Goal: Transaction & Acquisition: Book appointment/travel/reservation

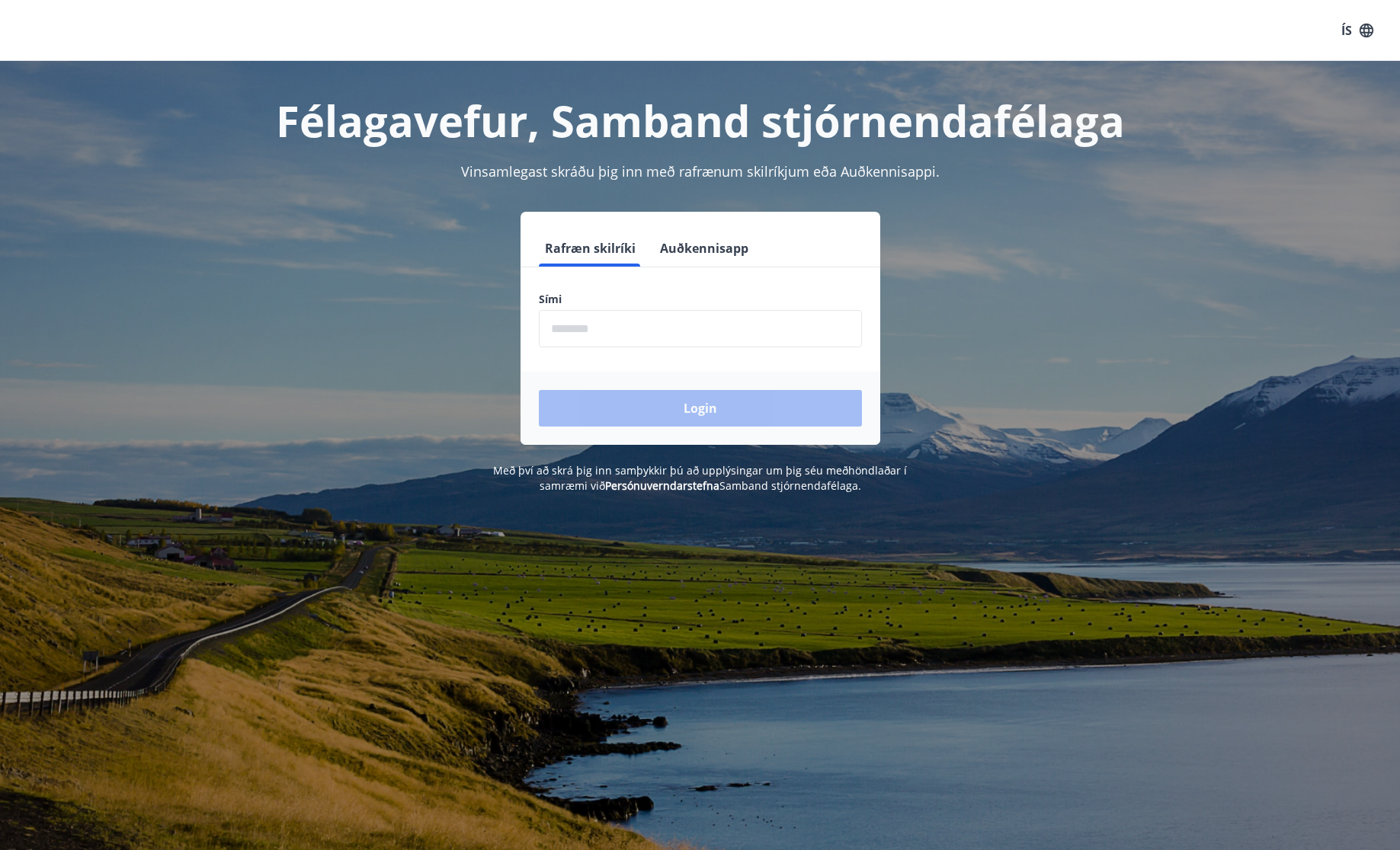
click at [702, 247] on button "Auðkennisapp" at bounding box center [704, 248] width 101 height 37
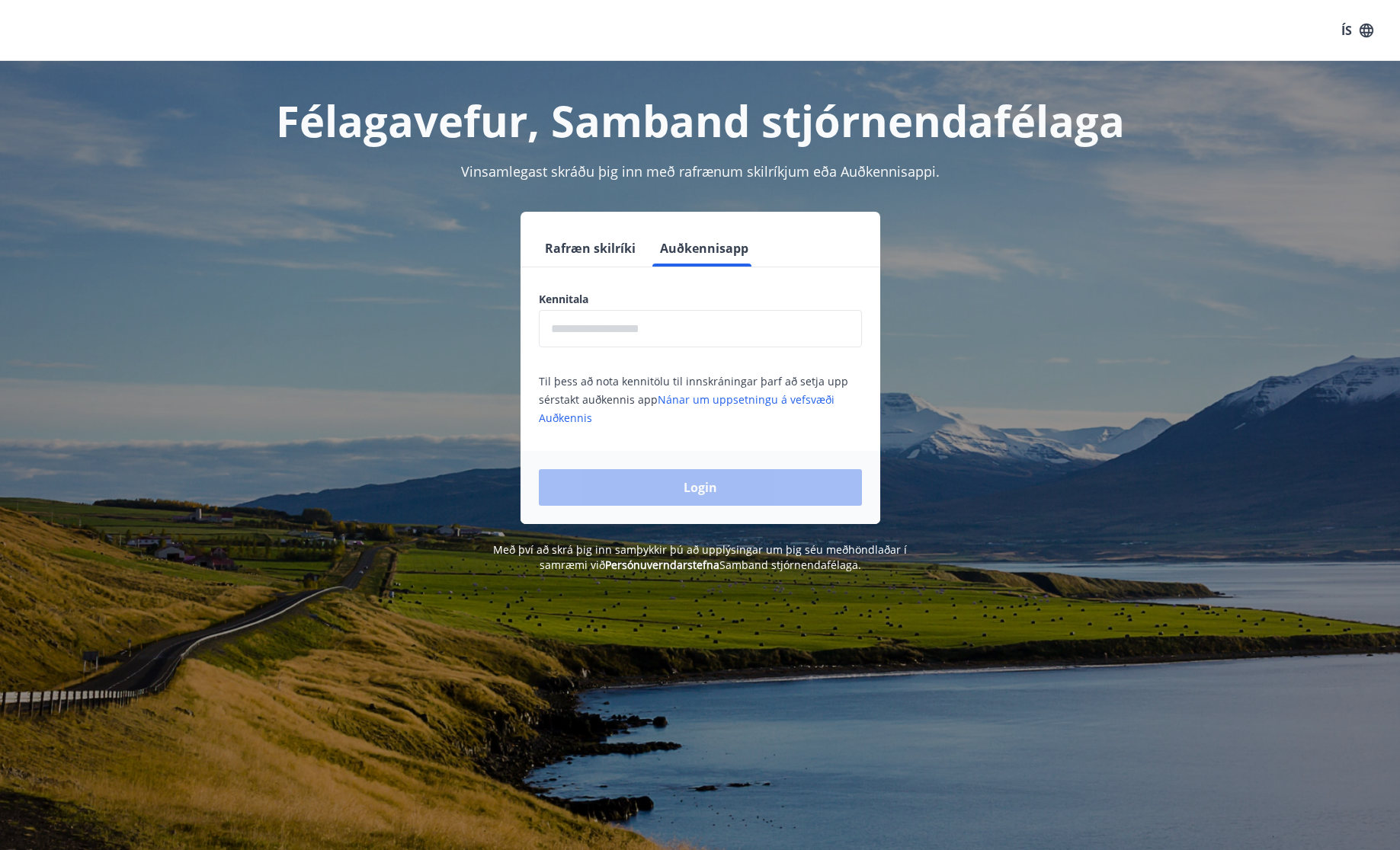
click at [705, 314] on input "text" at bounding box center [700, 329] width 324 height 38
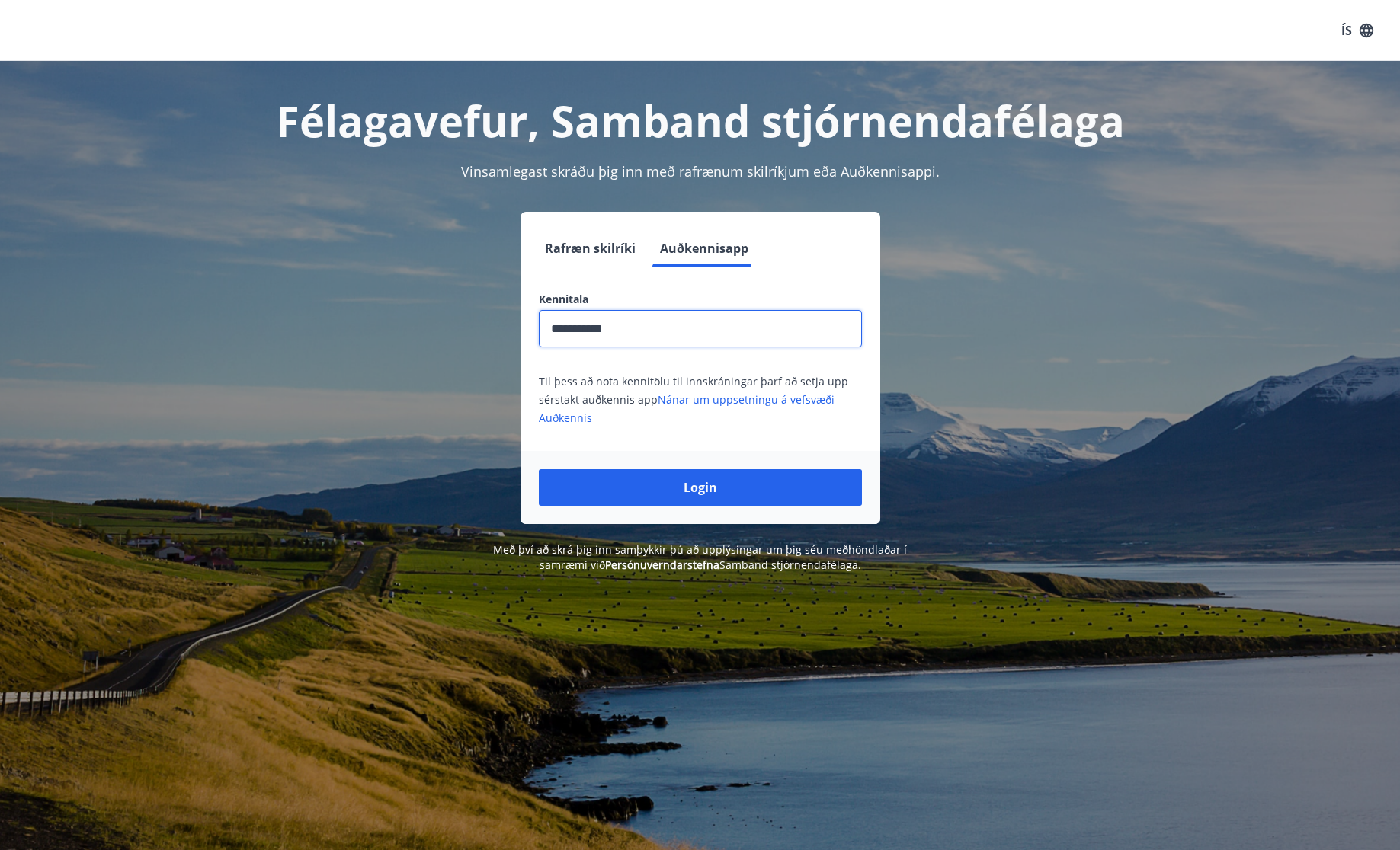
type input "**********"
click at [539, 470] on button "Login" at bounding box center [700, 488] width 324 height 37
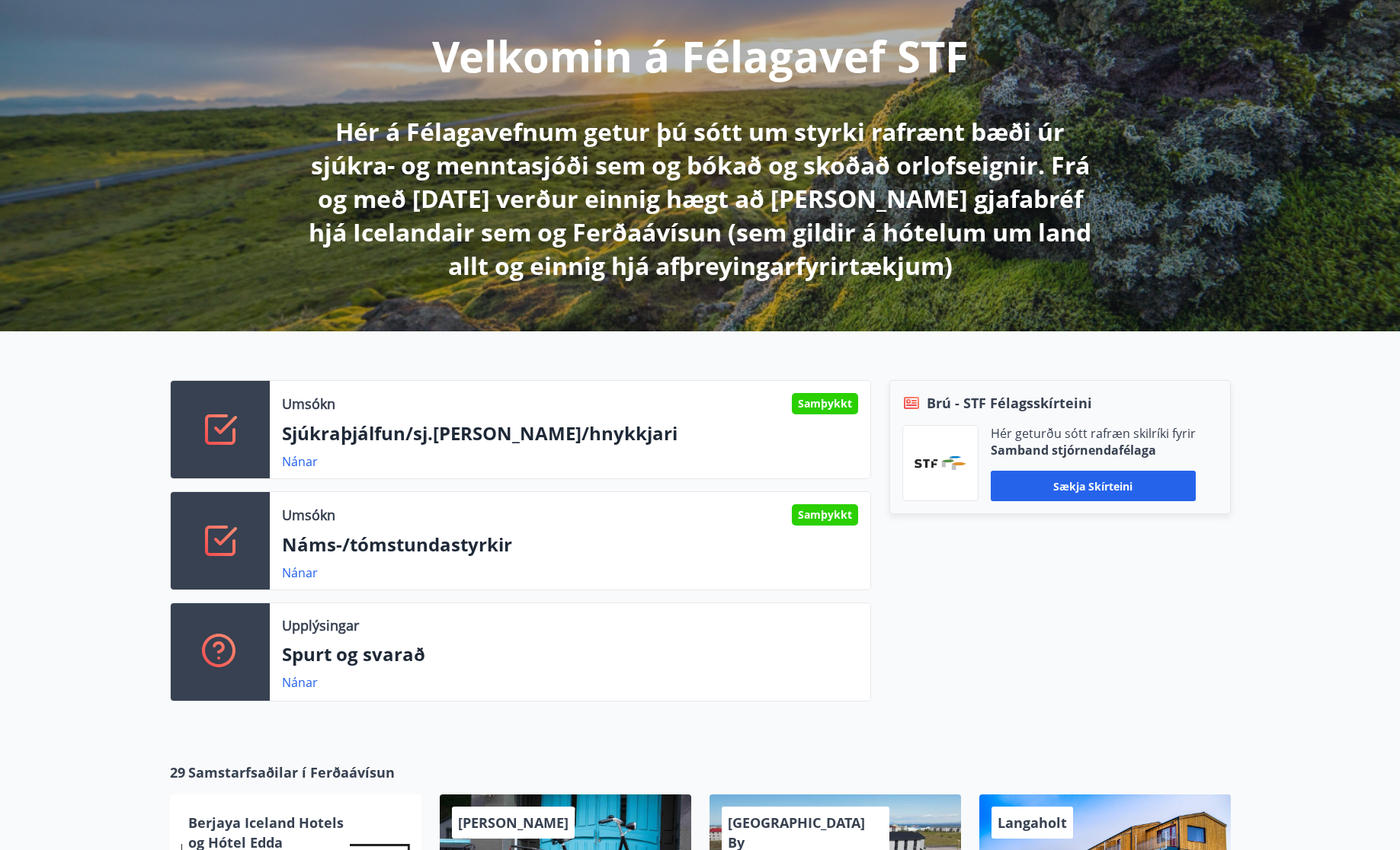
scroll to position [219, 0]
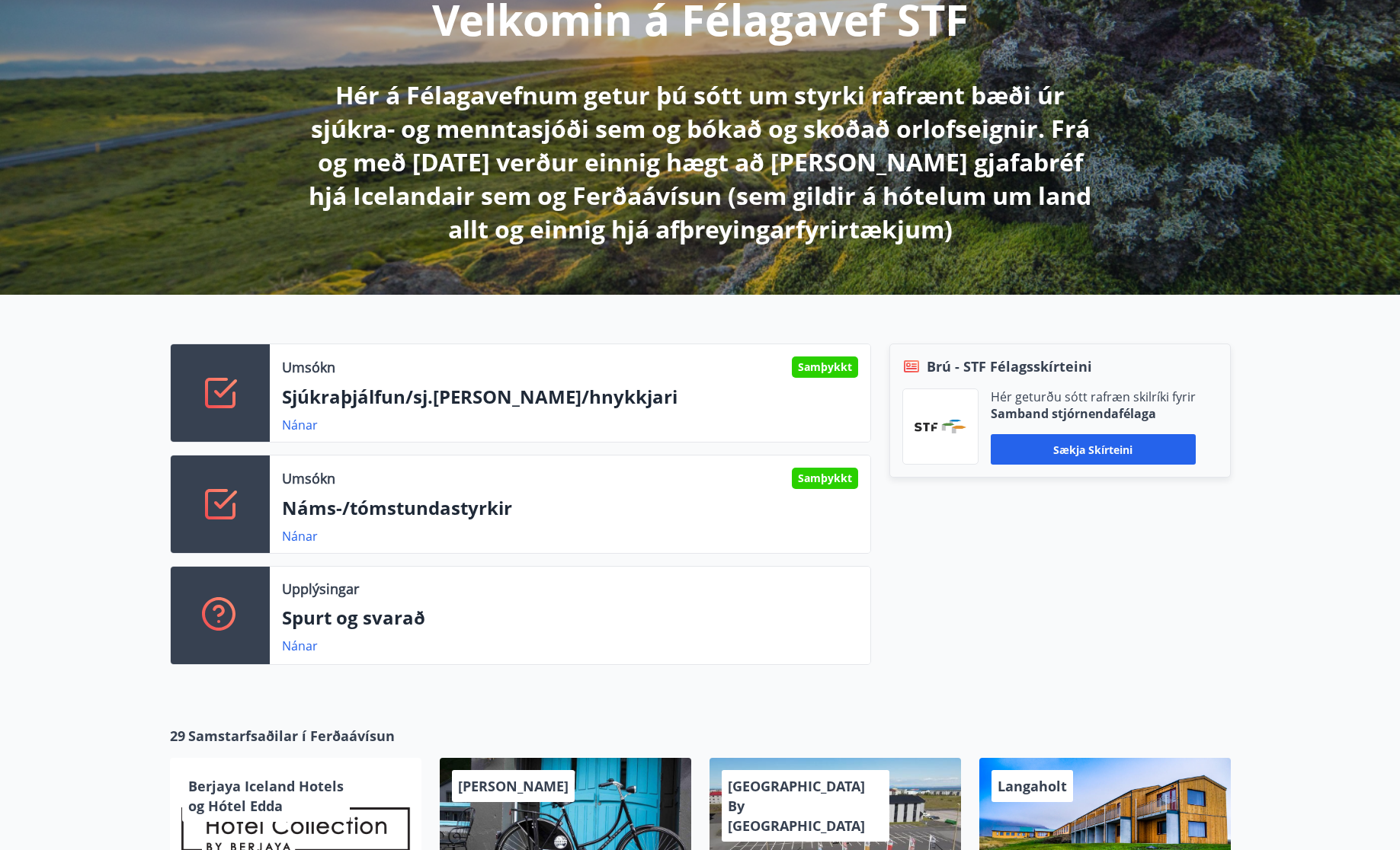
click at [601, 399] on p "Sjúkraþjálfun/sj.[PERSON_NAME]/hnykkjari" at bounding box center [570, 397] width 577 height 26
click at [301, 425] on link "Nánar" at bounding box center [300, 425] width 36 height 17
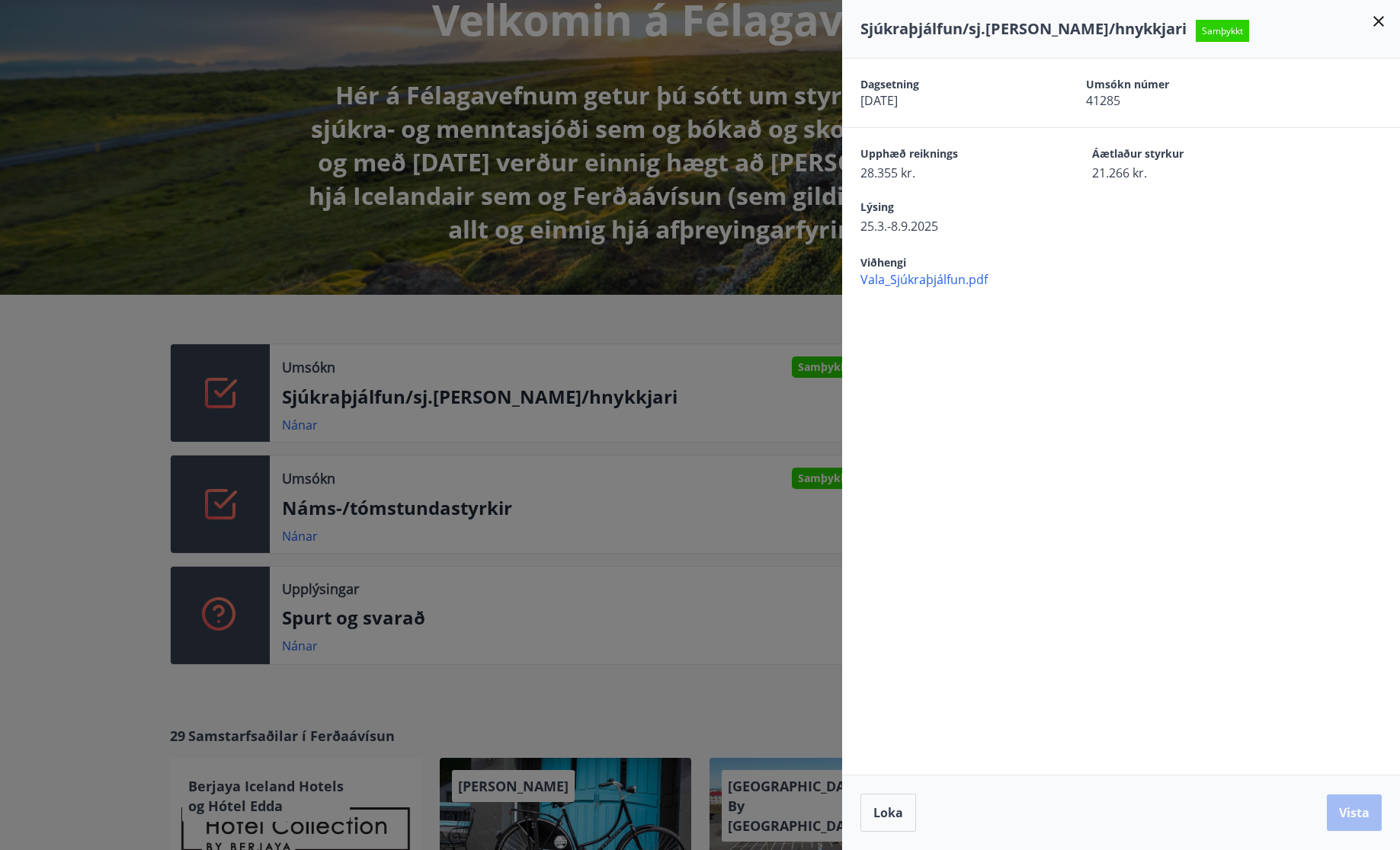
click at [1381, 21] on icon at bounding box center [1379, 21] width 18 height 18
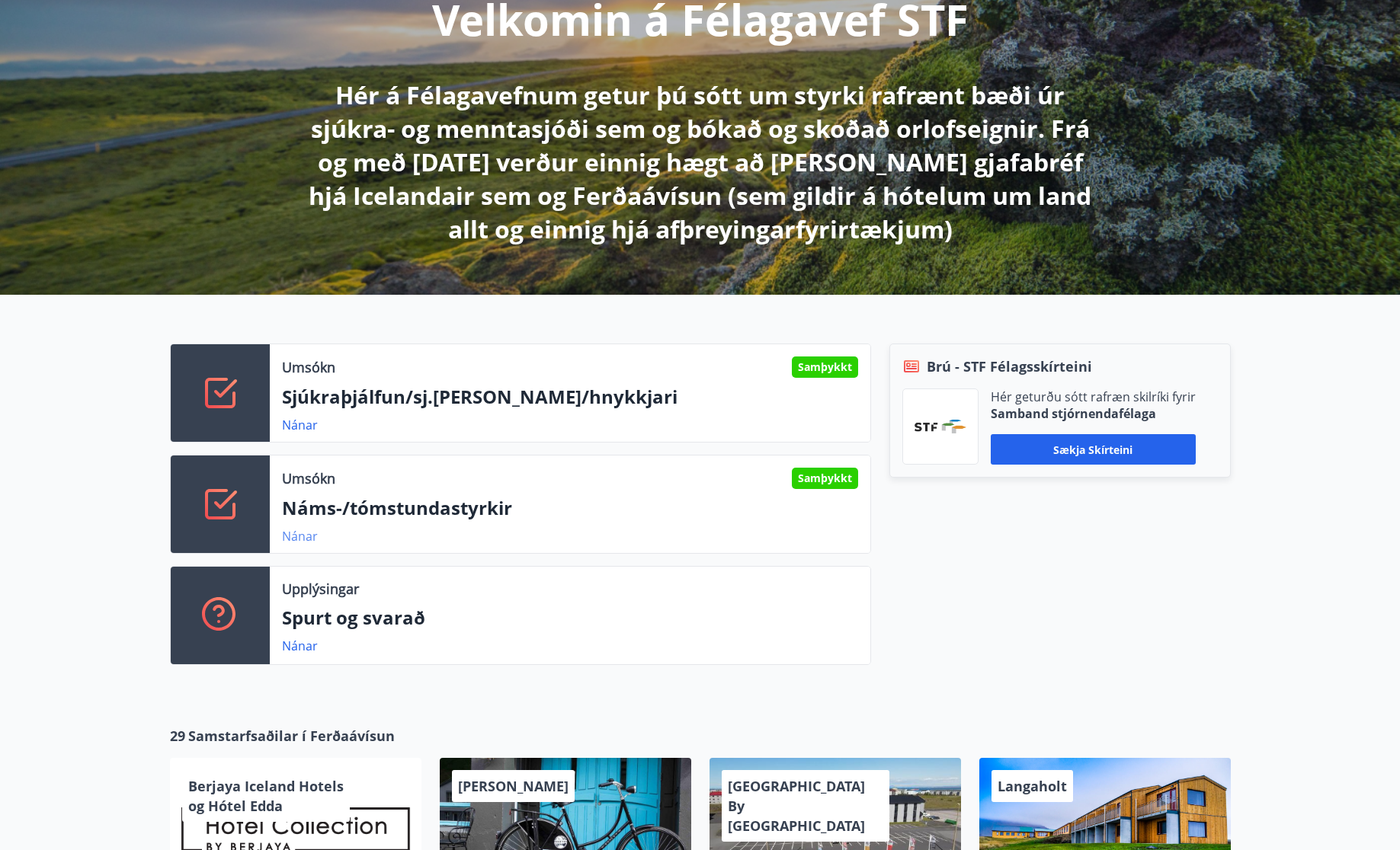
click at [299, 538] on link "Nánar" at bounding box center [300, 536] width 36 height 17
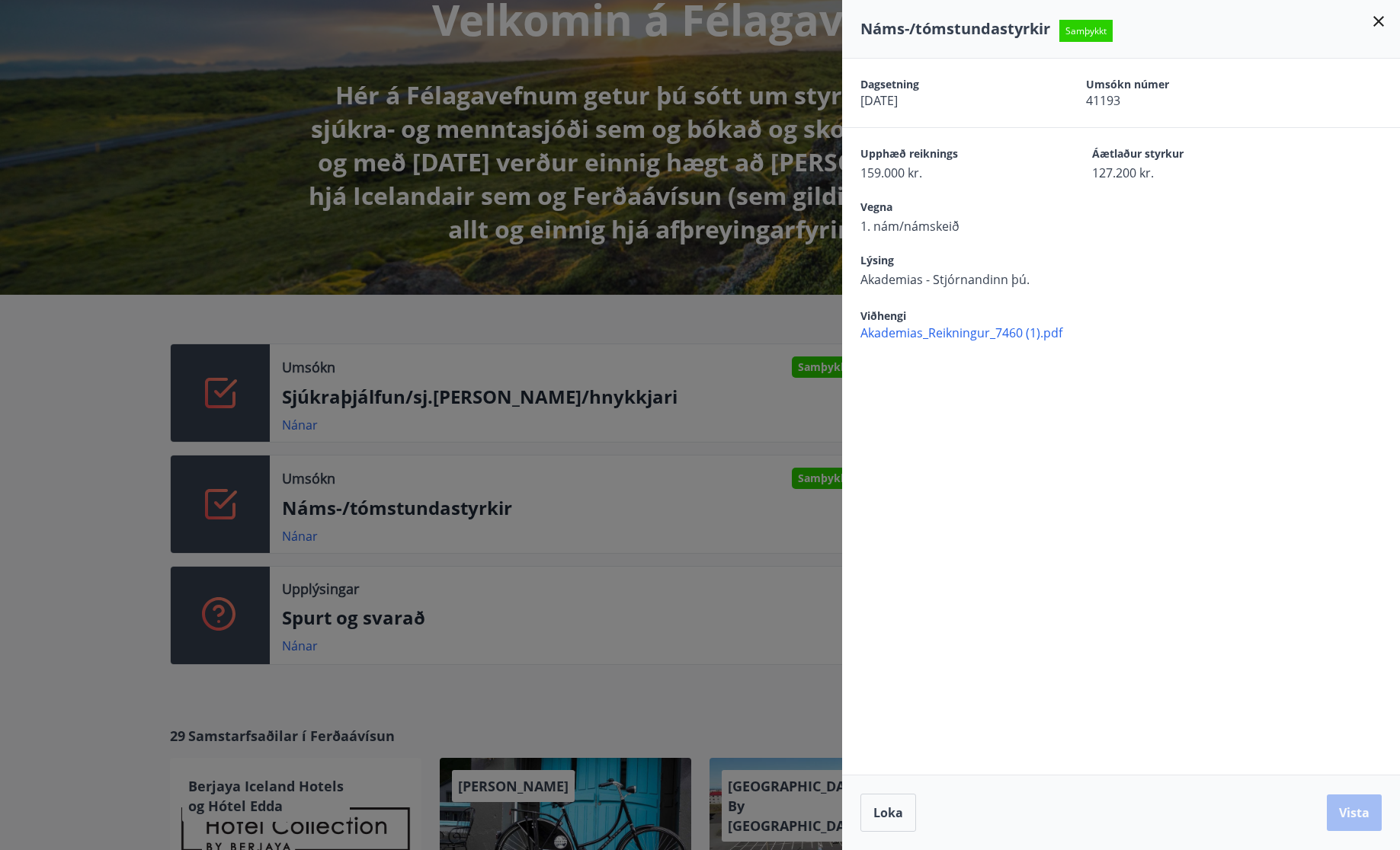
click at [1380, 21] on icon at bounding box center [1379, 21] width 18 height 18
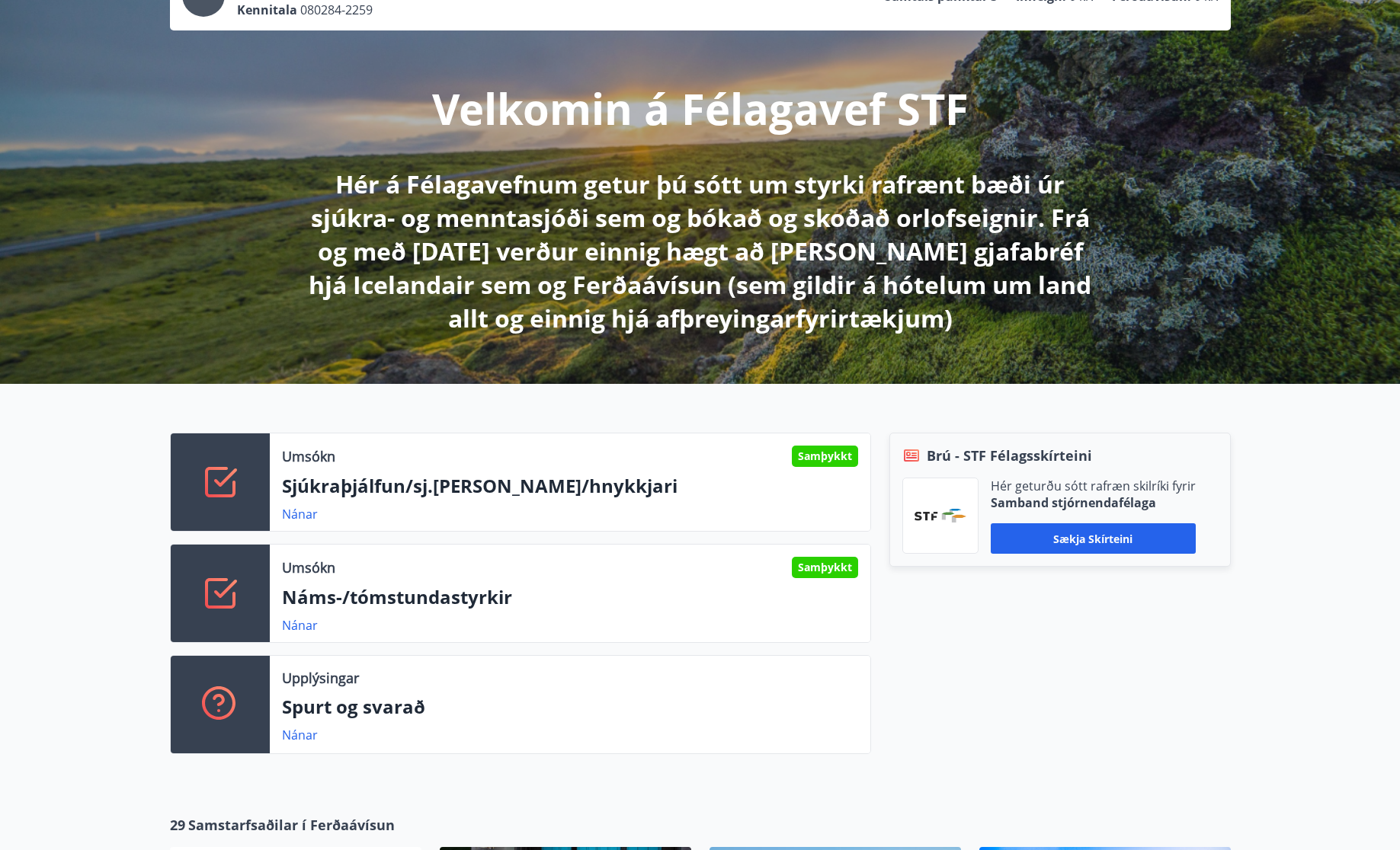
scroll to position [0, 0]
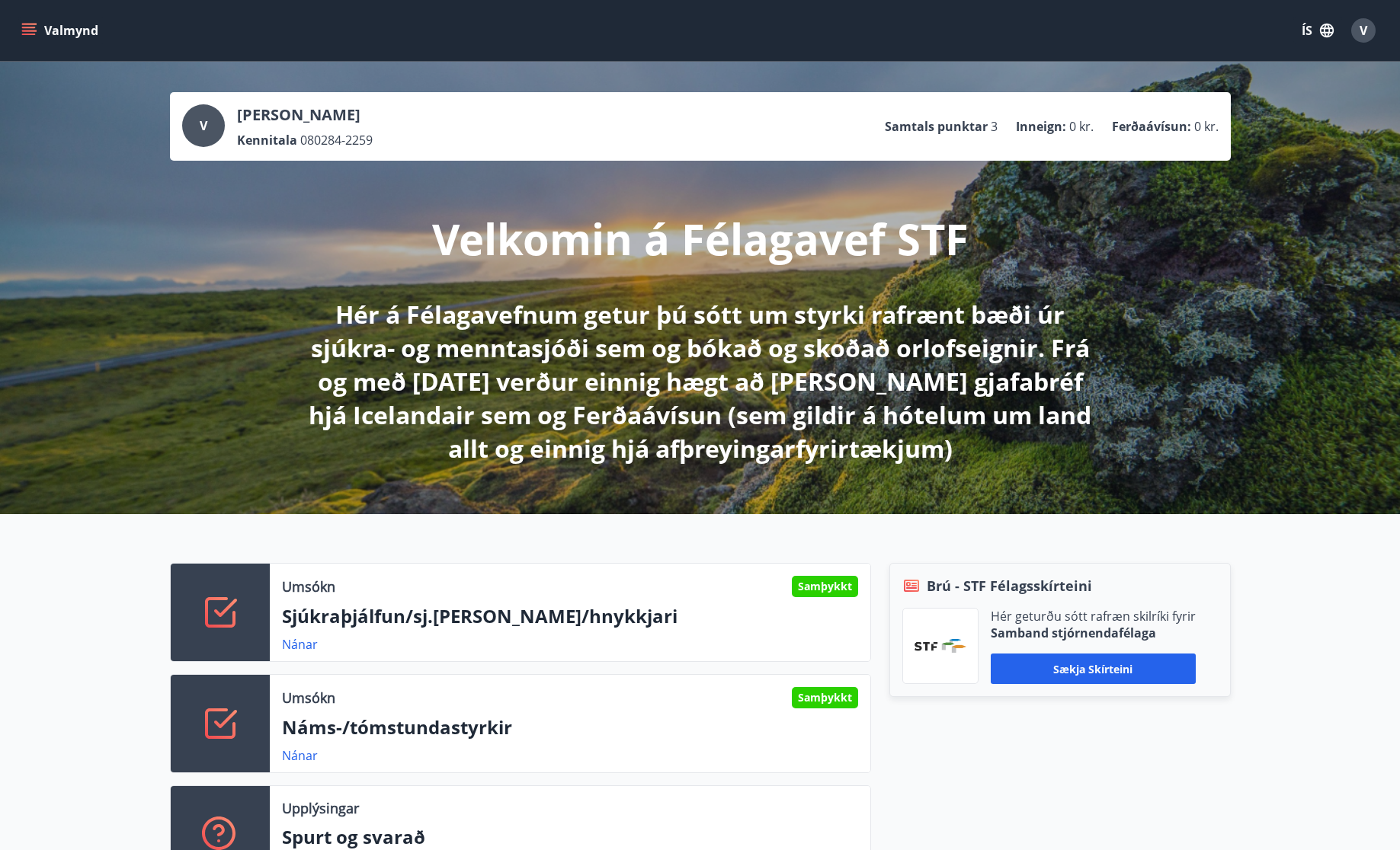
click at [36, 31] on icon "menu" at bounding box center [28, 30] width 15 height 15
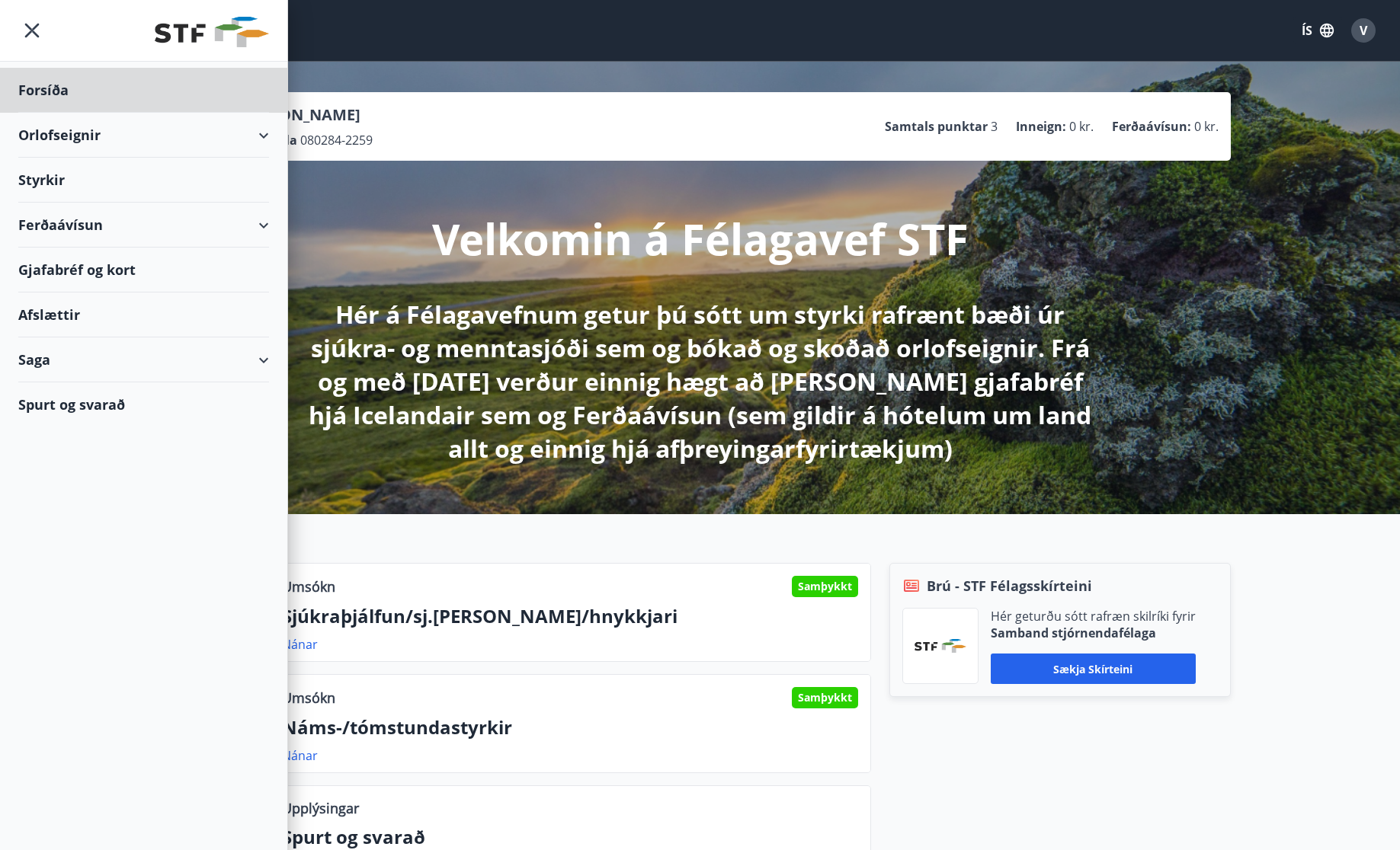
click at [48, 184] on div "Styrkir" at bounding box center [143, 179] width 251 height 45
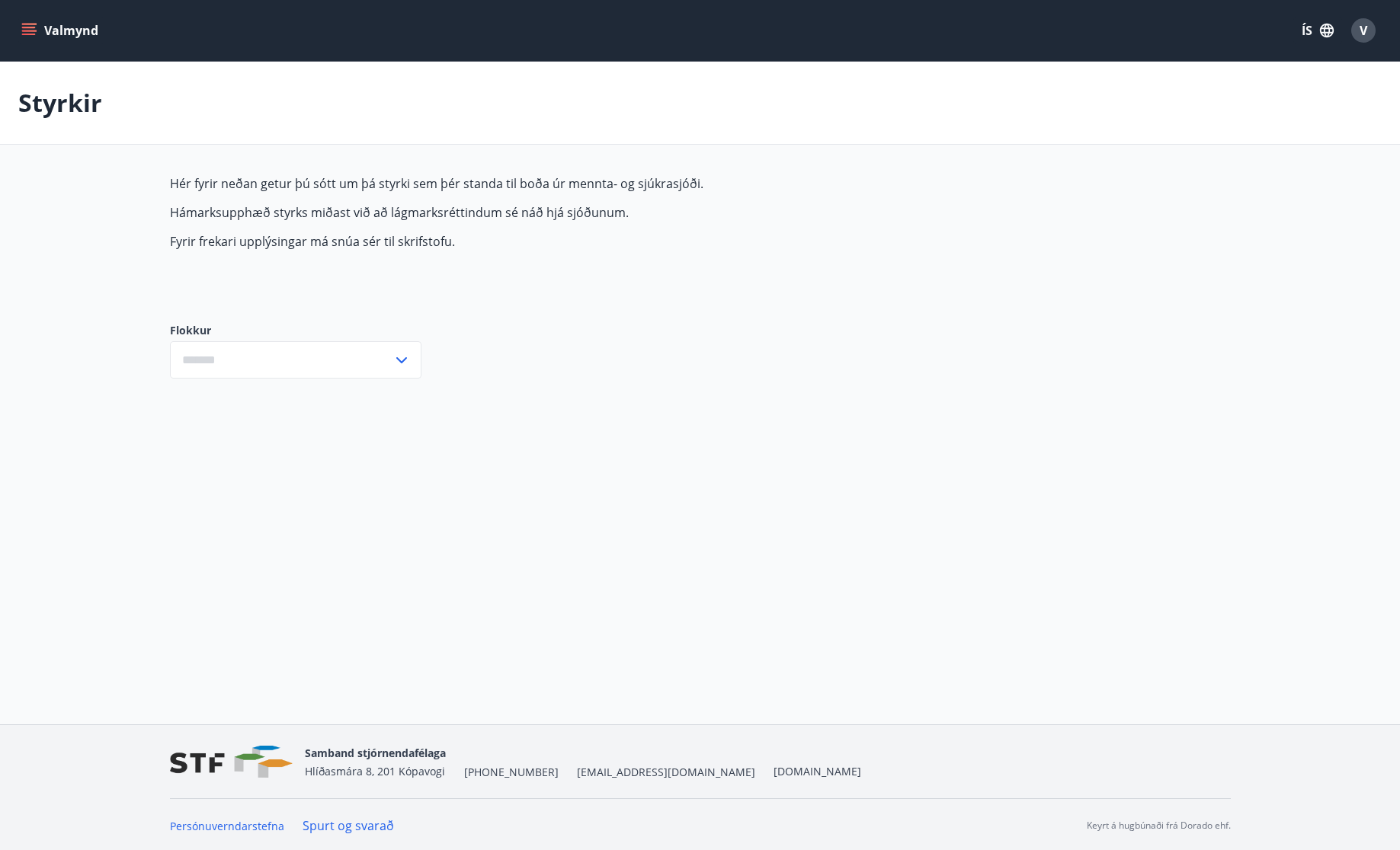
type input "***"
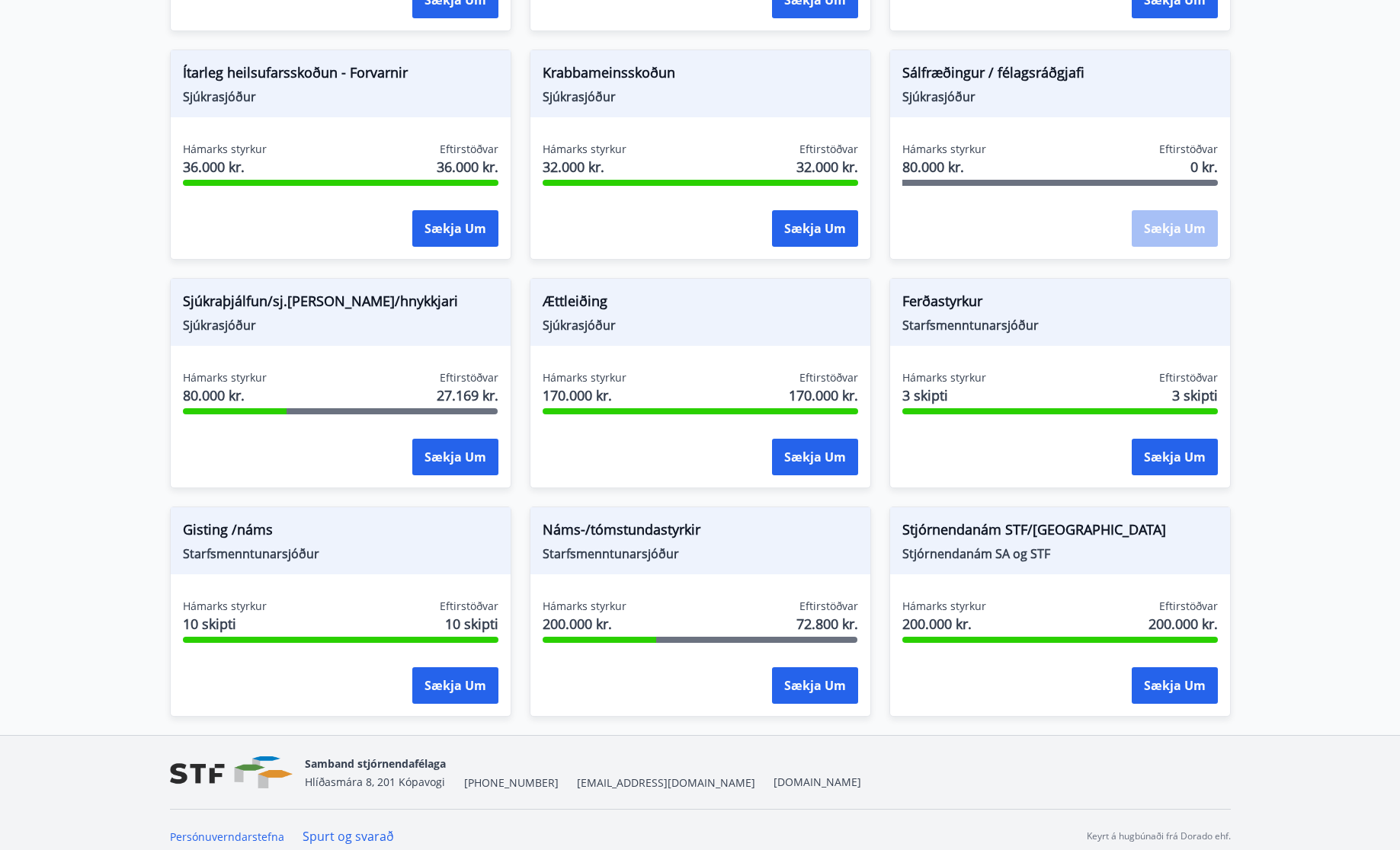
scroll to position [1052, 0]
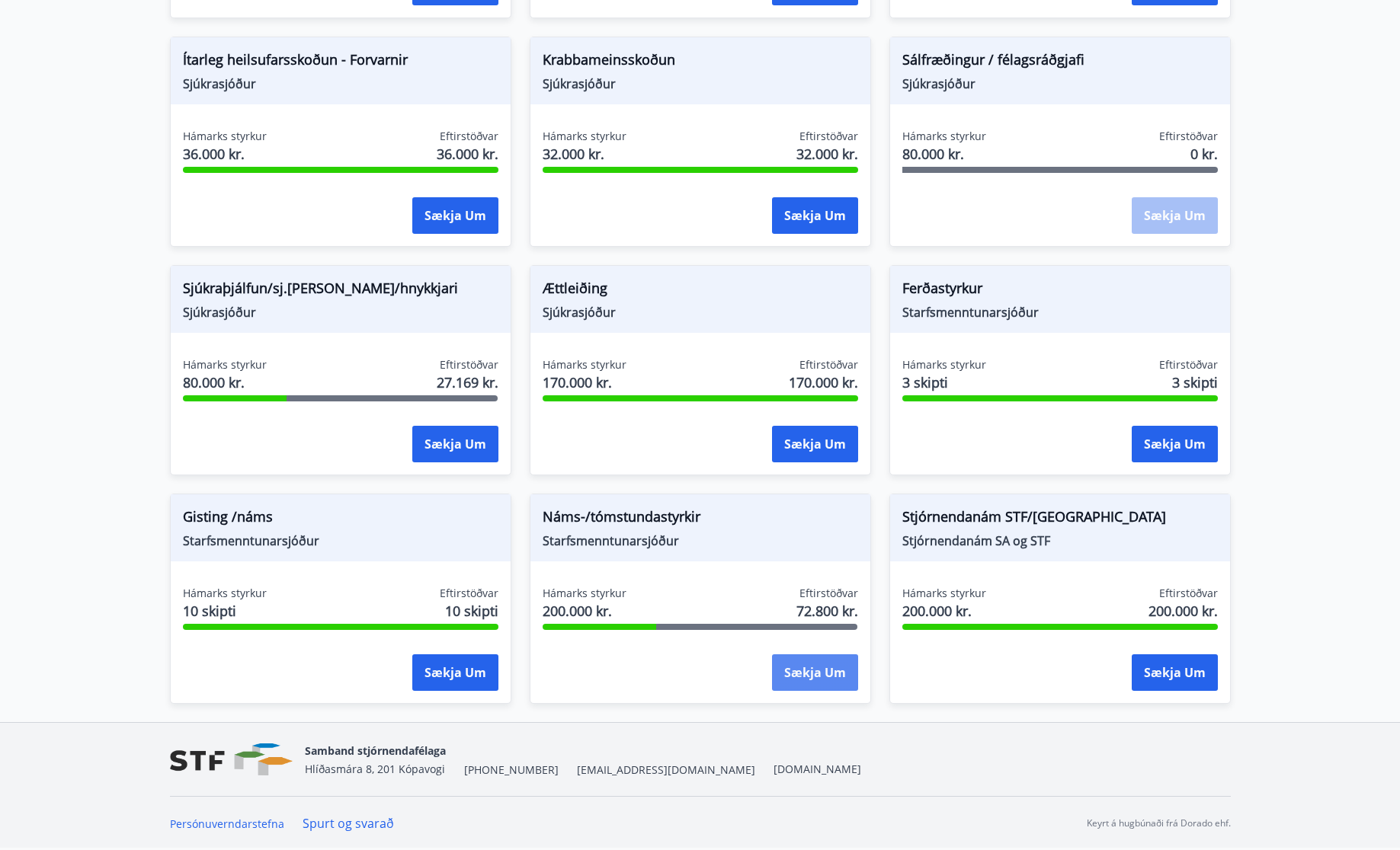
click at [802, 669] on button "Sækja um" at bounding box center [816, 673] width 87 height 37
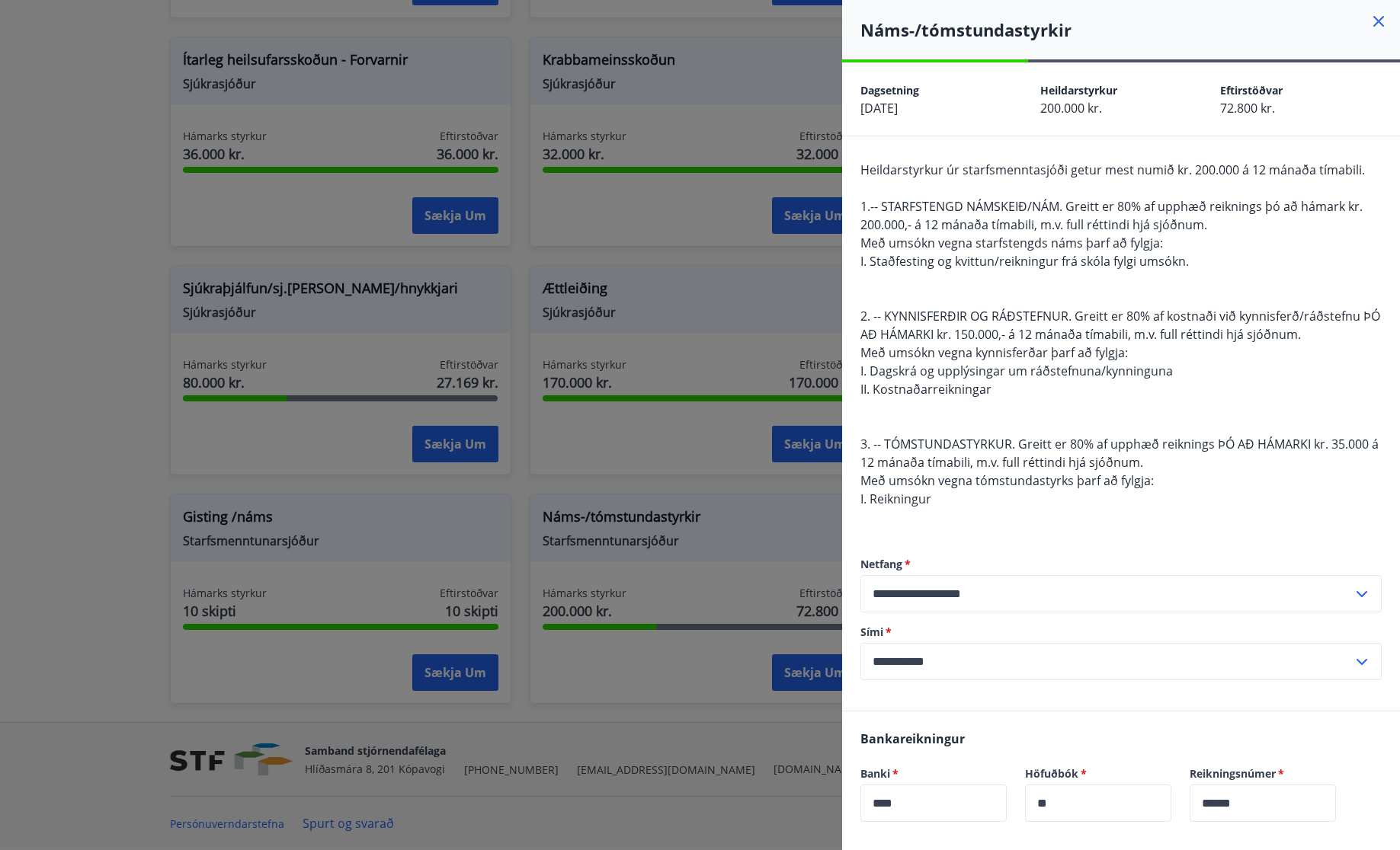
click at [1380, 23] on icon at bounding box center [1379, 21] width 11 height 11
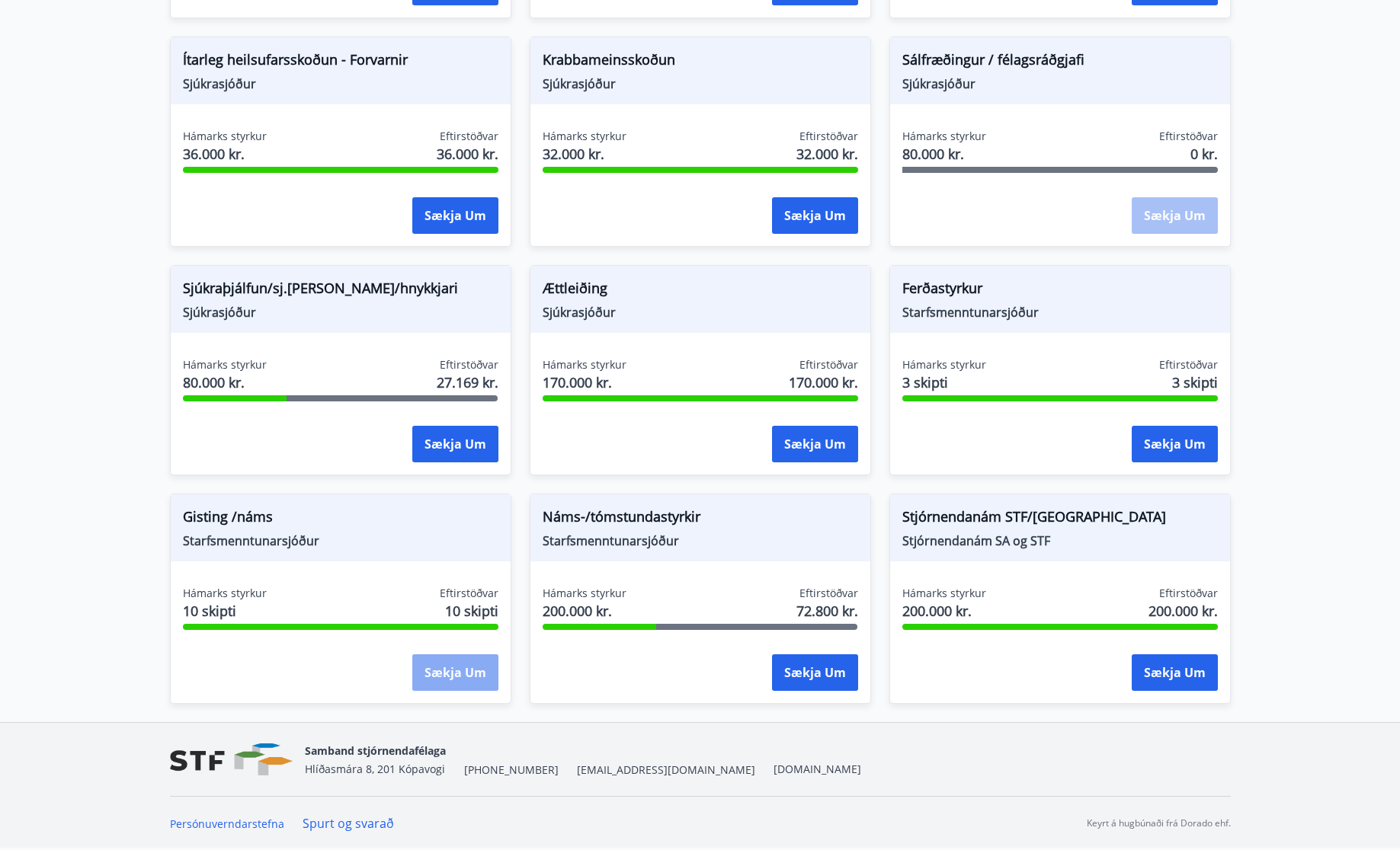
click at [454, 675] on button "Sækja um" at bounding box center [455, 673] width 87 height 37
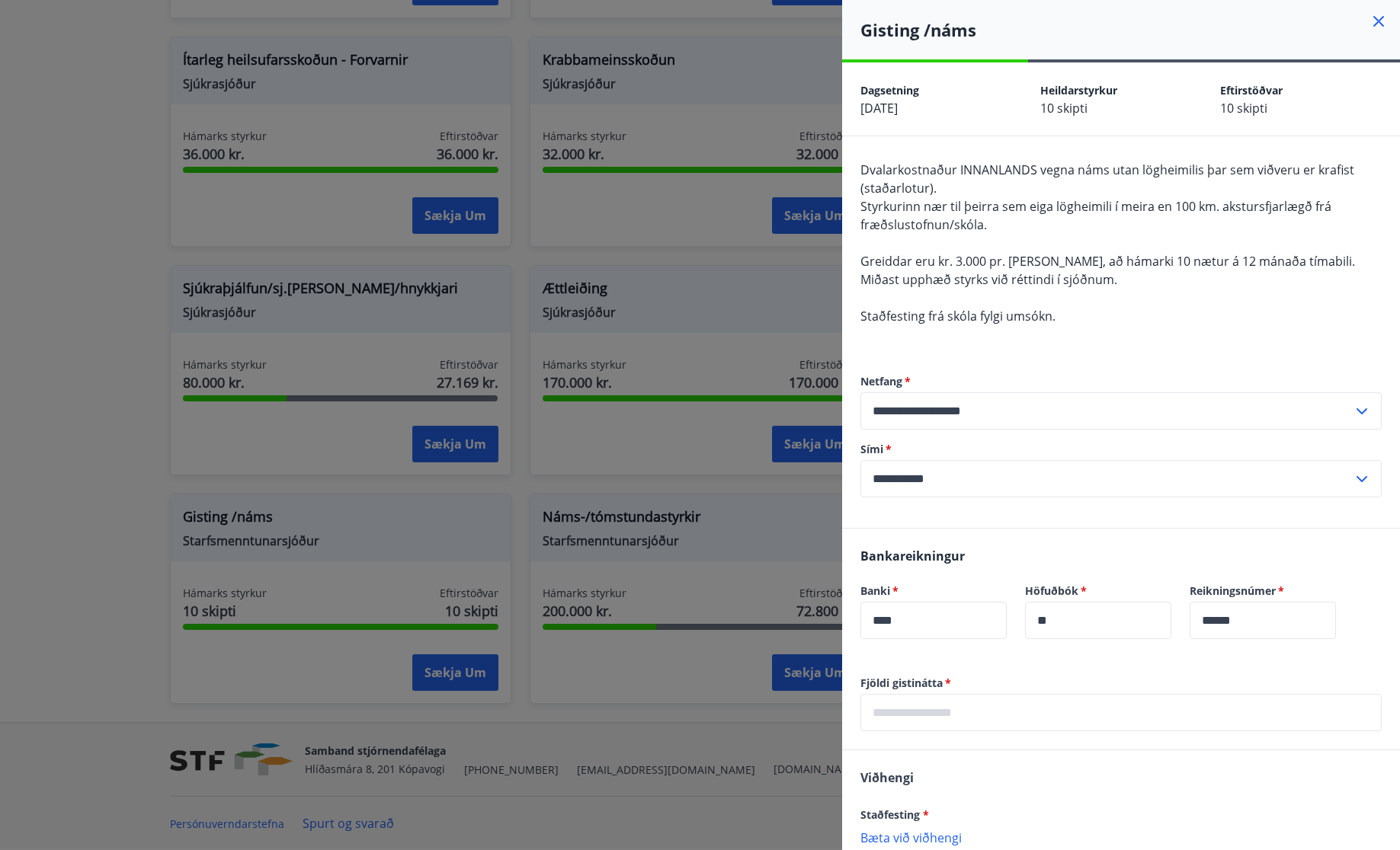
click at [1375, 15] on icon at bounding box center [1379, 21] width 18 height 18
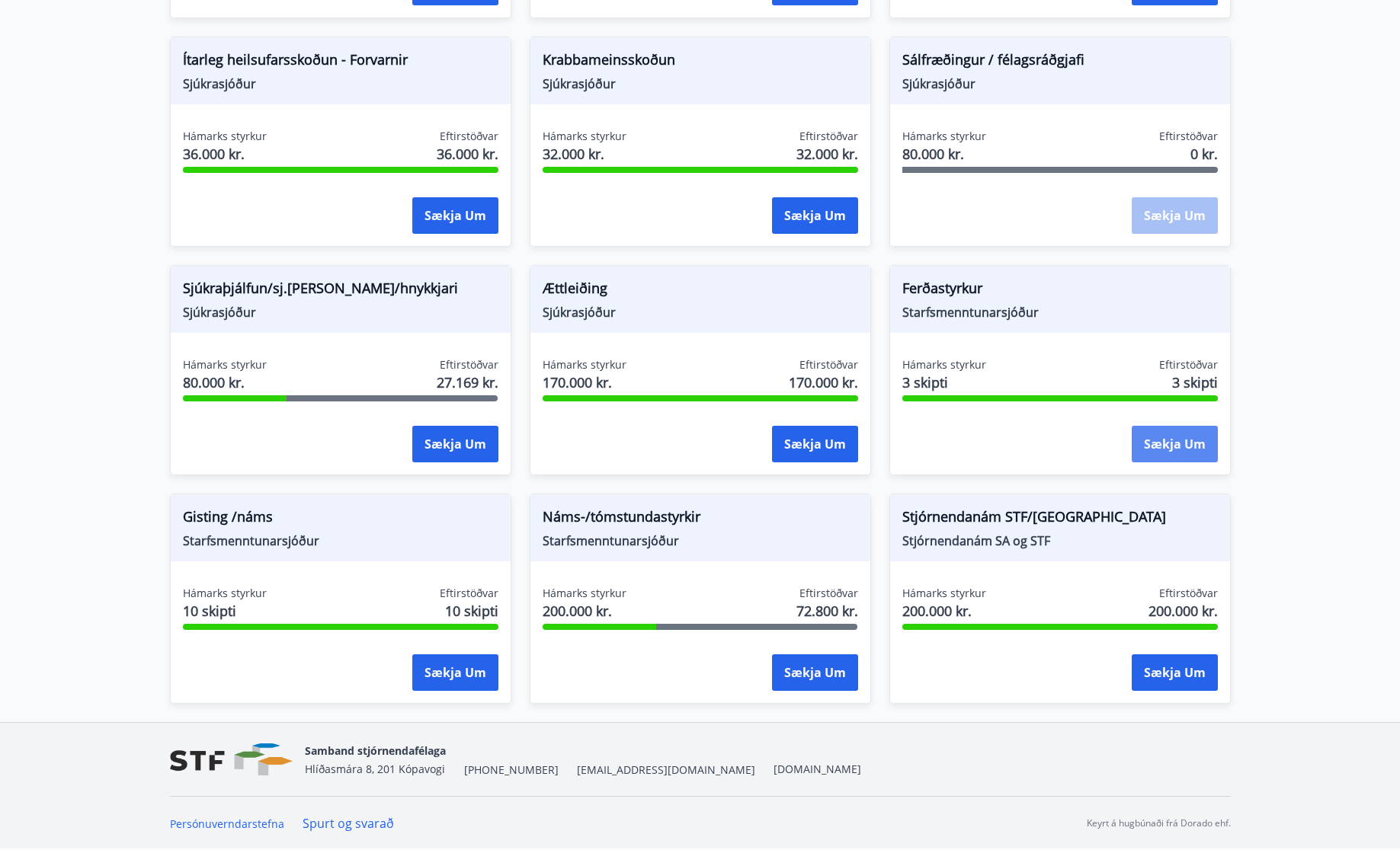
click at [1186, 445] on button "Sækja um" at bounding box center [1175, 444] width 87 height 37
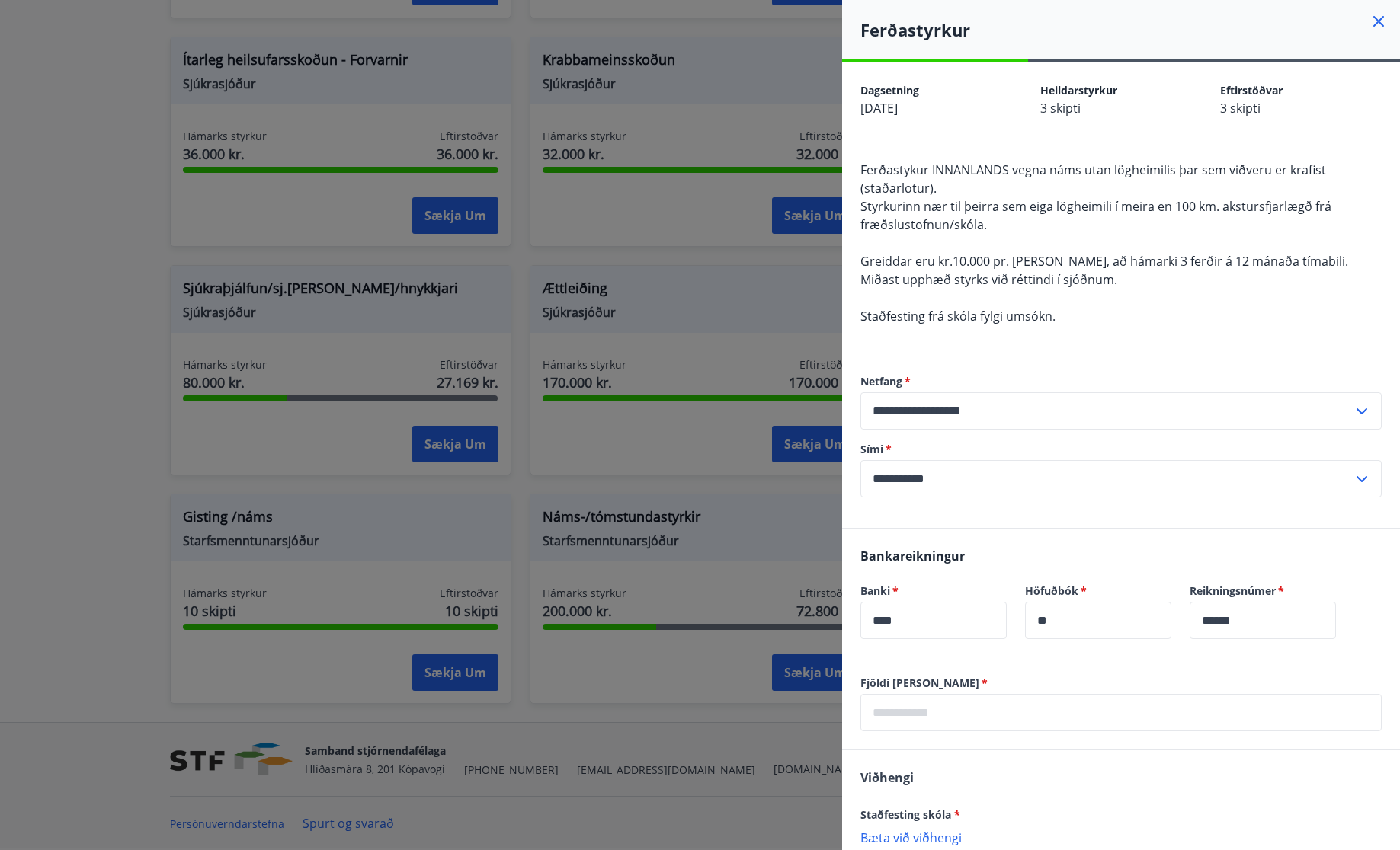
click at [1377, 22] on icon at bounding box center [1379, 21] width 11 height 11
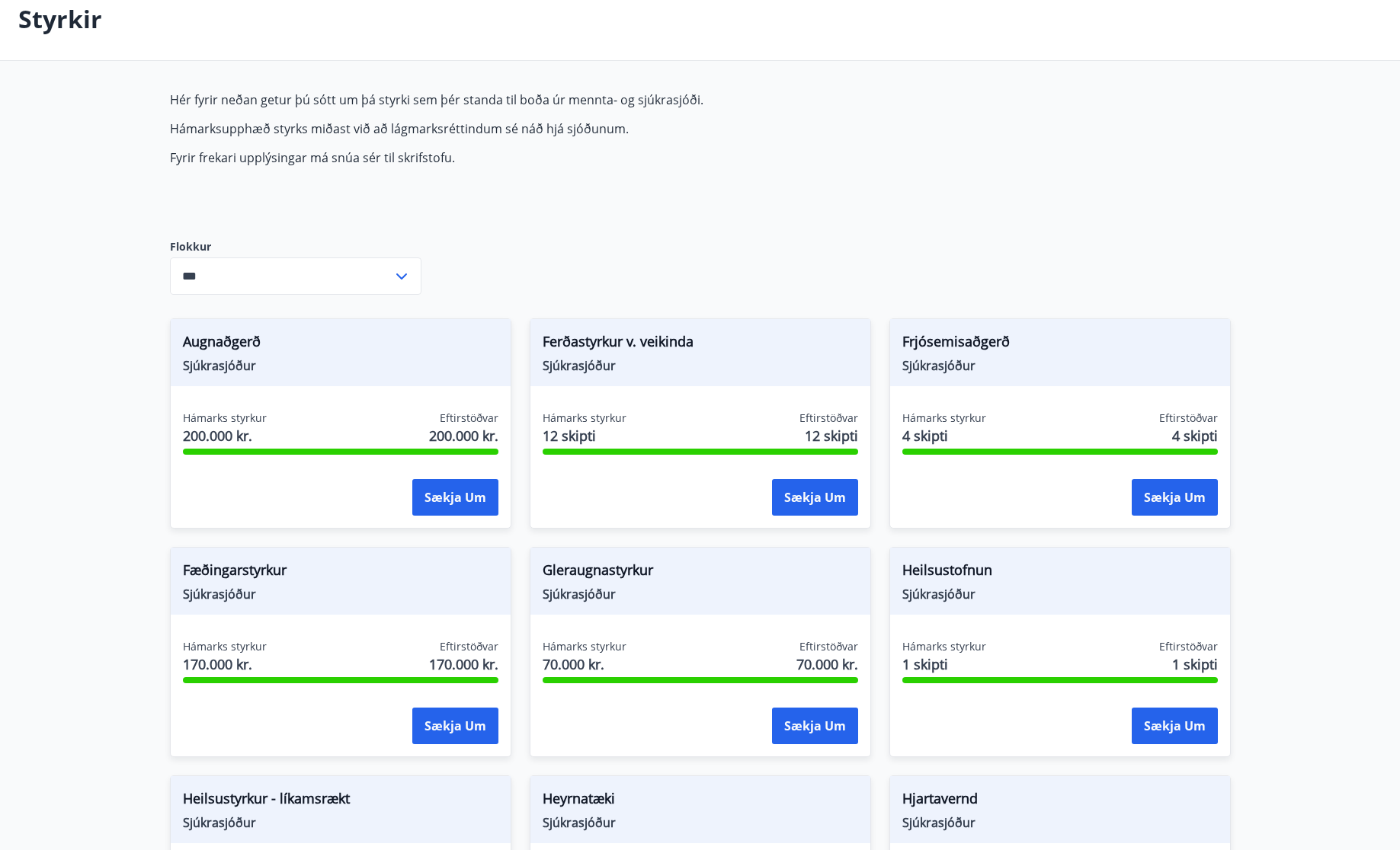
scroll to position [0, 0]
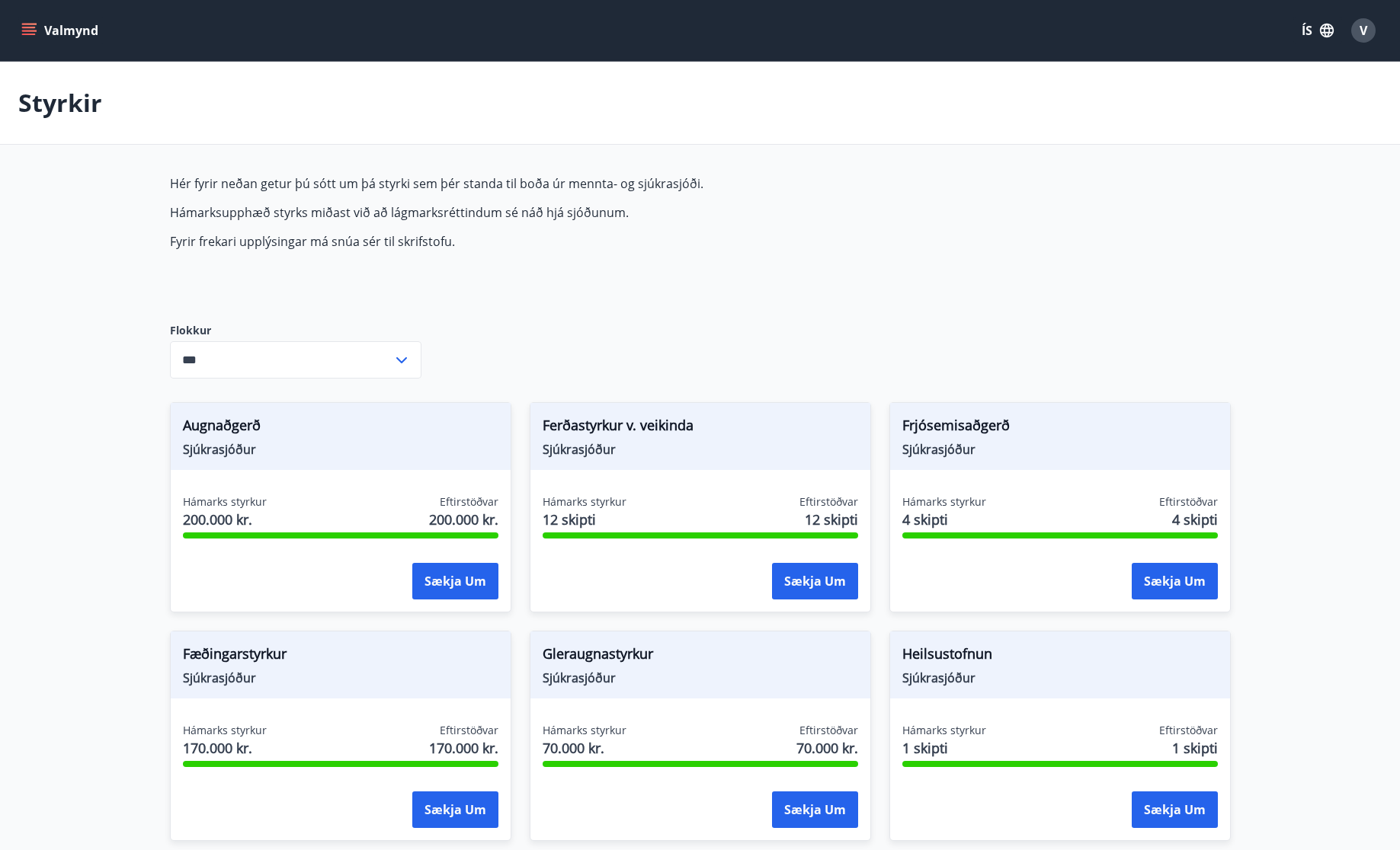
click at [26, 31] on icon "menu" at bounding box center [30, 31] width 17 height 2
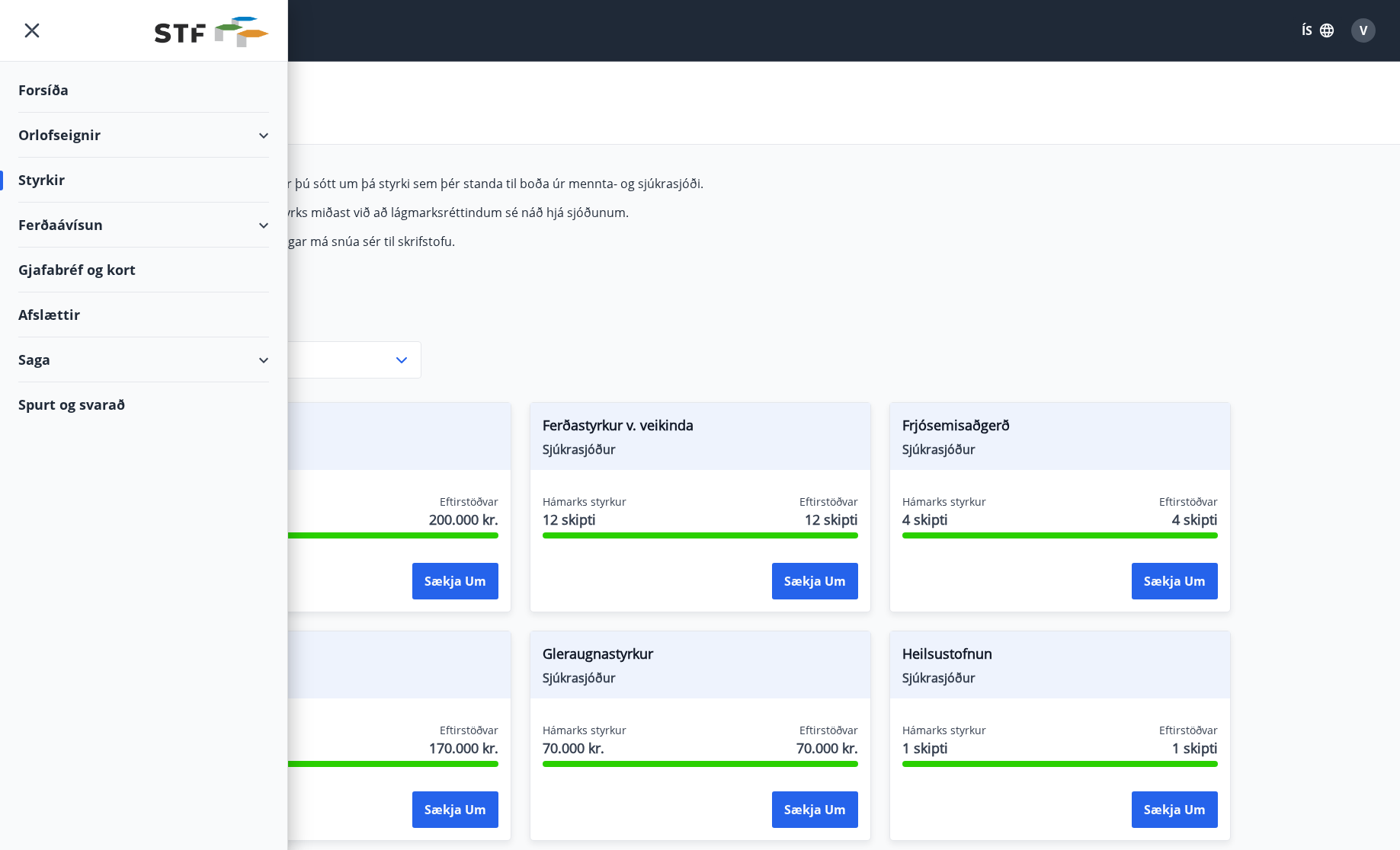
click at [69, 133] on div "Orlofseignir" at bounding box center [143, 134] width 251 height 45
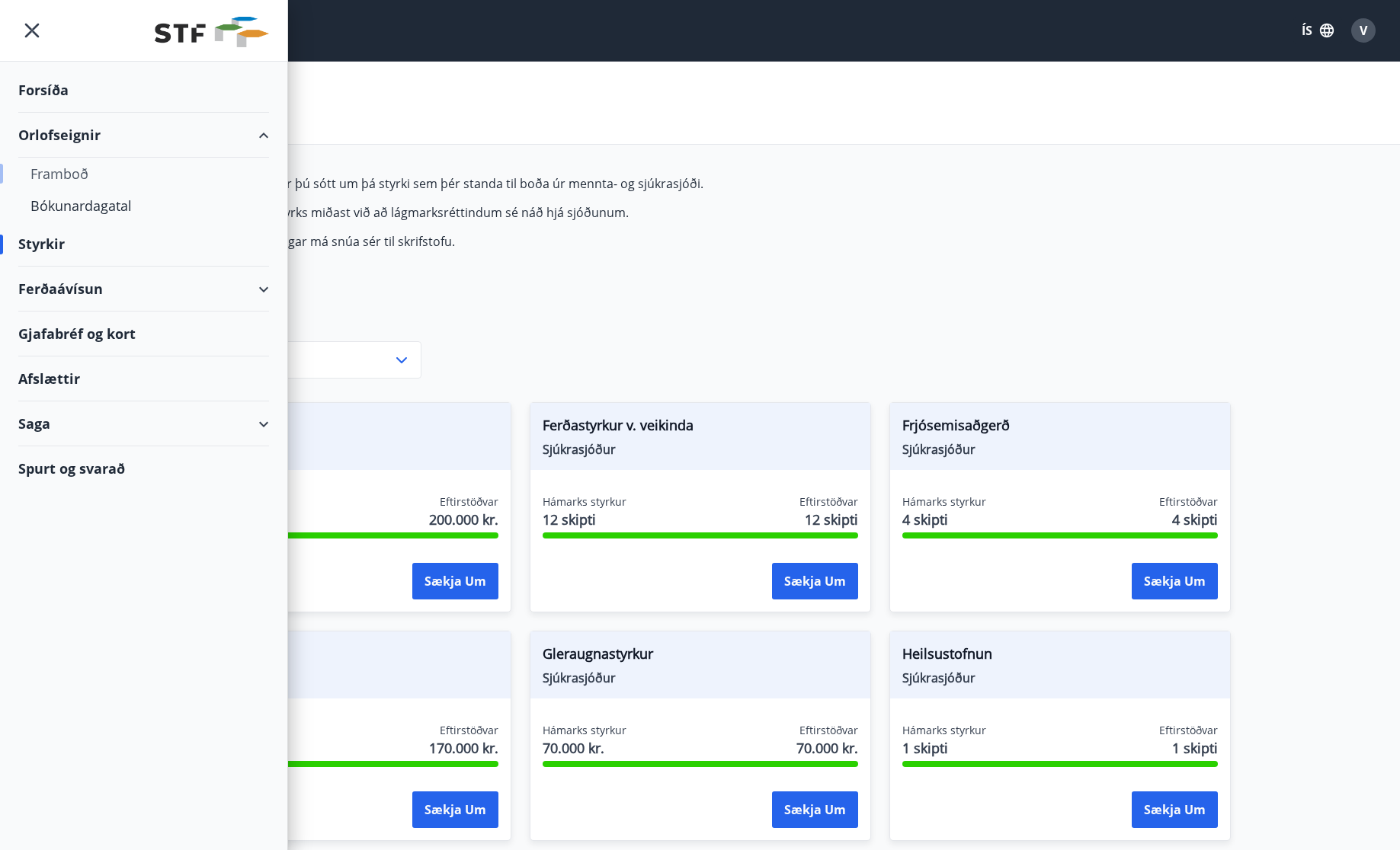
click at [63, 174] on div "Framboð" at bounding box center [143, 173] width 226 height 32
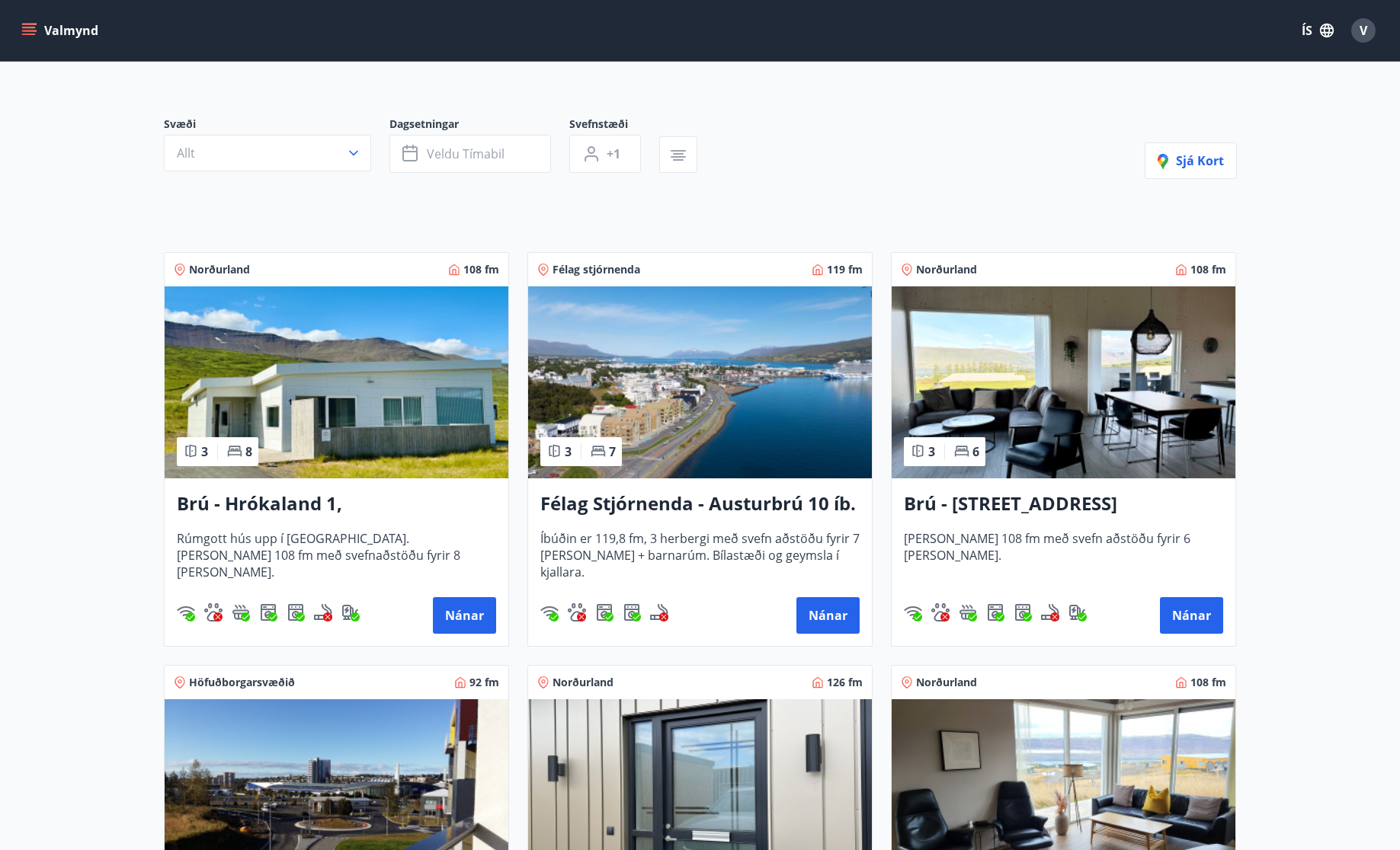
scroll to position [100, 0]
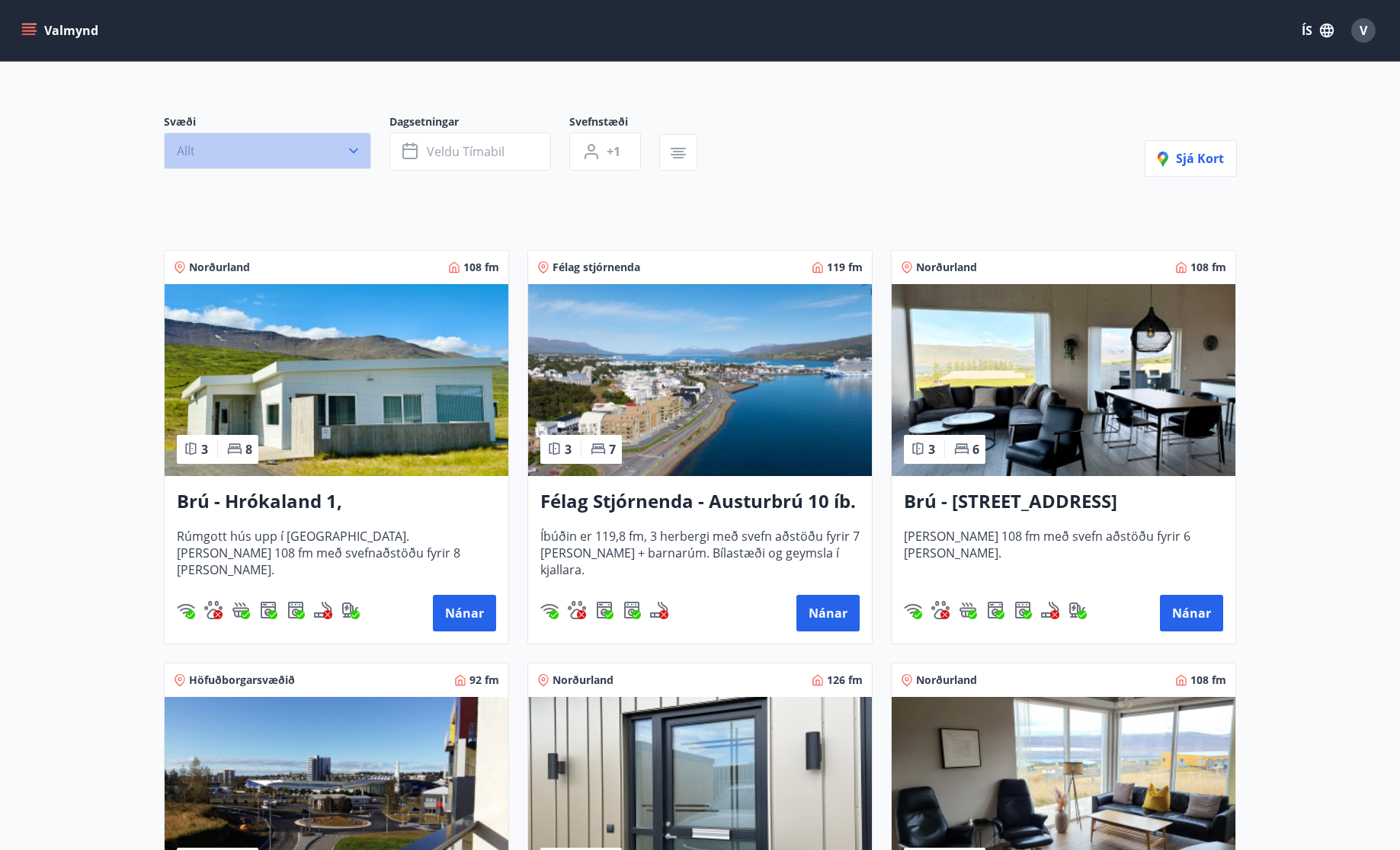
click at [217, 153] on button "Allt" at bounding box center [268, 150] width 207 height 37
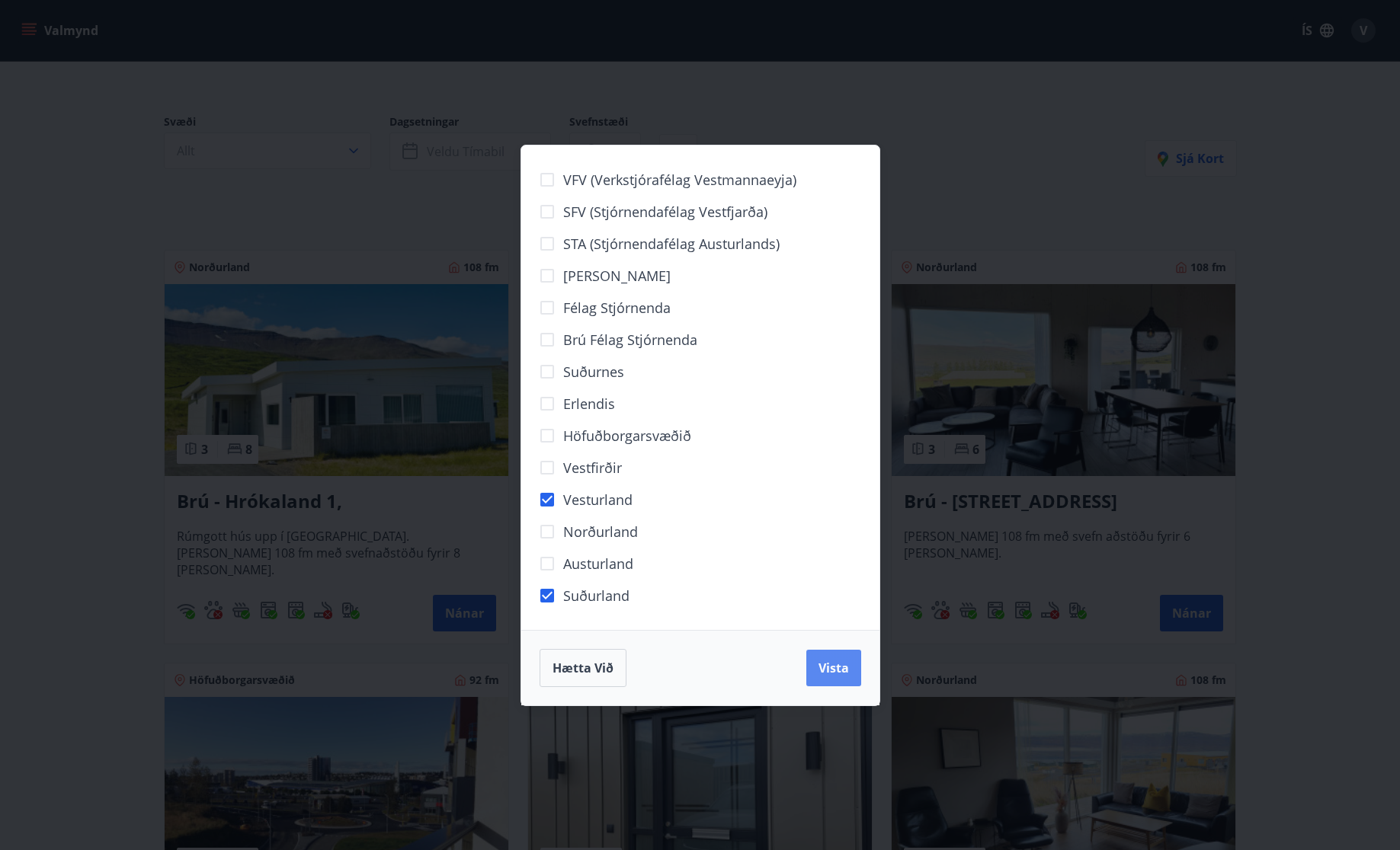
click at [833, 672] on span "Vista" at bounding box center [833, 668] width 31 height 17
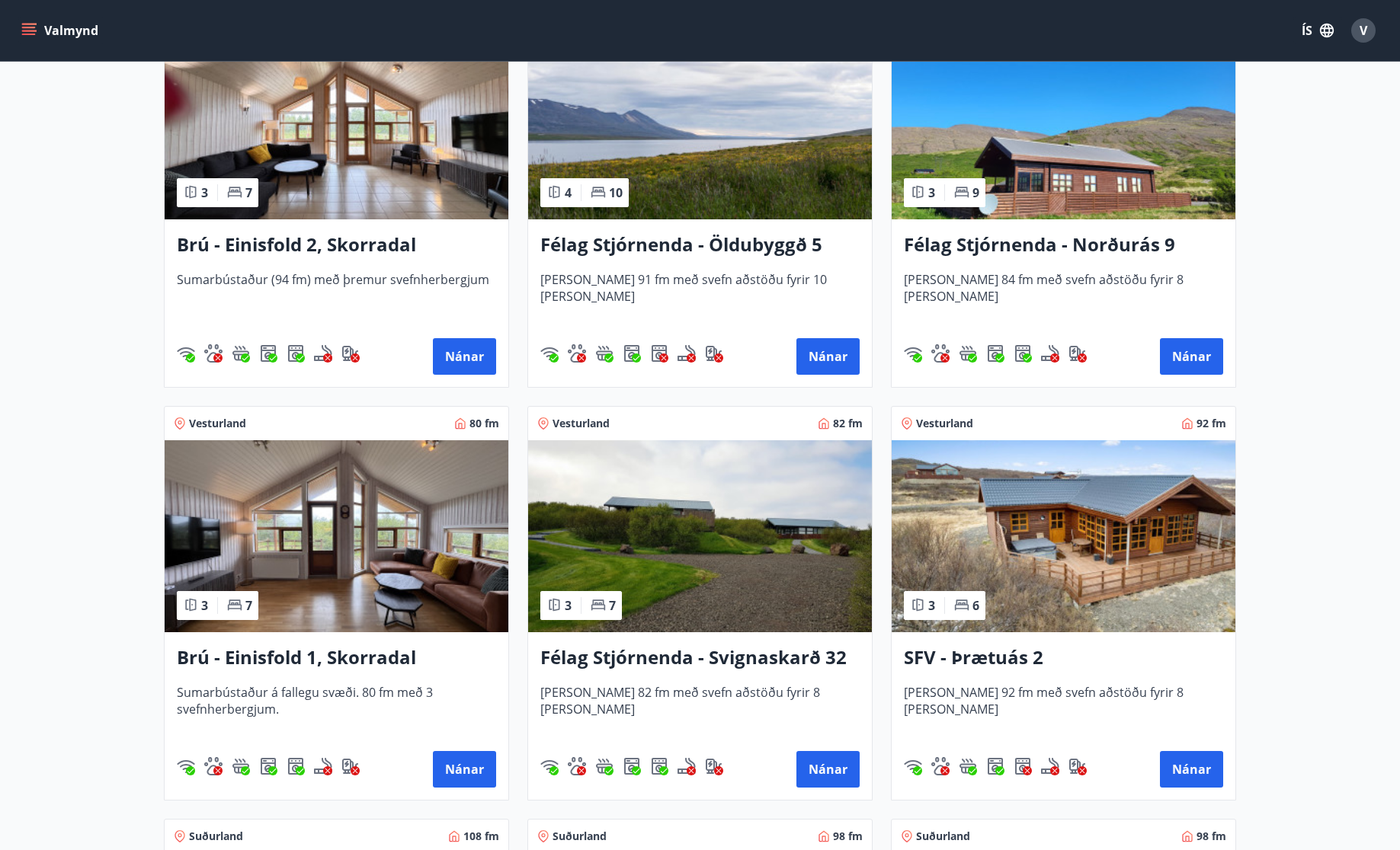
scroll to position [408, 0]
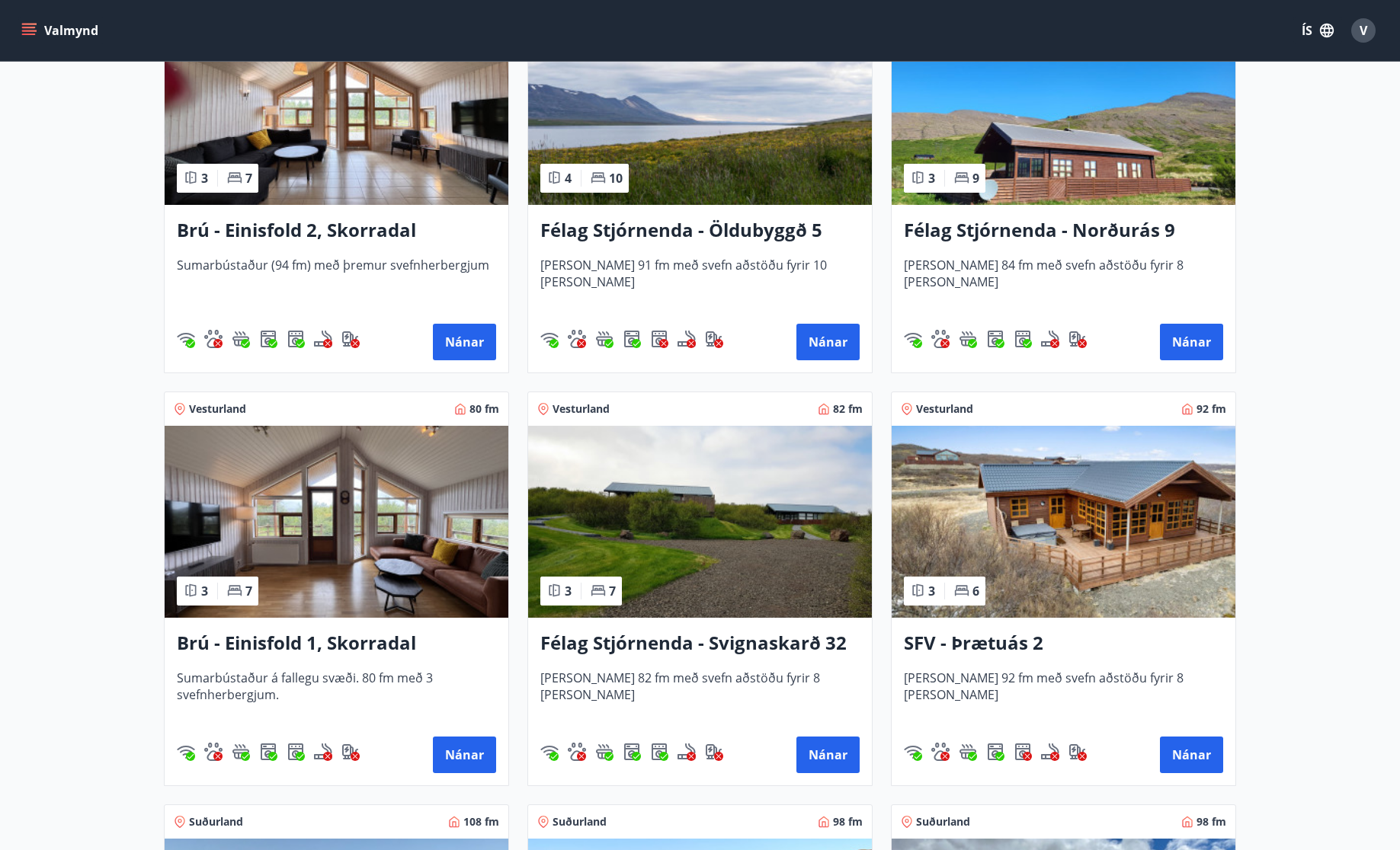
click at [990, 650] on h3 "SFV - Þrætuás 2" at bounding box center [1063, 644] width 320 height 28
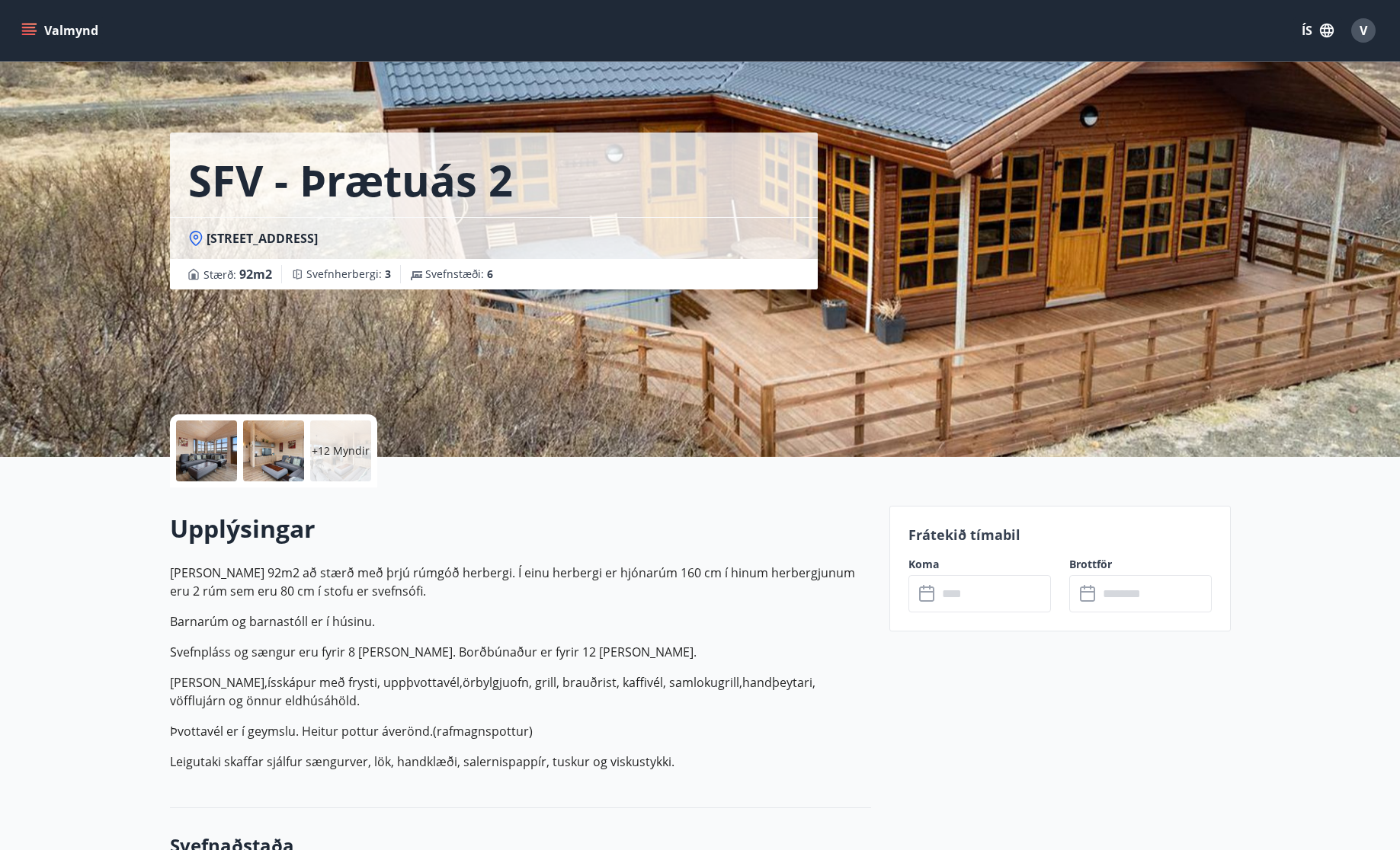
click at [330, 447] on p "+12 Myndir" at bounding box center [341, 451] width 58 height 15
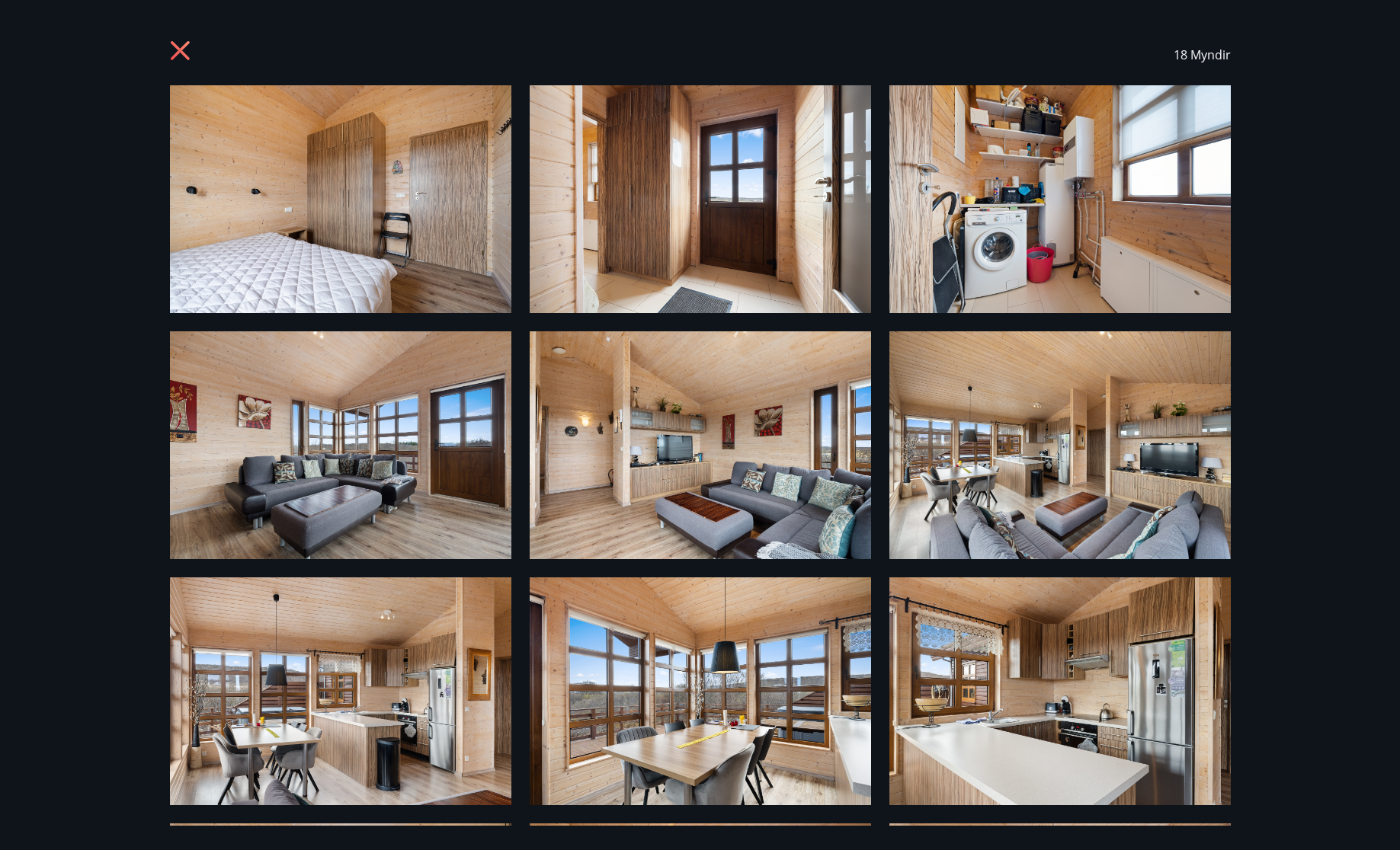
click at [735, 239] on img at bounding box center [700, 199] width 342 height 228
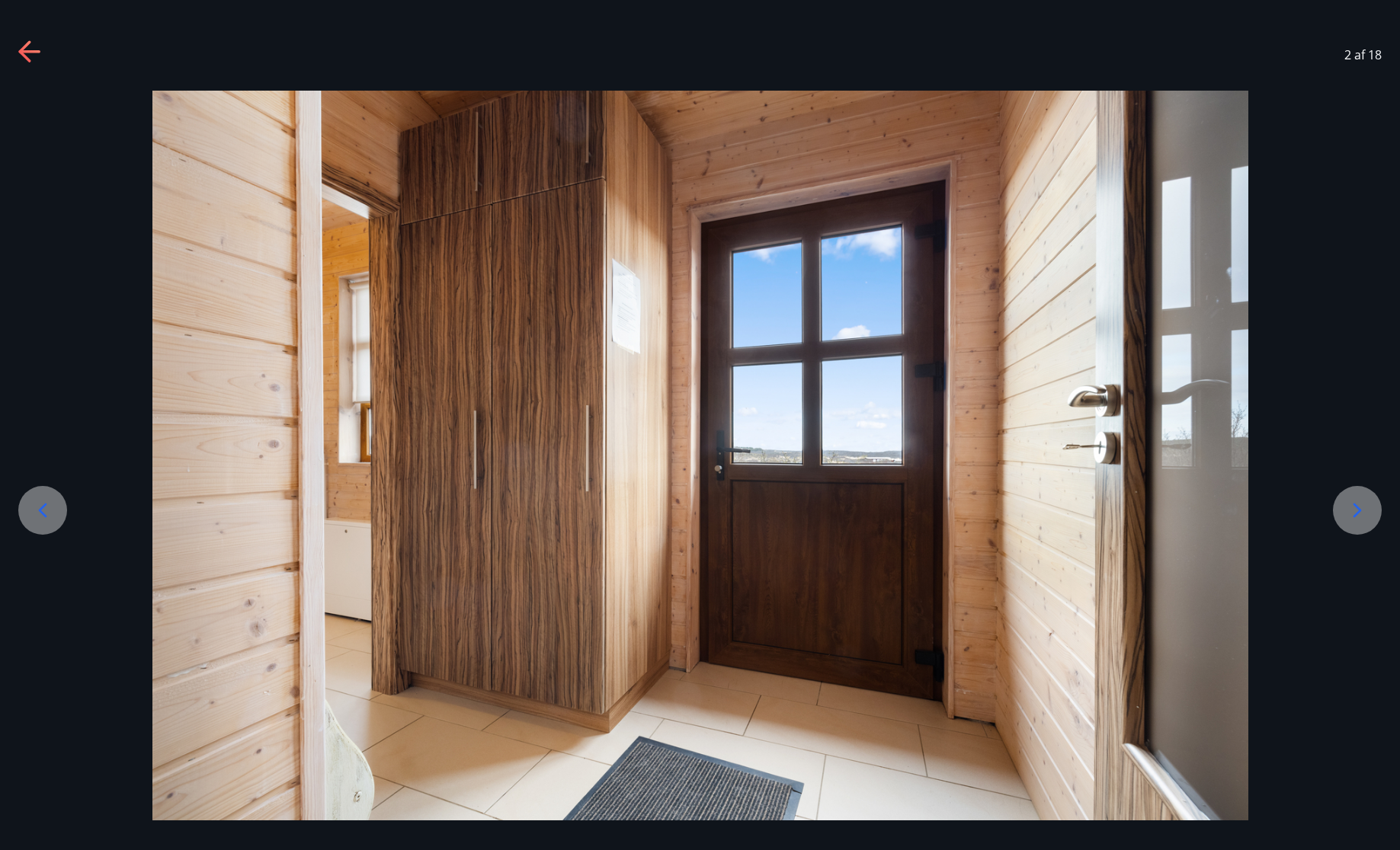
drag, startPoint x: 1387, startPoint y: 518, endPoint x: 1374, endPoint y: 517, distance: 13.0
click at [1381, 518] on div at bounding box center [700, 456] width 1400 height 731
click at [1364, 518] on icon at bounding box center [1357, 511] width 24 height 24
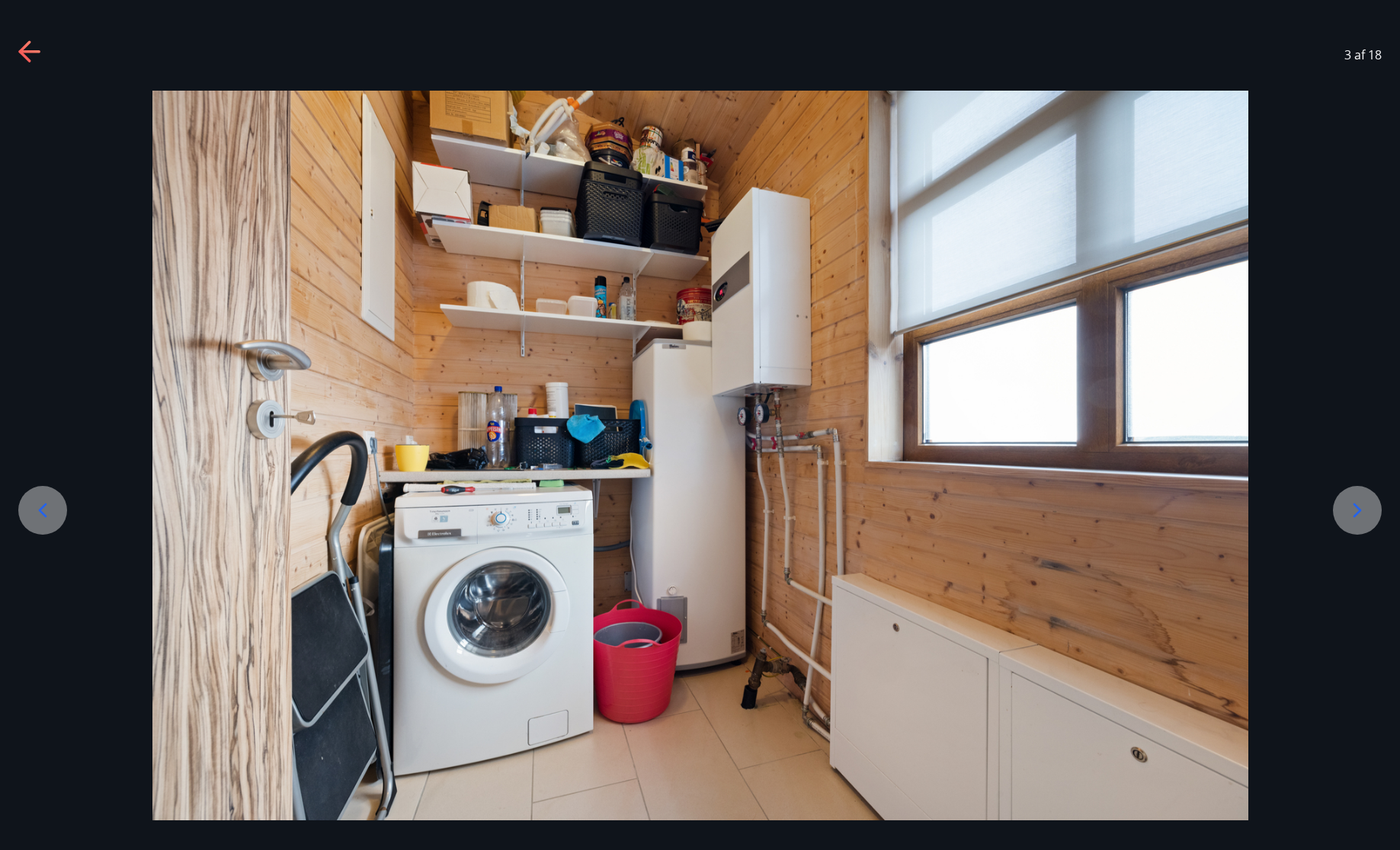
click at [1364, 518] on icon at bounding box center [1357, 511] width 24 height 24
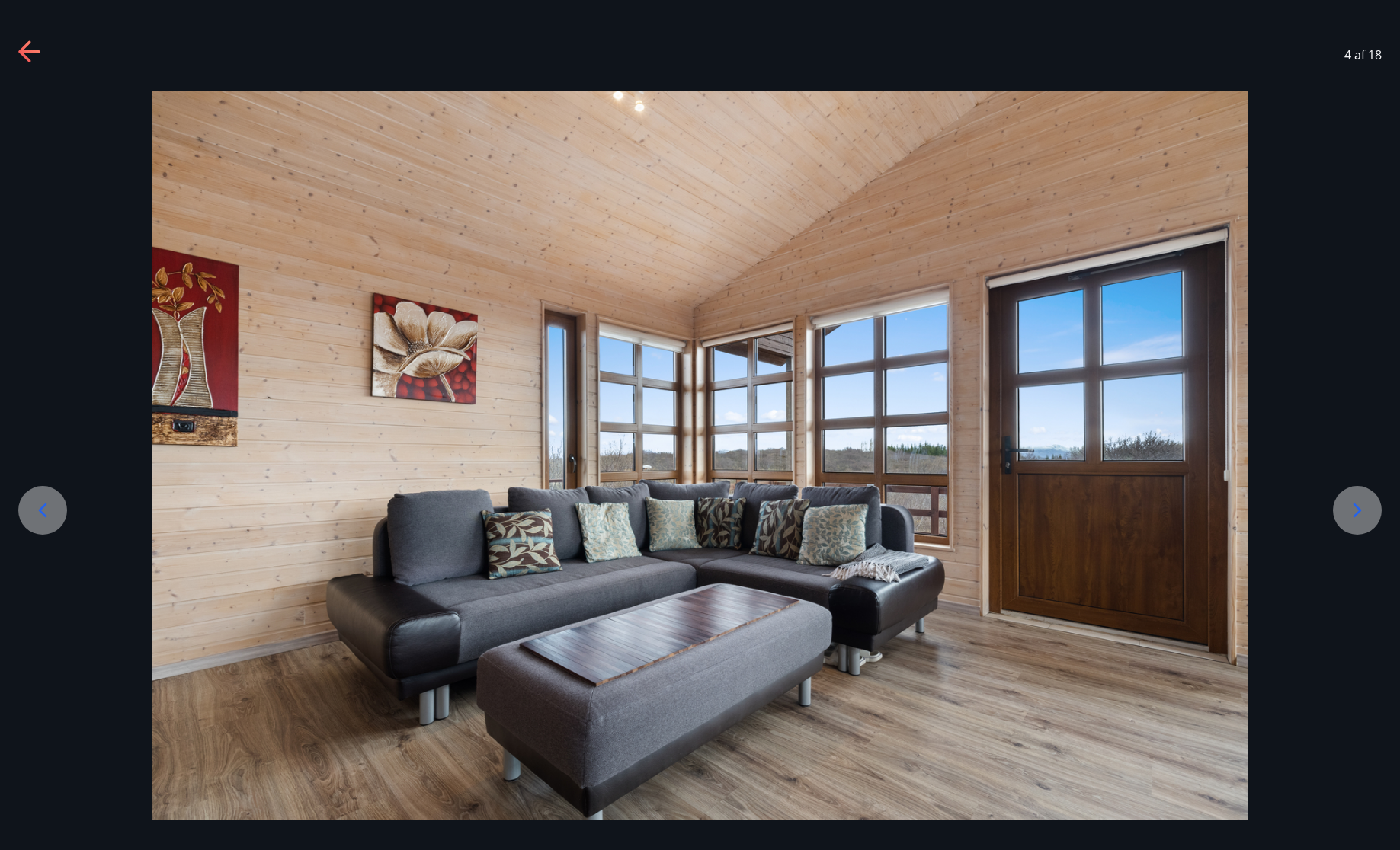
click at [1364, 518] on icon at bounding box center [1357, 511] width 24 height 24
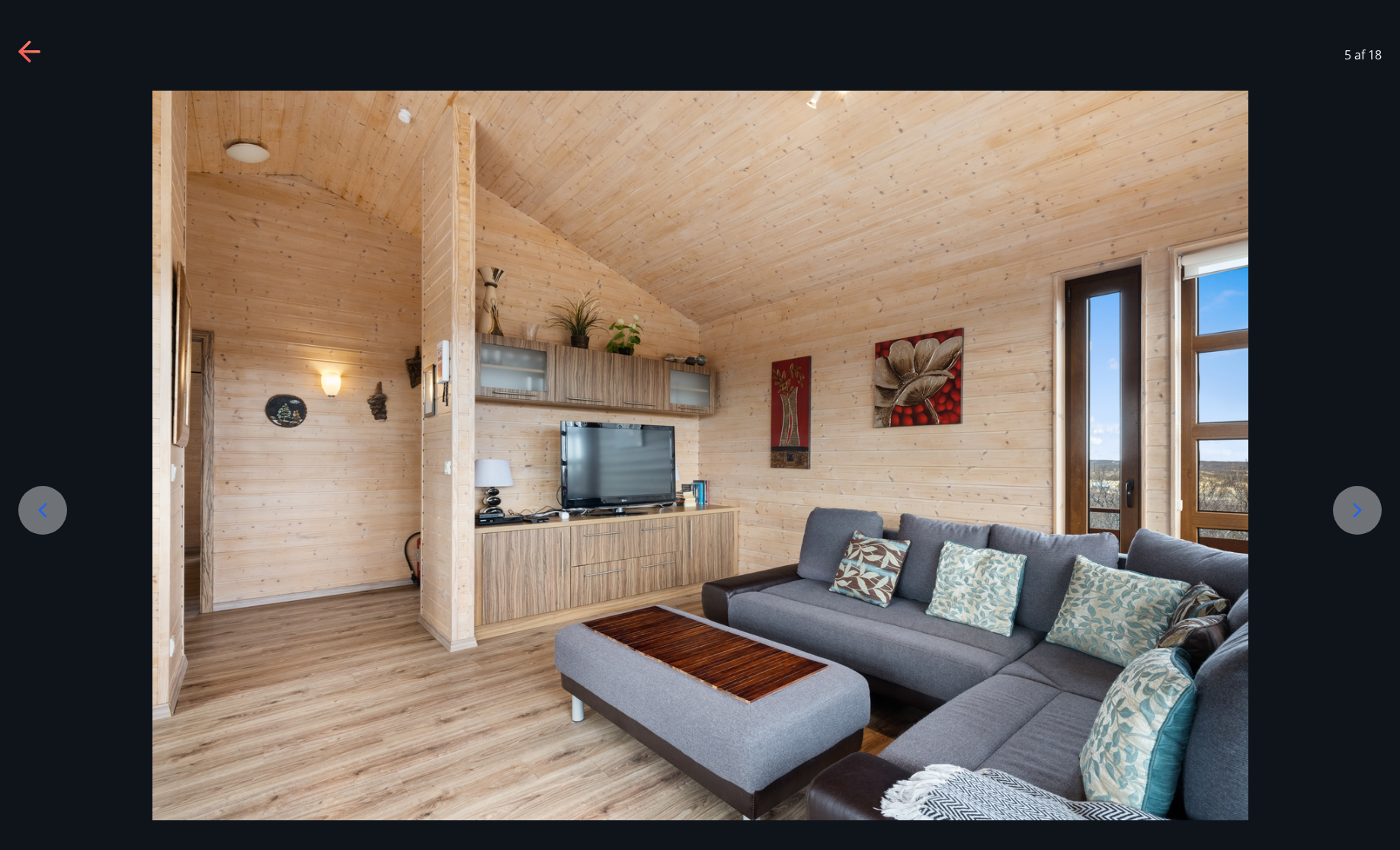
click at [1364, 518] on icon at bounding box center [1357, 511] width 24 height 24
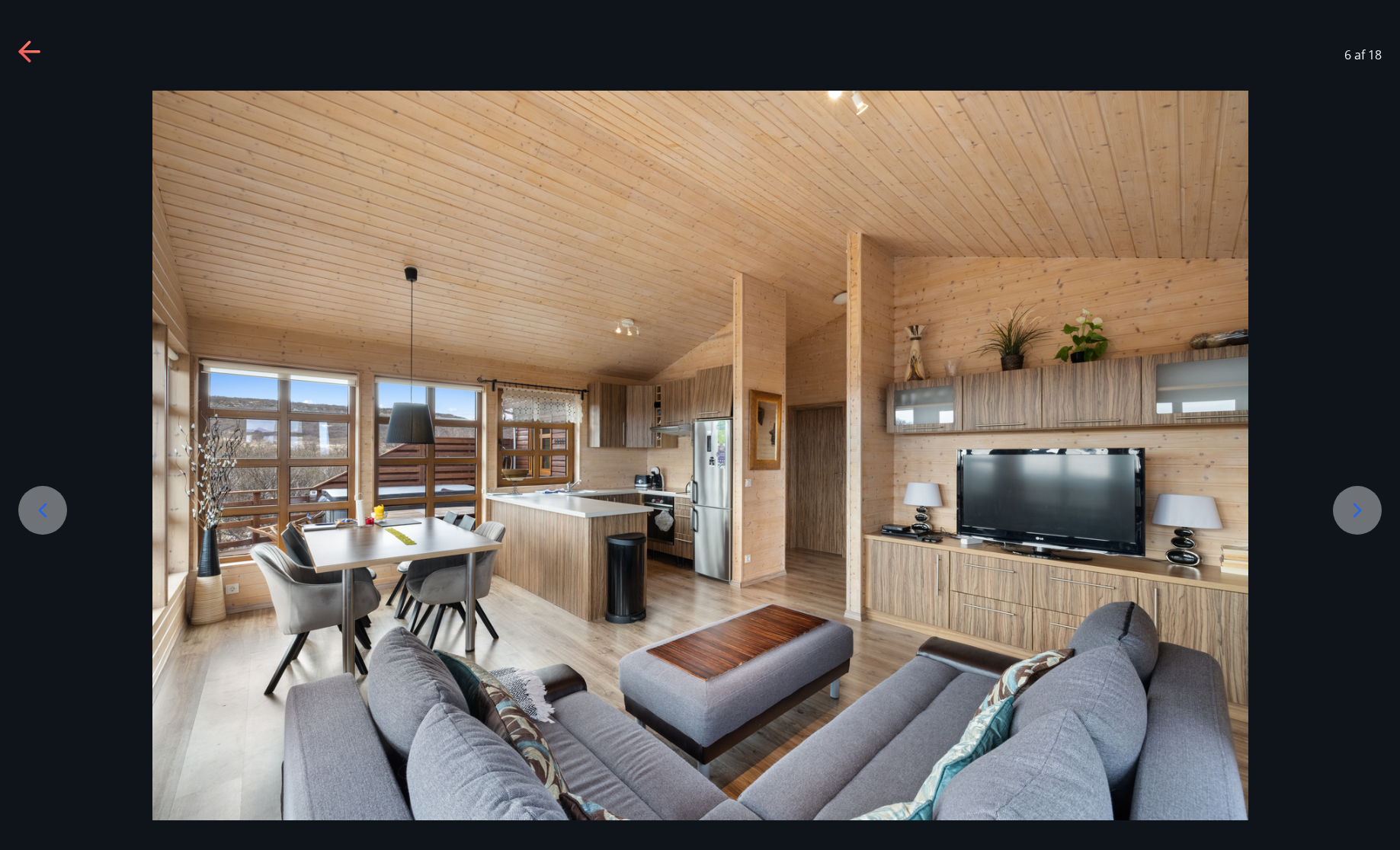
click at [1364, 518] on icon at bounding box center [1357, 511] width 24 height 24
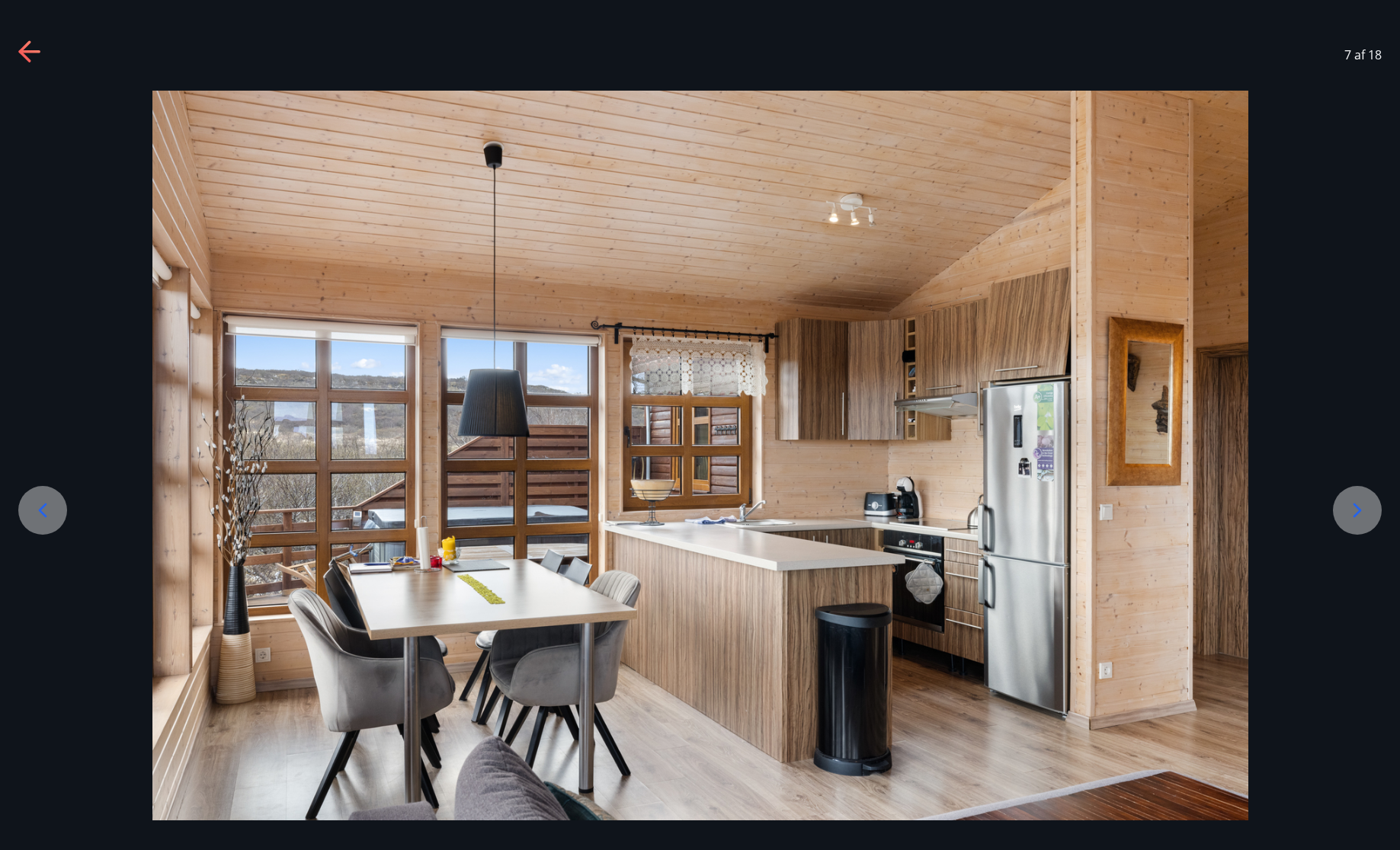
click at [1364, 518] on icon at bounding box center [1357, 511] width 24 height 24
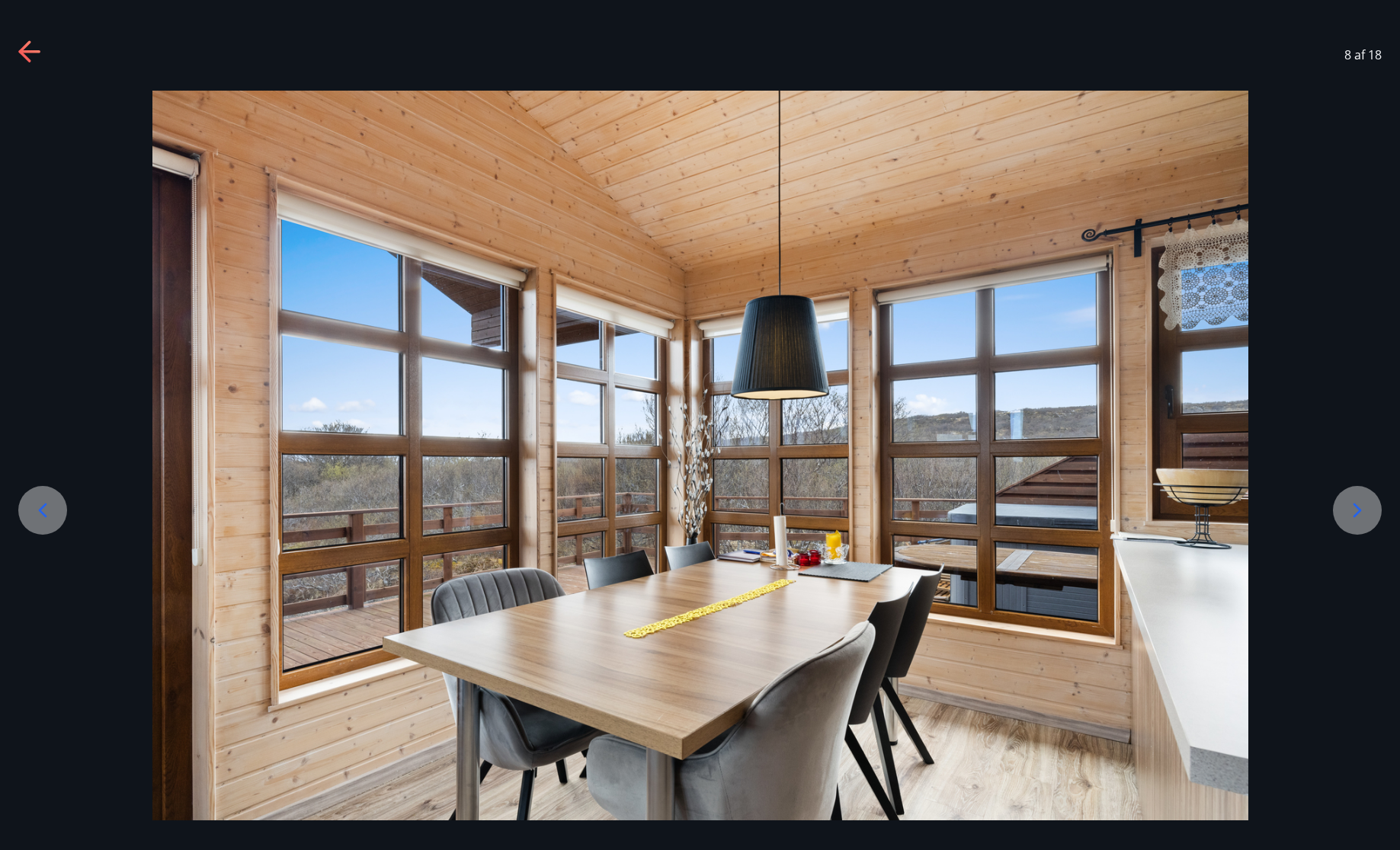
click at [1364, 518] on icon at bounding box center [1357, 511] width 24 height 24
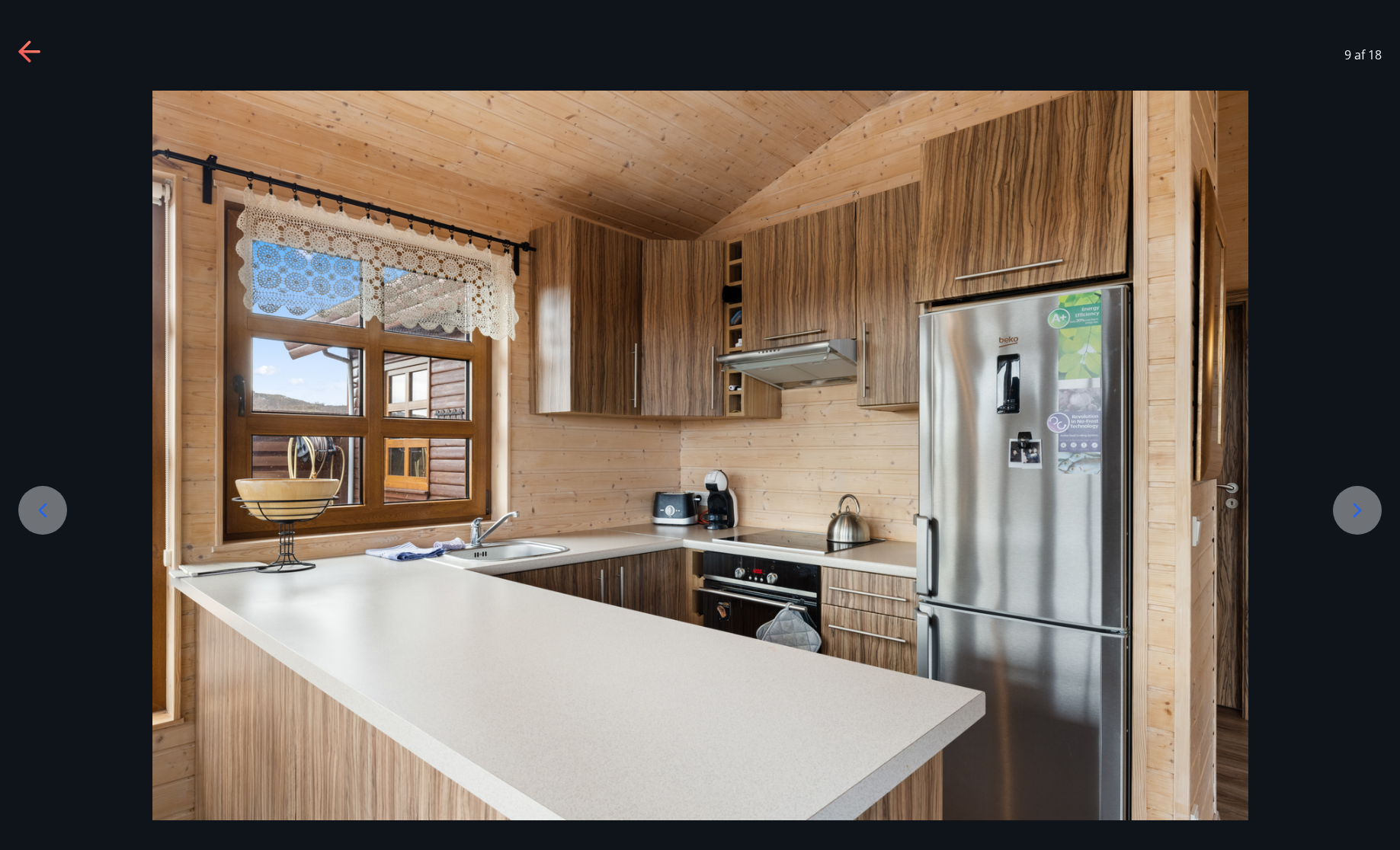
click at [1364, 518] on icon at bounding box center [1357, 511] width 24 height 24
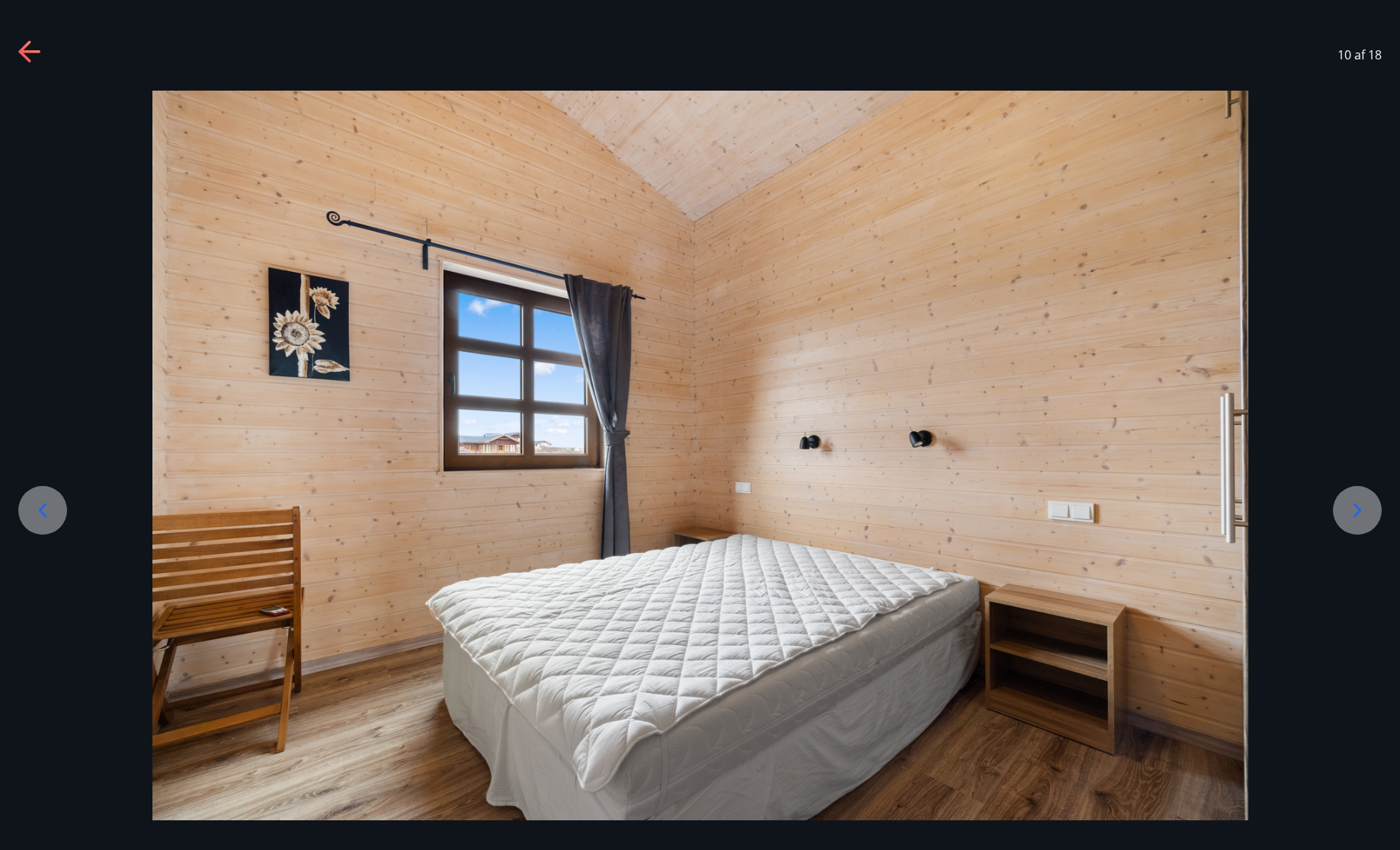
click at [1364, 518] on icon at bounding box center [1357, 511] width 24 height 24
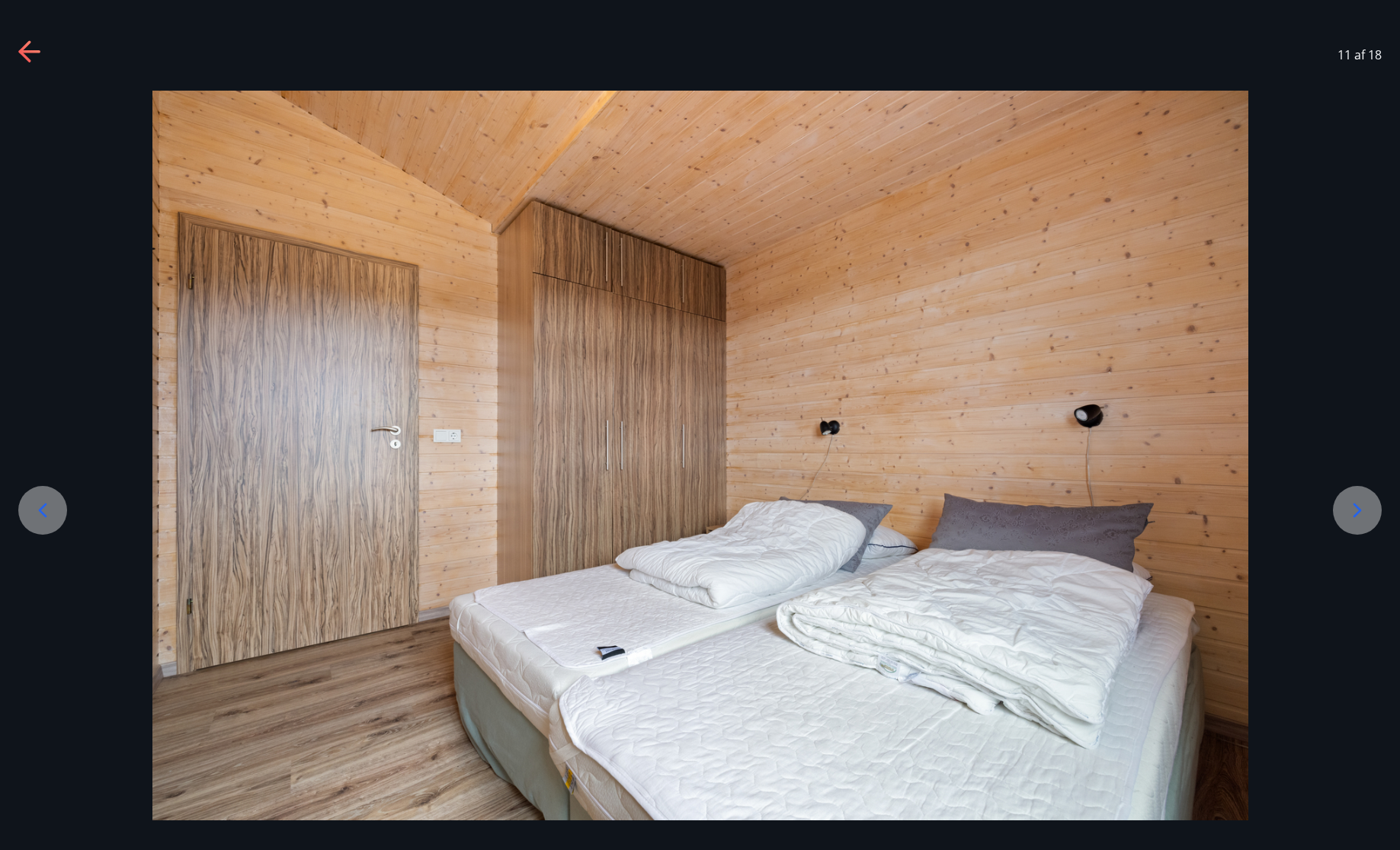
click at [1364, 518] on icon at bounding box center [1357, 511] width 24 height 24
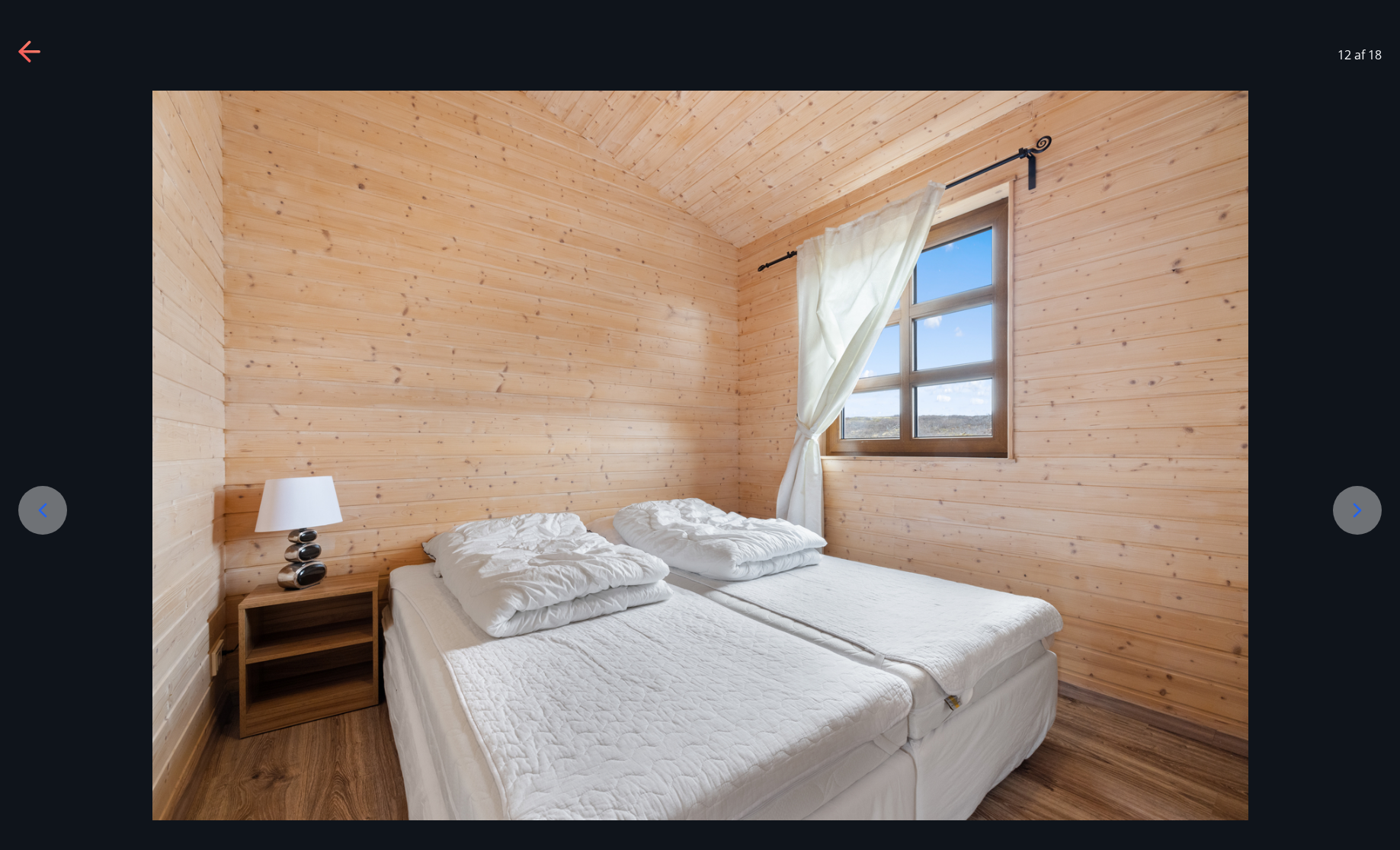
click at [1364, 518] on icon at bounding box center [1357, 511] width 24 height 24
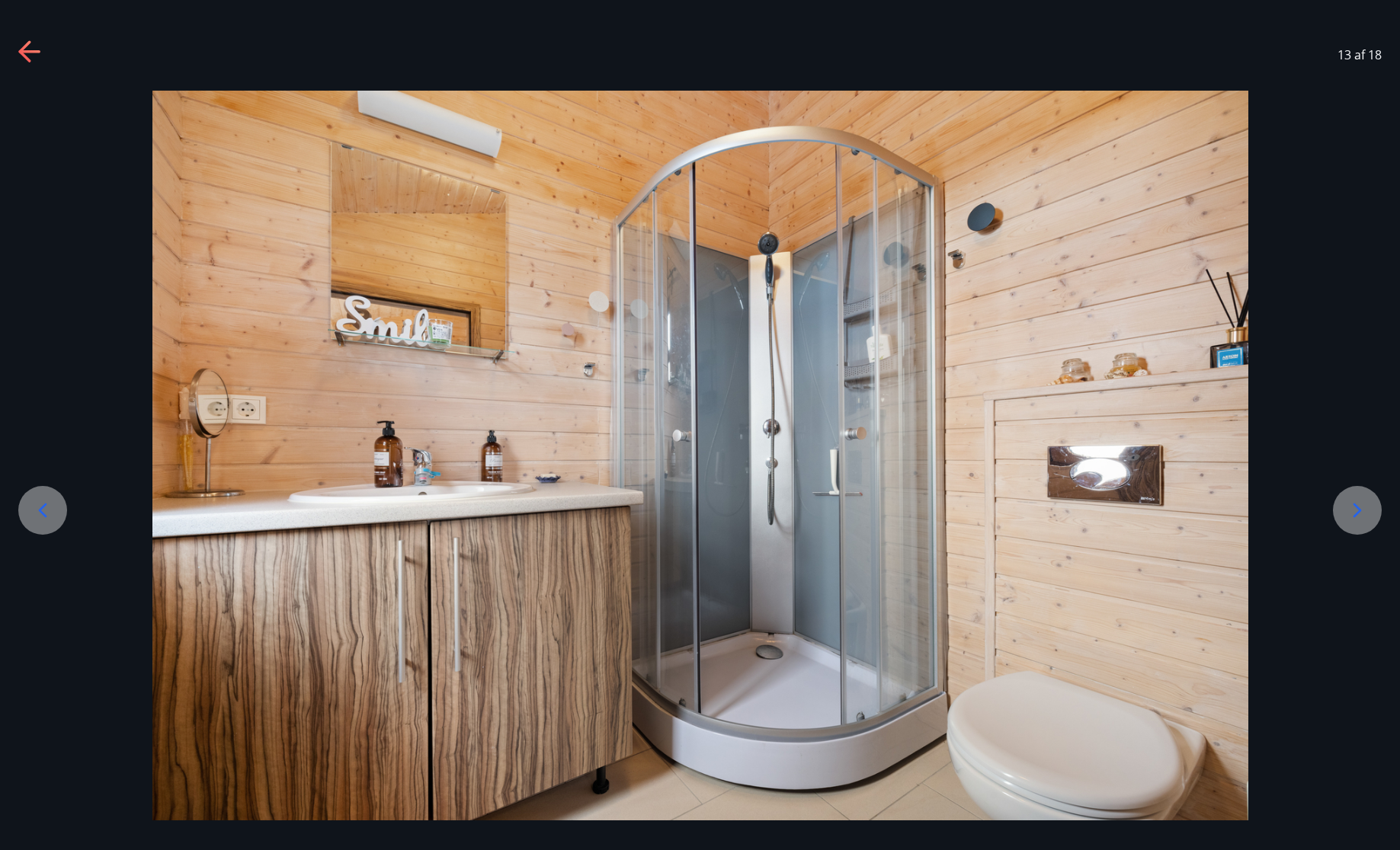
click at [1364, 518] on icon at bounding box center [1357, 511] width 24 height 24
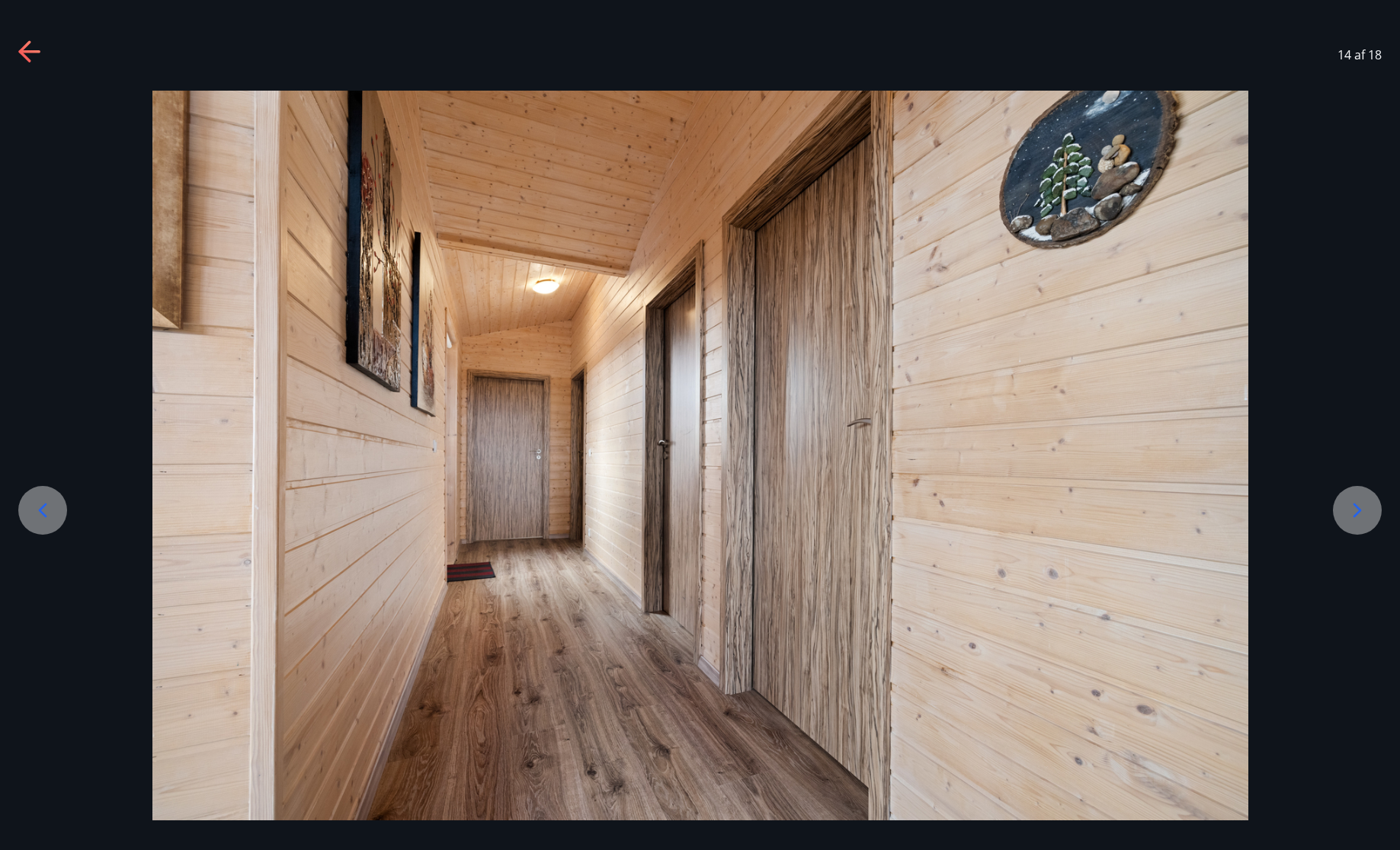
click at [1364, 518] on icon at bounding box center [1357, 511] width 24 height 24
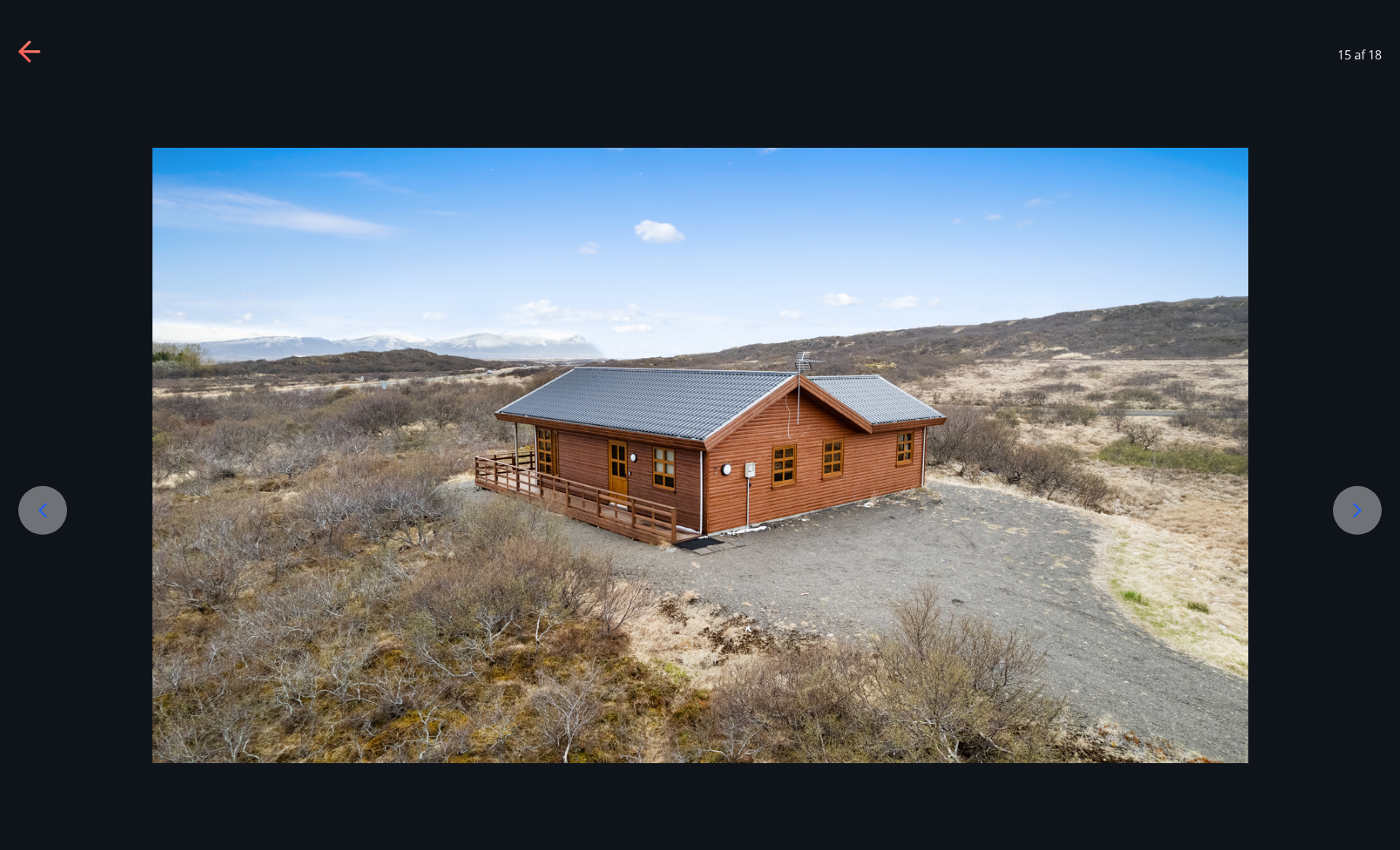
click at [1364, 518] on icon at bounding box center [1357, 511] width 24 height 24
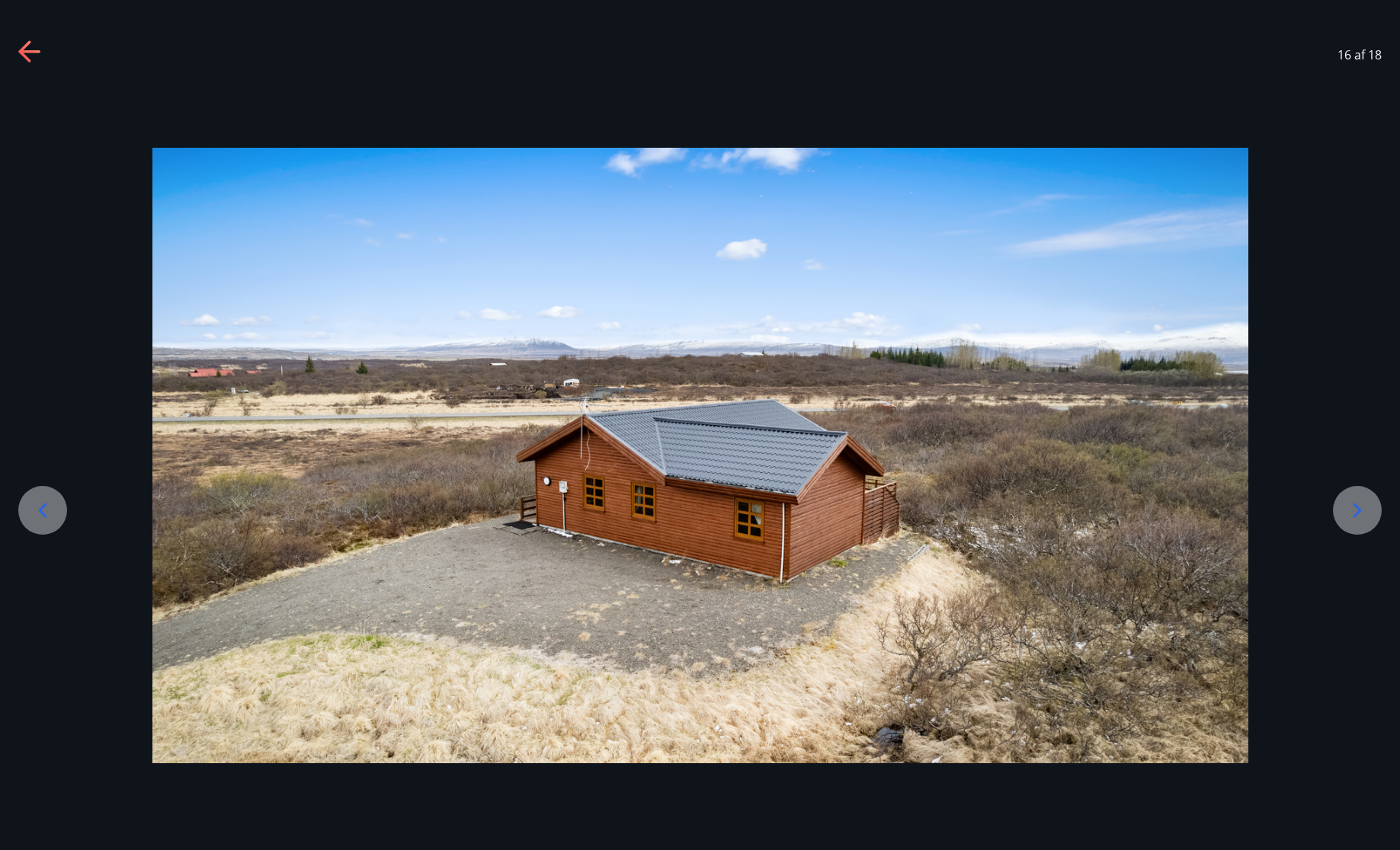
click at [1364, 518] on icon at bounding box center [1357, 511] width 24 height 24
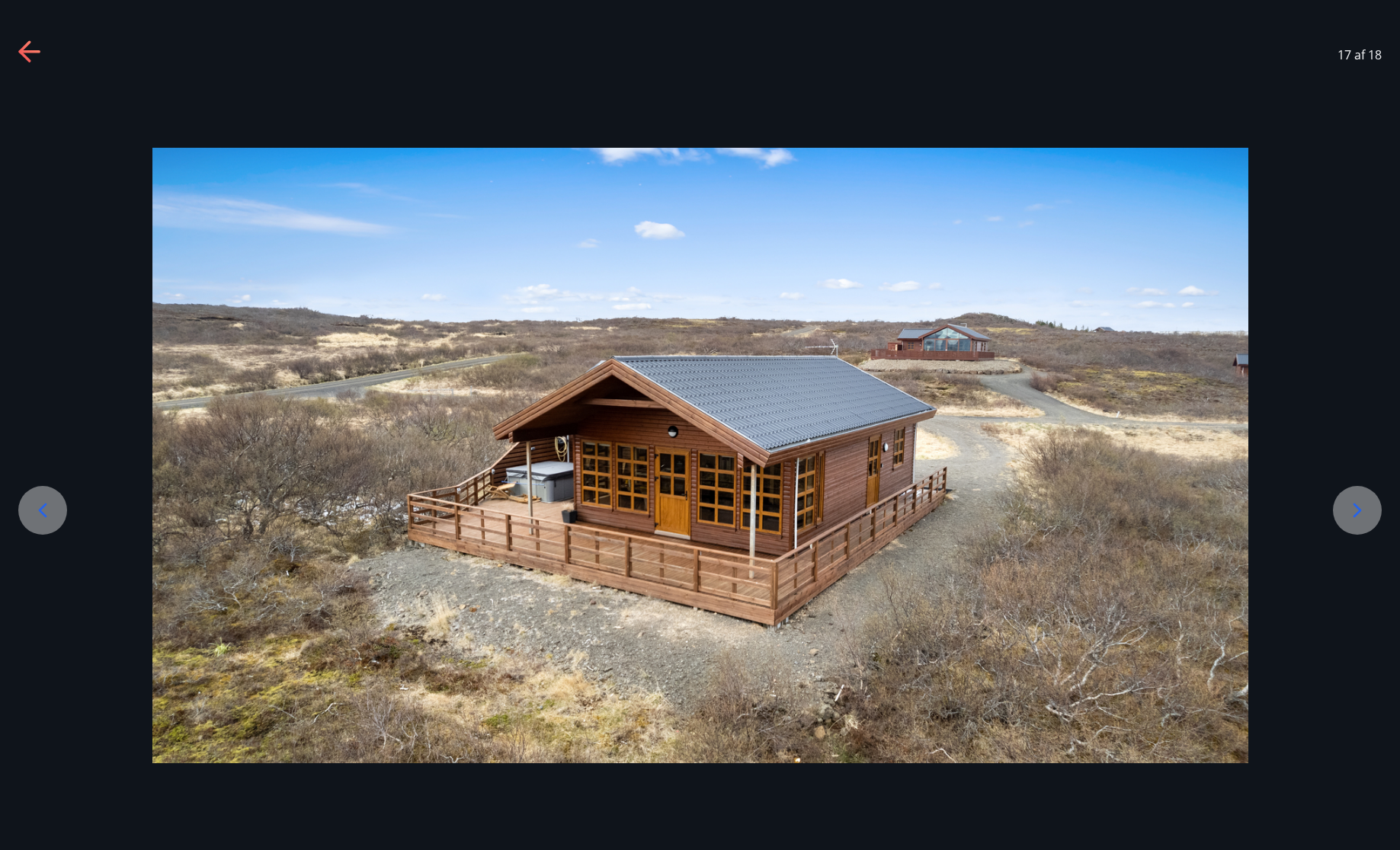
click at [1364, 518] on icon at bounding box center [1357, 511] width 24 height 24
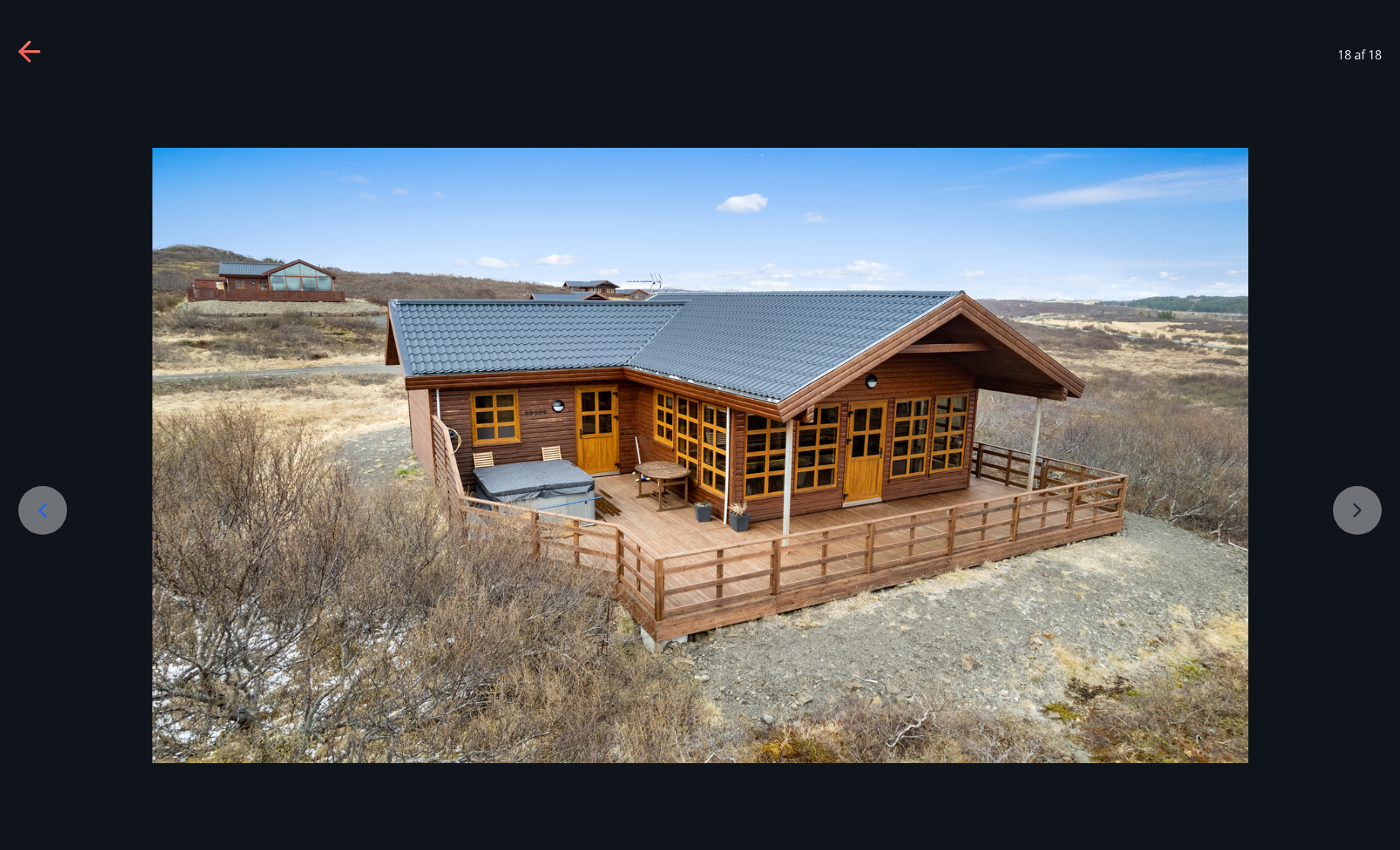
click at [1364, 518] on div at bounding box center [700, 456] width 1400 height 616
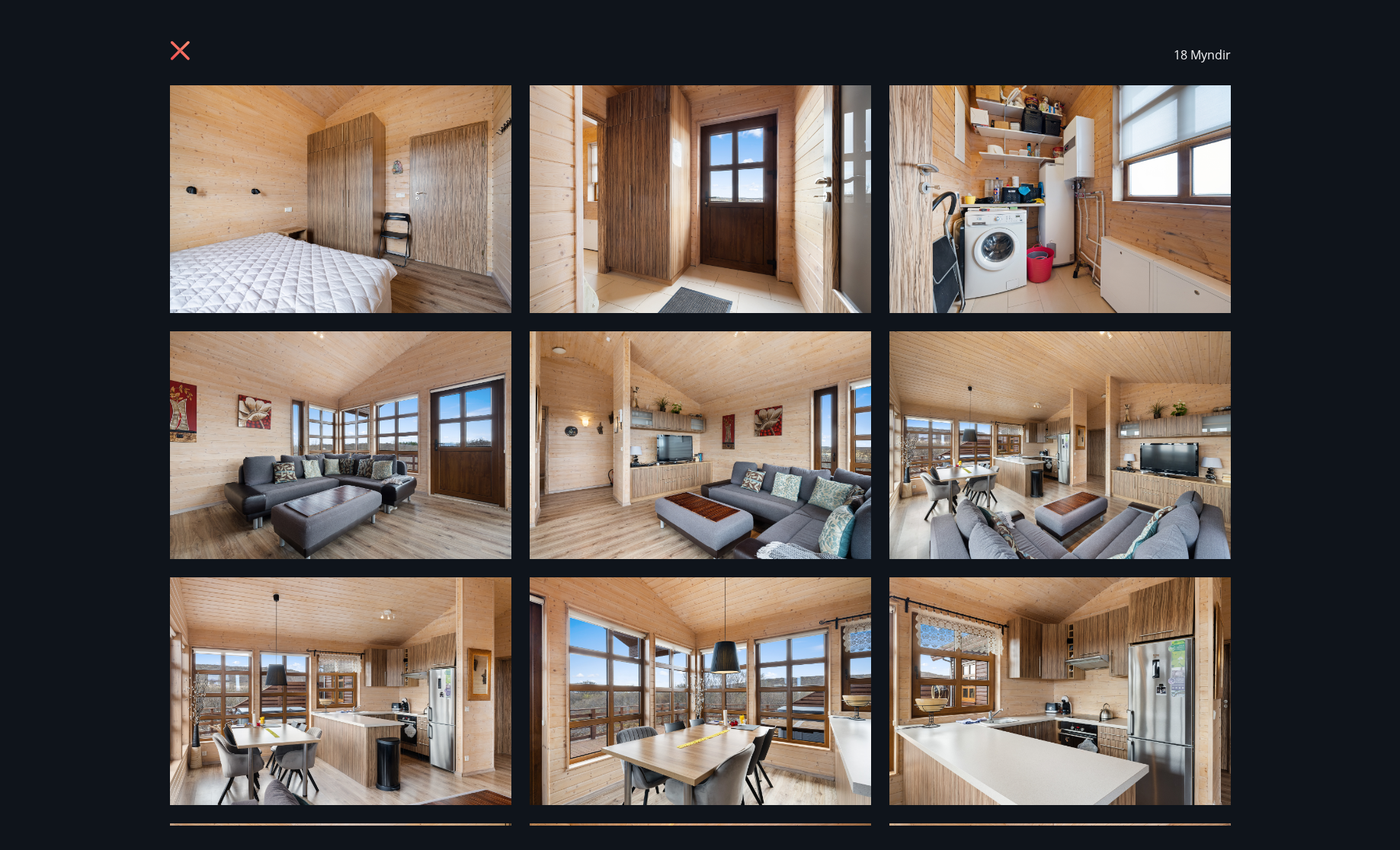
click at [177, 49] on icon at bounding box center [179, 50] width 19 height 19
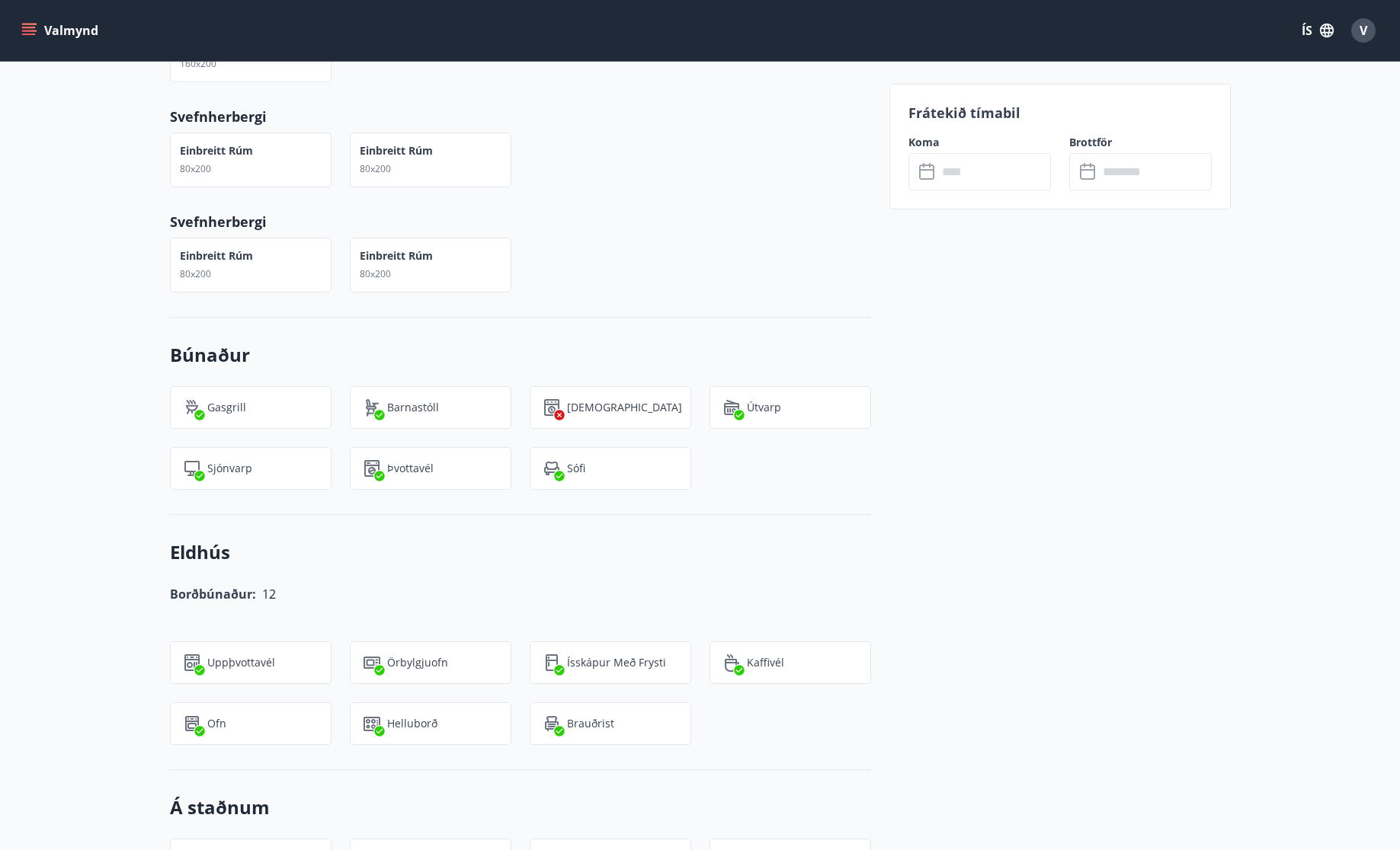
scroll to position [935, 0]
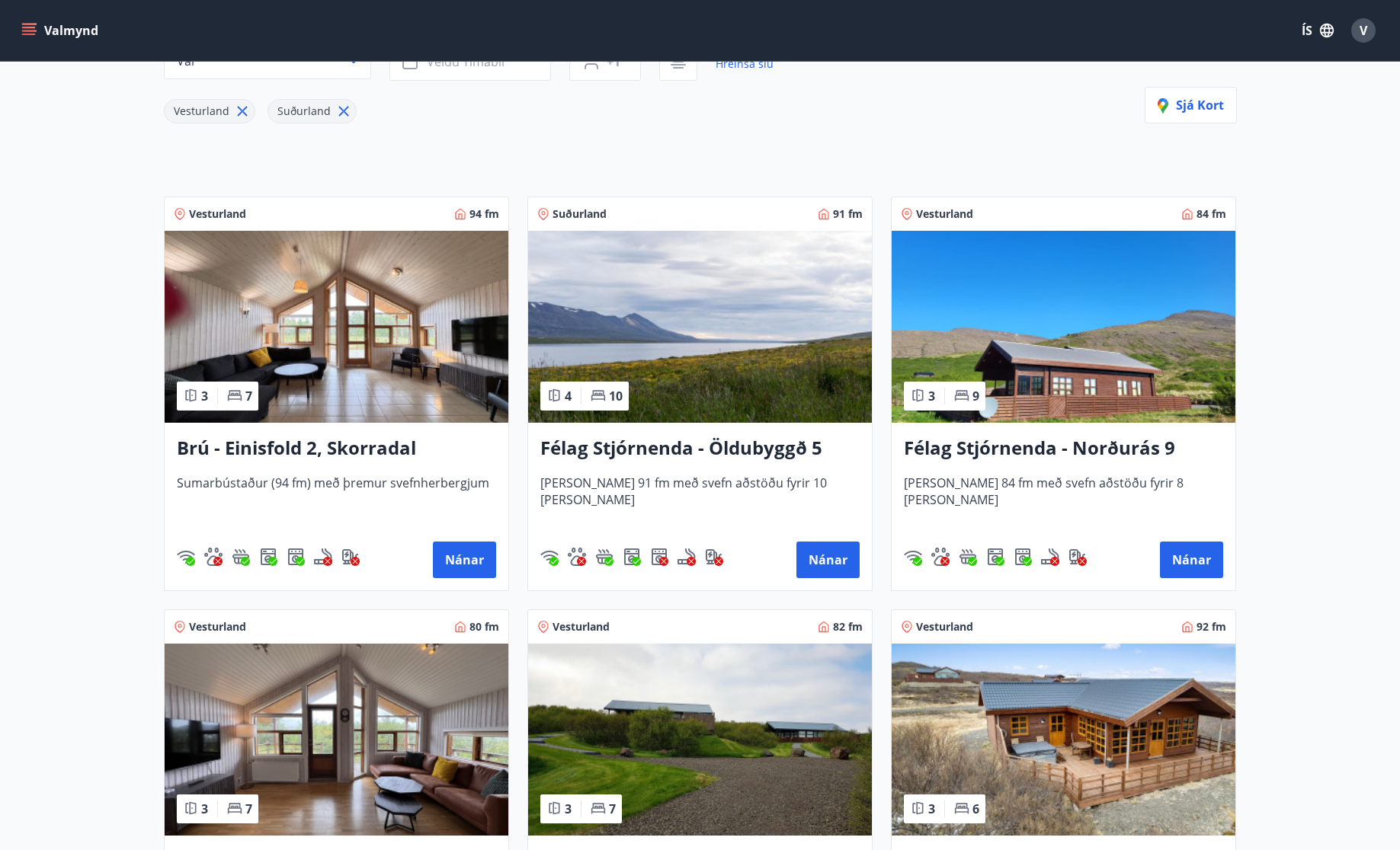
click at [704, 455] on h3 "Félag Stjórnenda - Öldubyggð 5" at bounding box center [700, 449] width 320 height 28
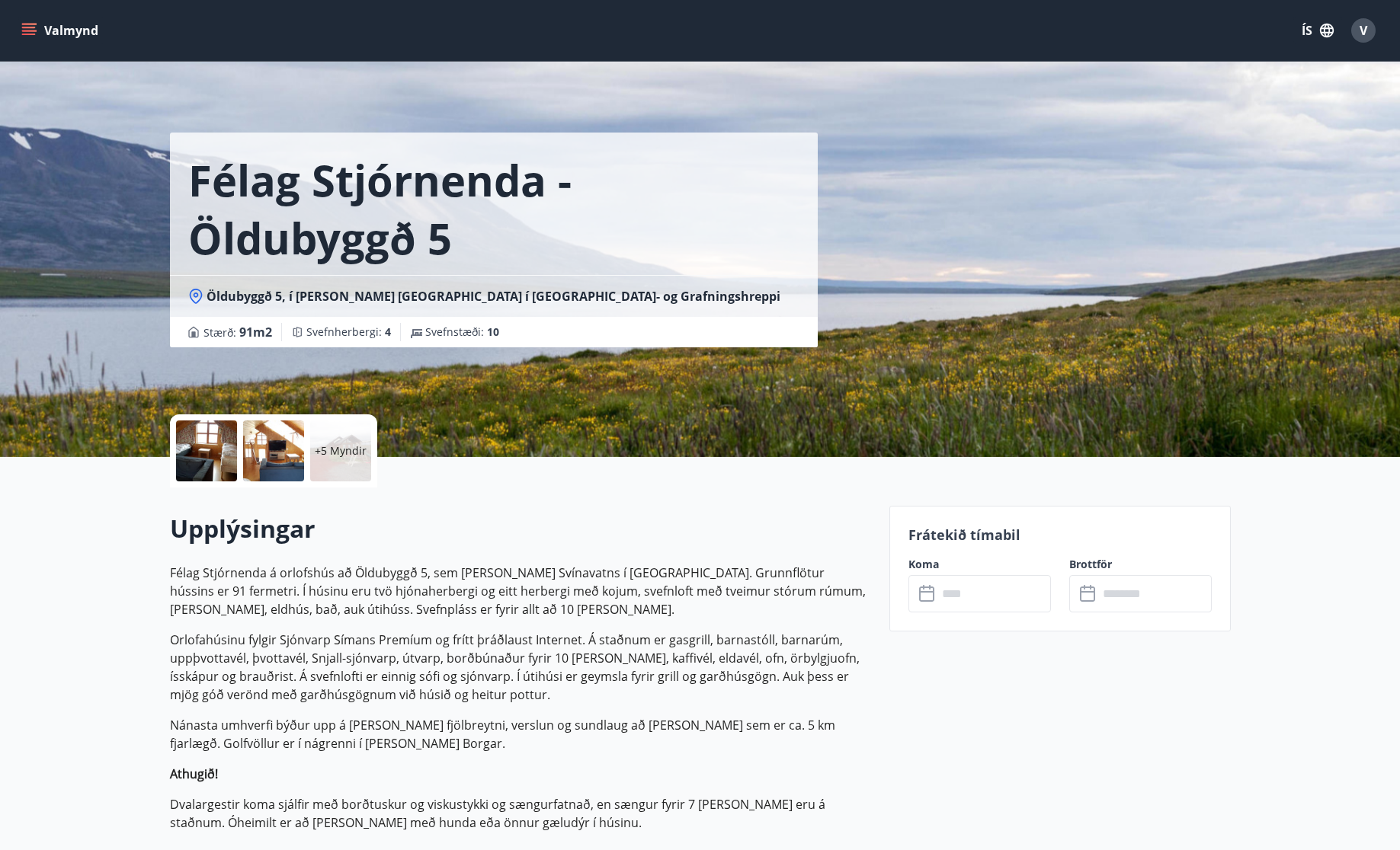
click at [350, 441] on div "+5 Myndir" at bounding box center [341, 451] width 61 height 61
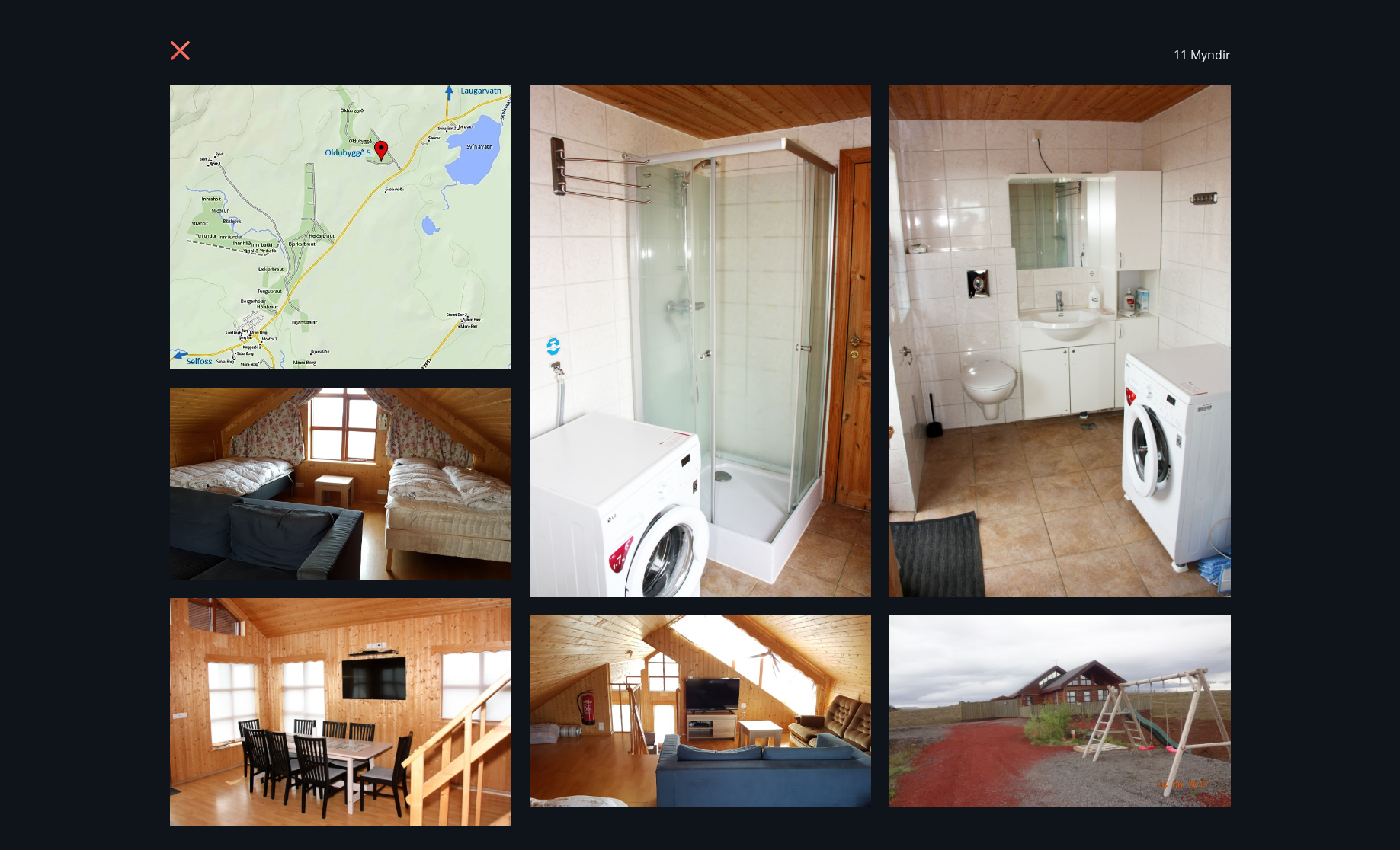
click at [363, 314] on img at bounding box center [341, 228] width 342 height 285
click at [760, 398] on img at bounding box center [700, 341] width 342 height 512
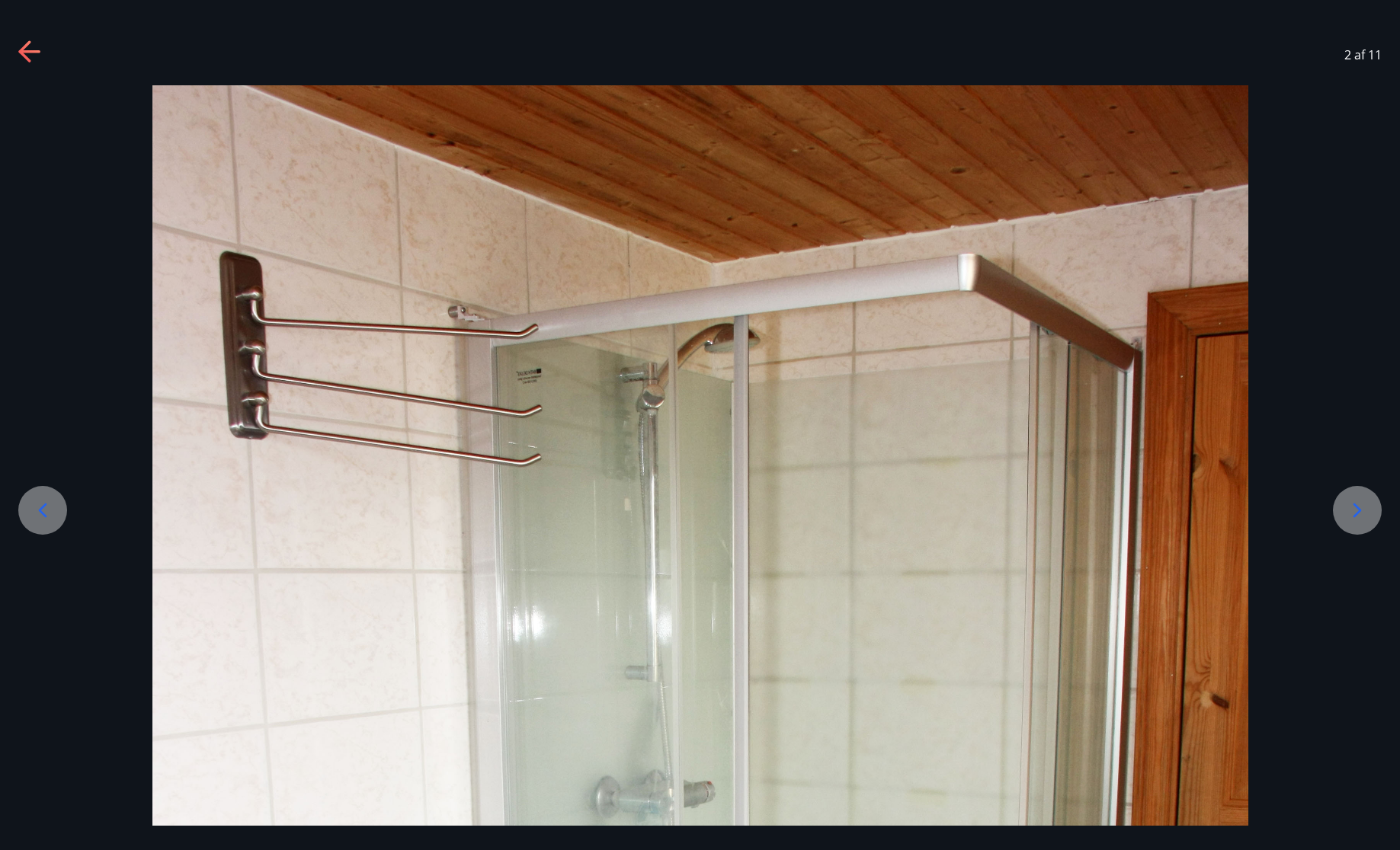
click at [1354, 515] on icon at bounding box center [1358, 511] width 8 height 15
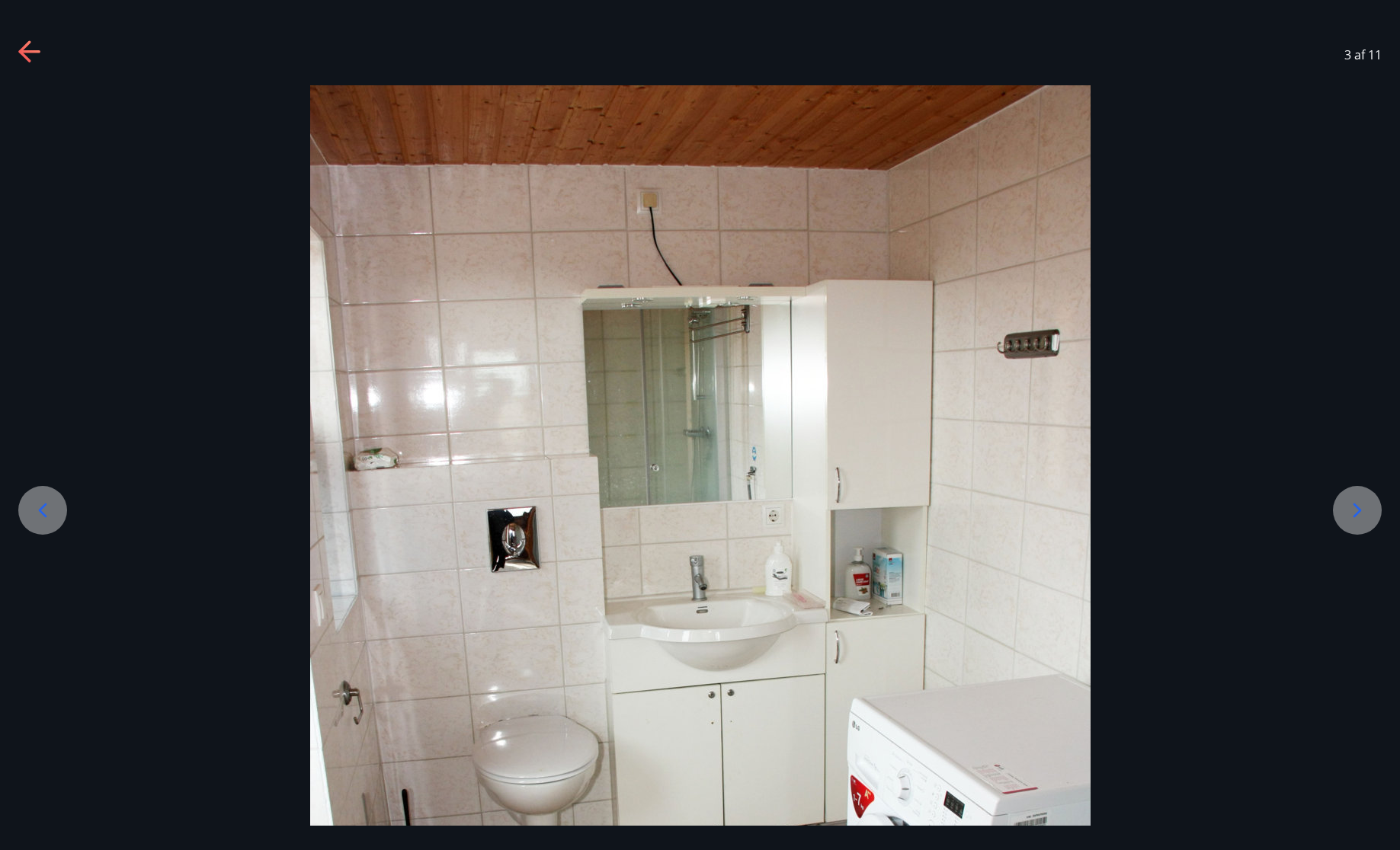
click at [1354, 515] on icon at bounding box center [1358, 511] width 8 height 15
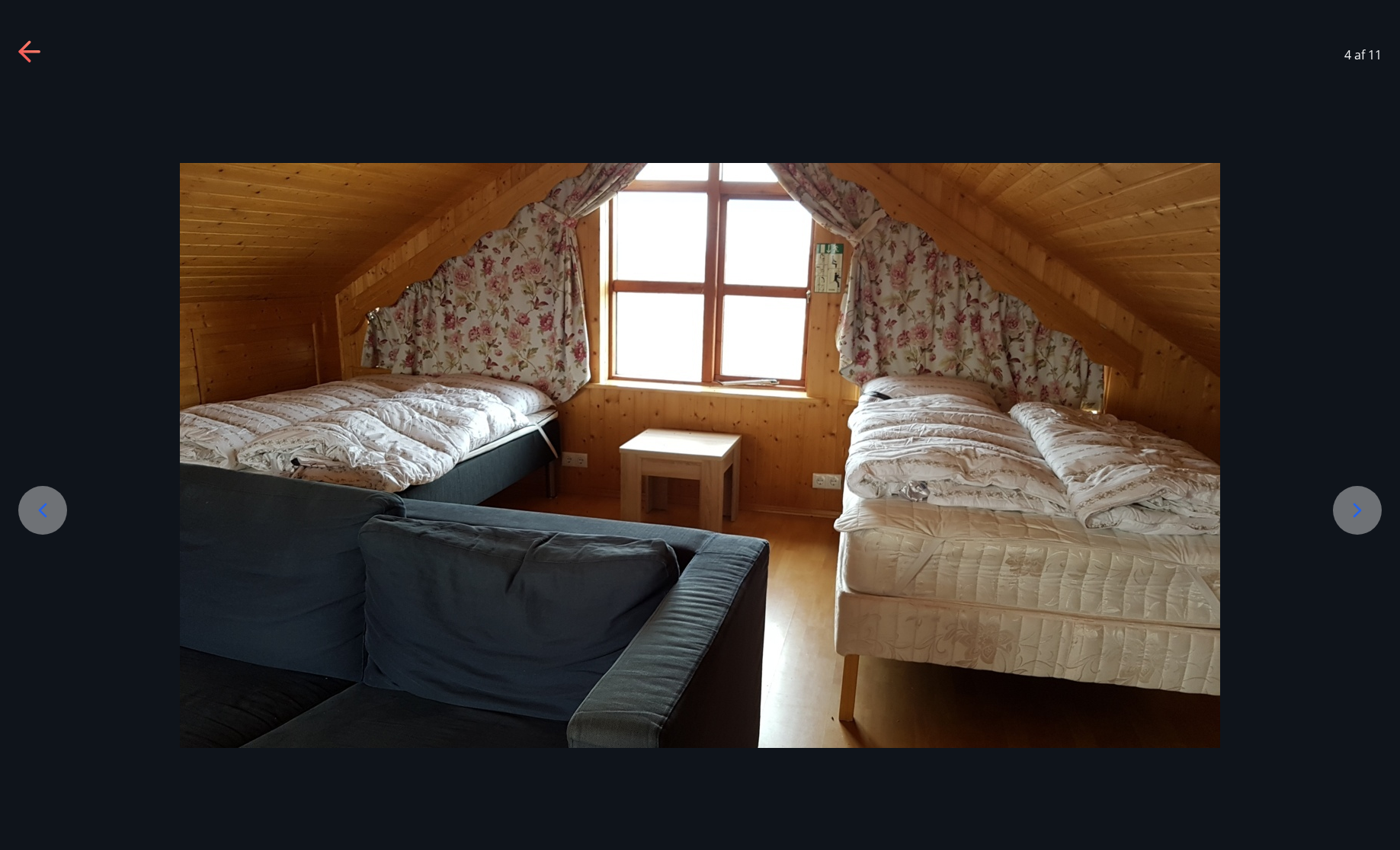
click at [1354, 515] on icon at bounding box center [1358, 511] width 8 height 15
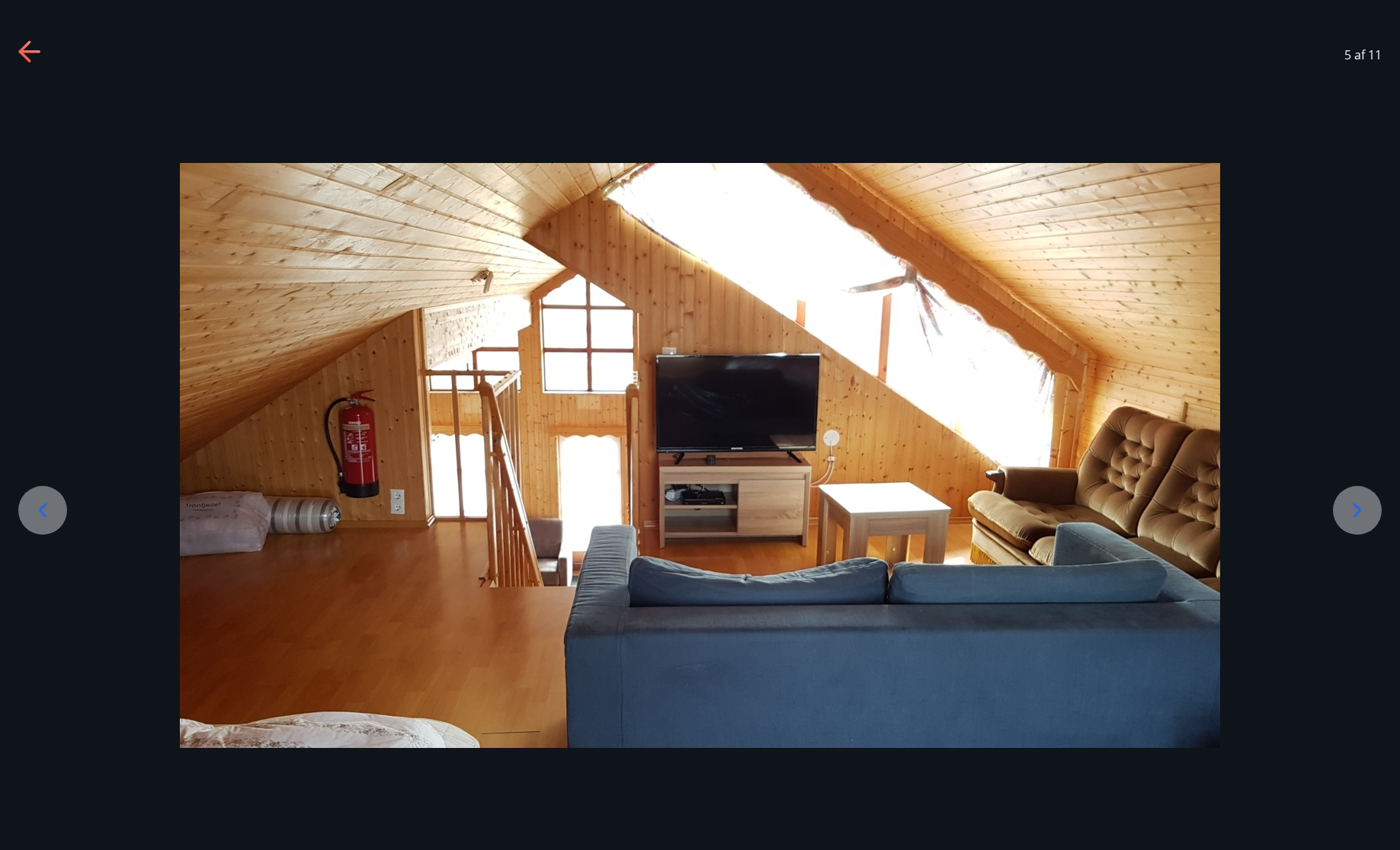
click at [1354, 515] on icon at bounding box center [1358, 511] width 8 height 15
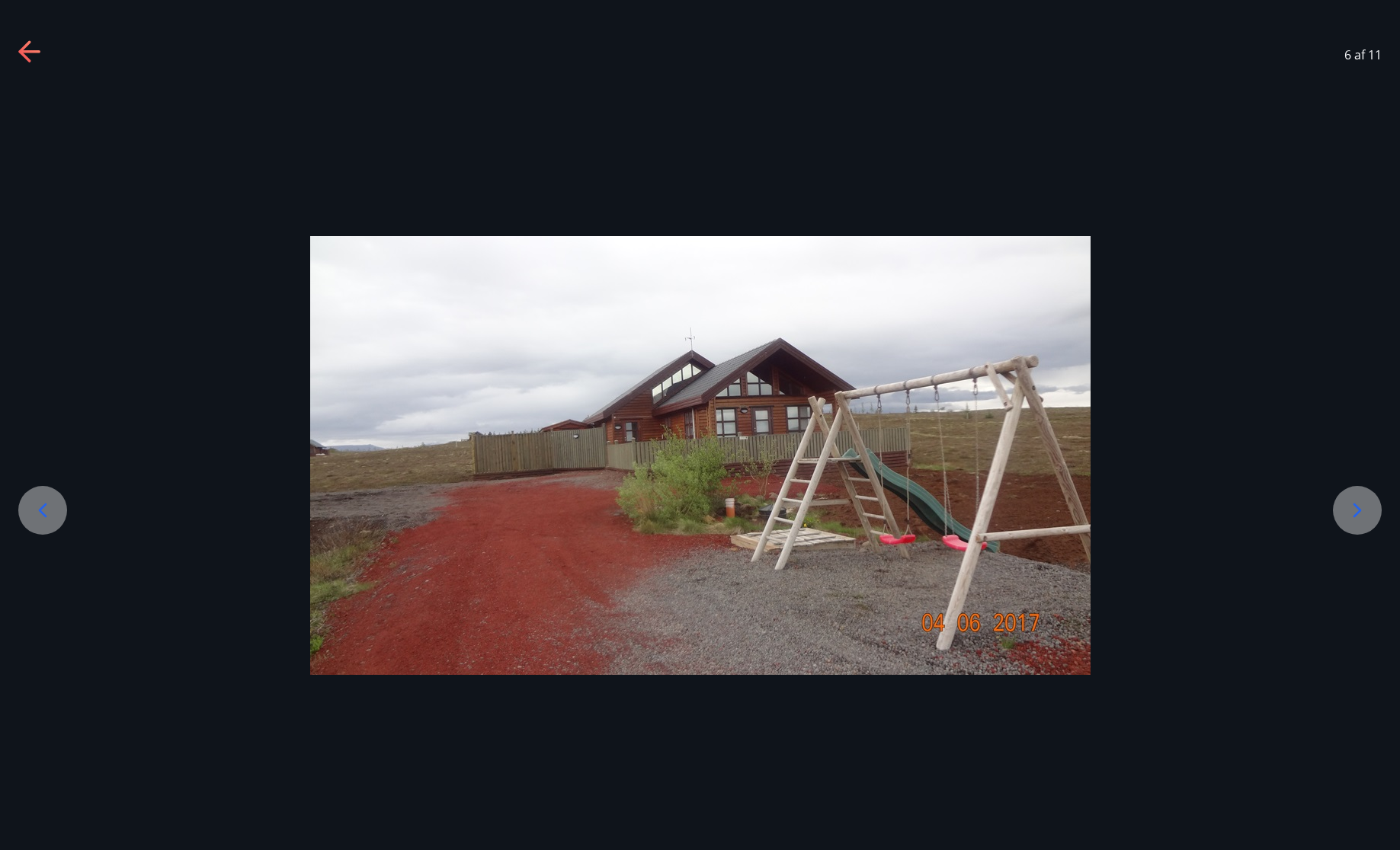
click at [1354, 515] on icon at bounding box center [1358, 511] width 8 height 15
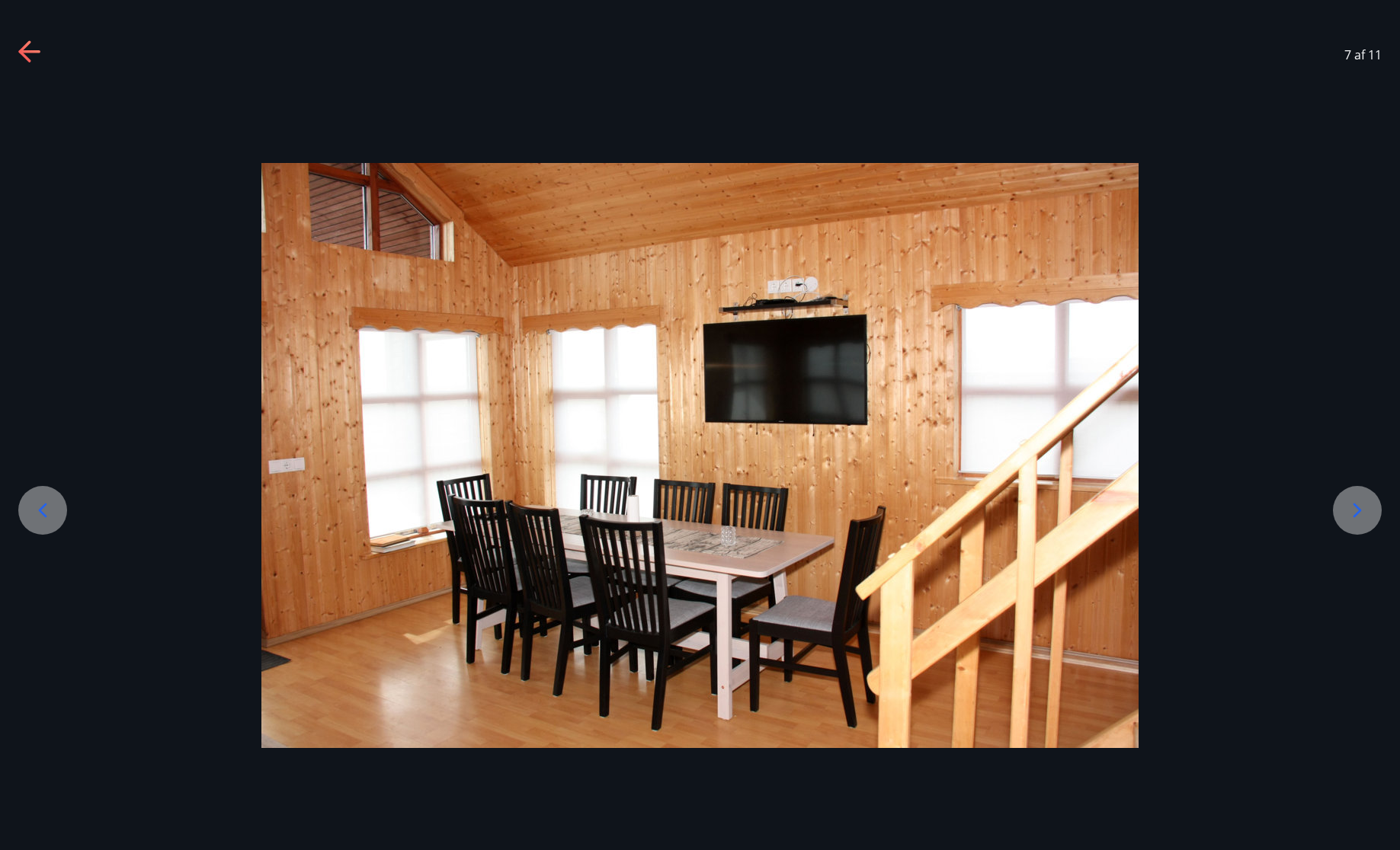
click at [1354, 515] on icon at bounding box center [1358, 511] width 8 height 15
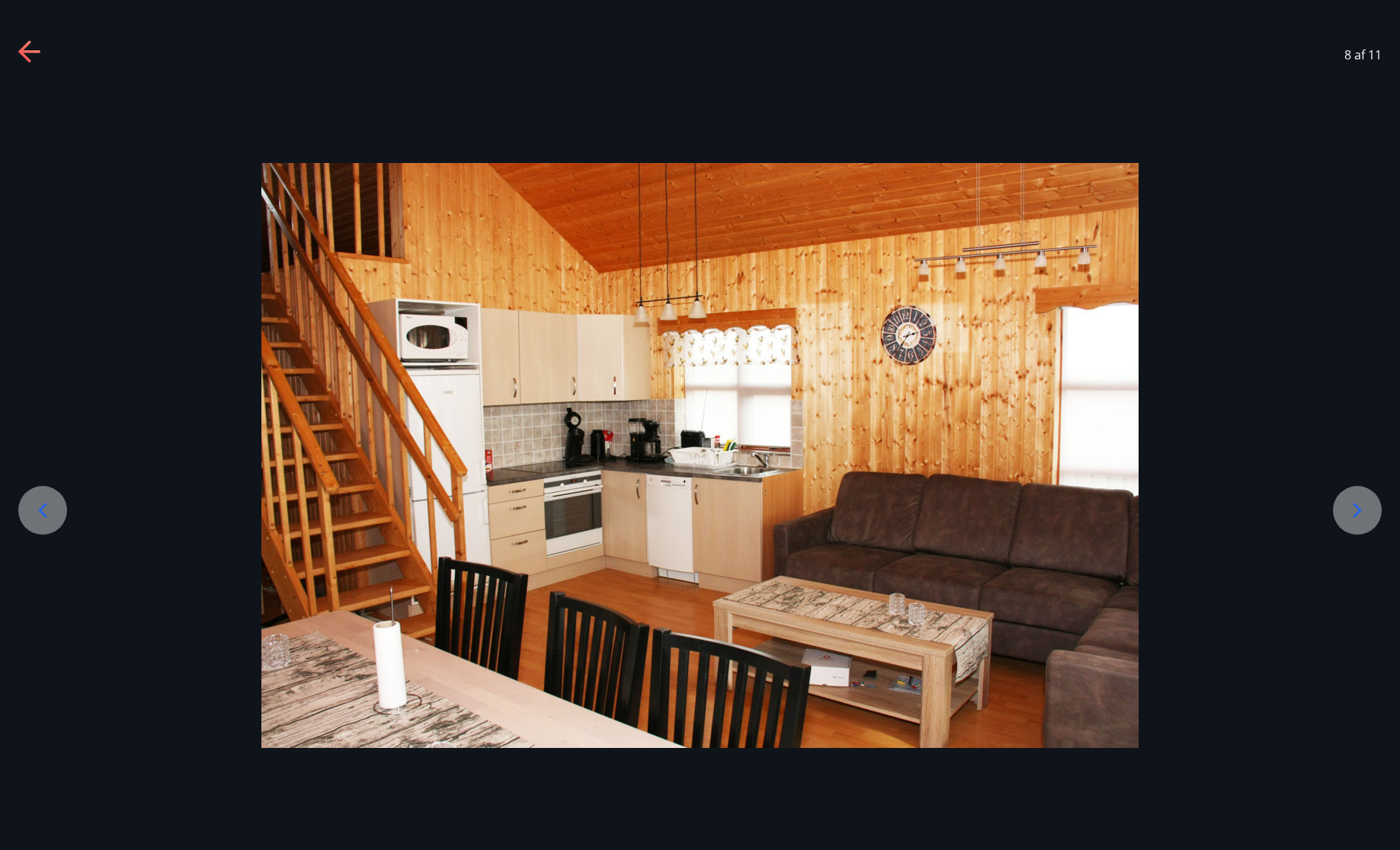
click at [1354, 515] on icon at bounding box center [1358, 511] width 8 height 15
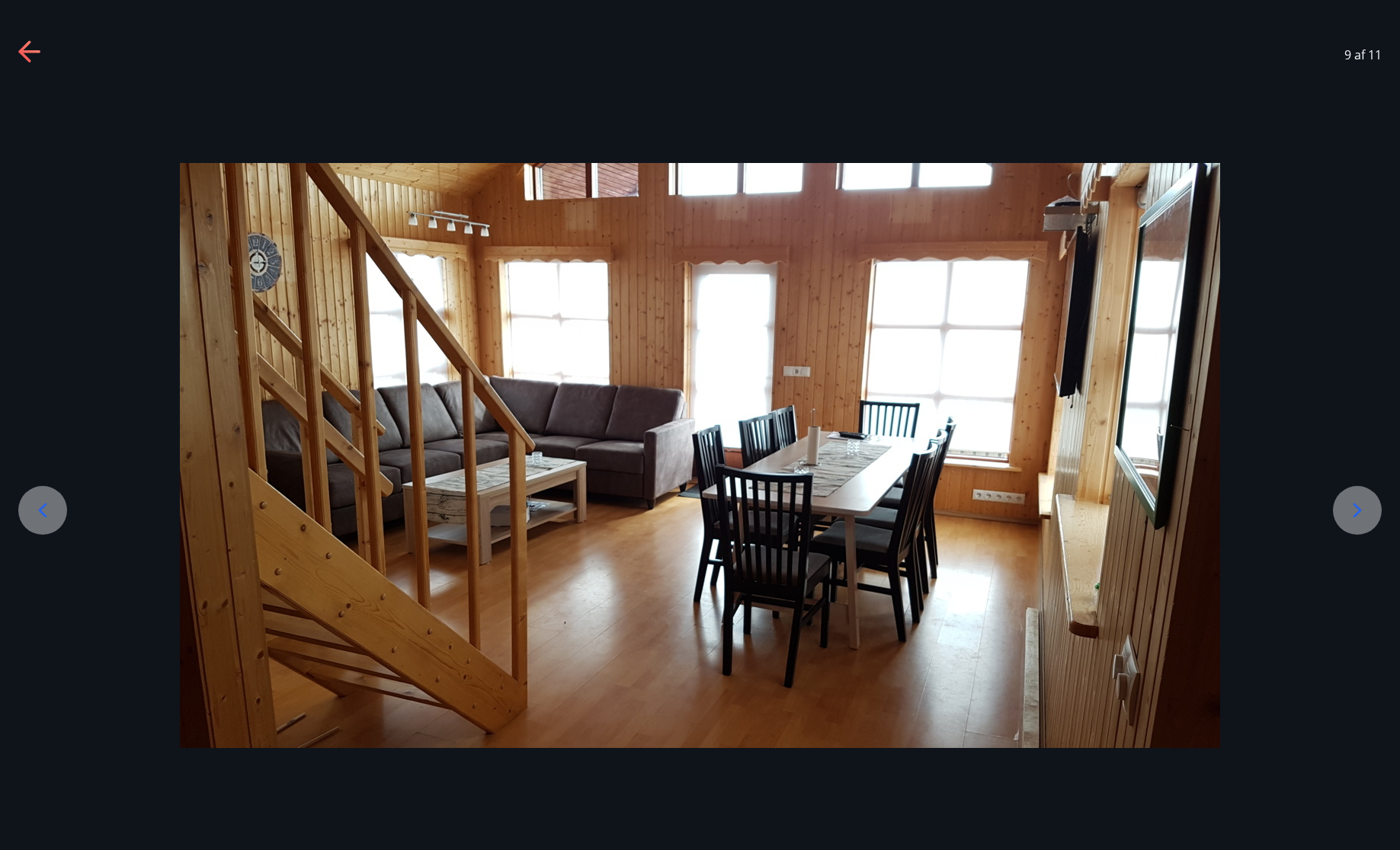
click at [1354, 515] on icon at bounding box center [1358, 511] width 8 height 15
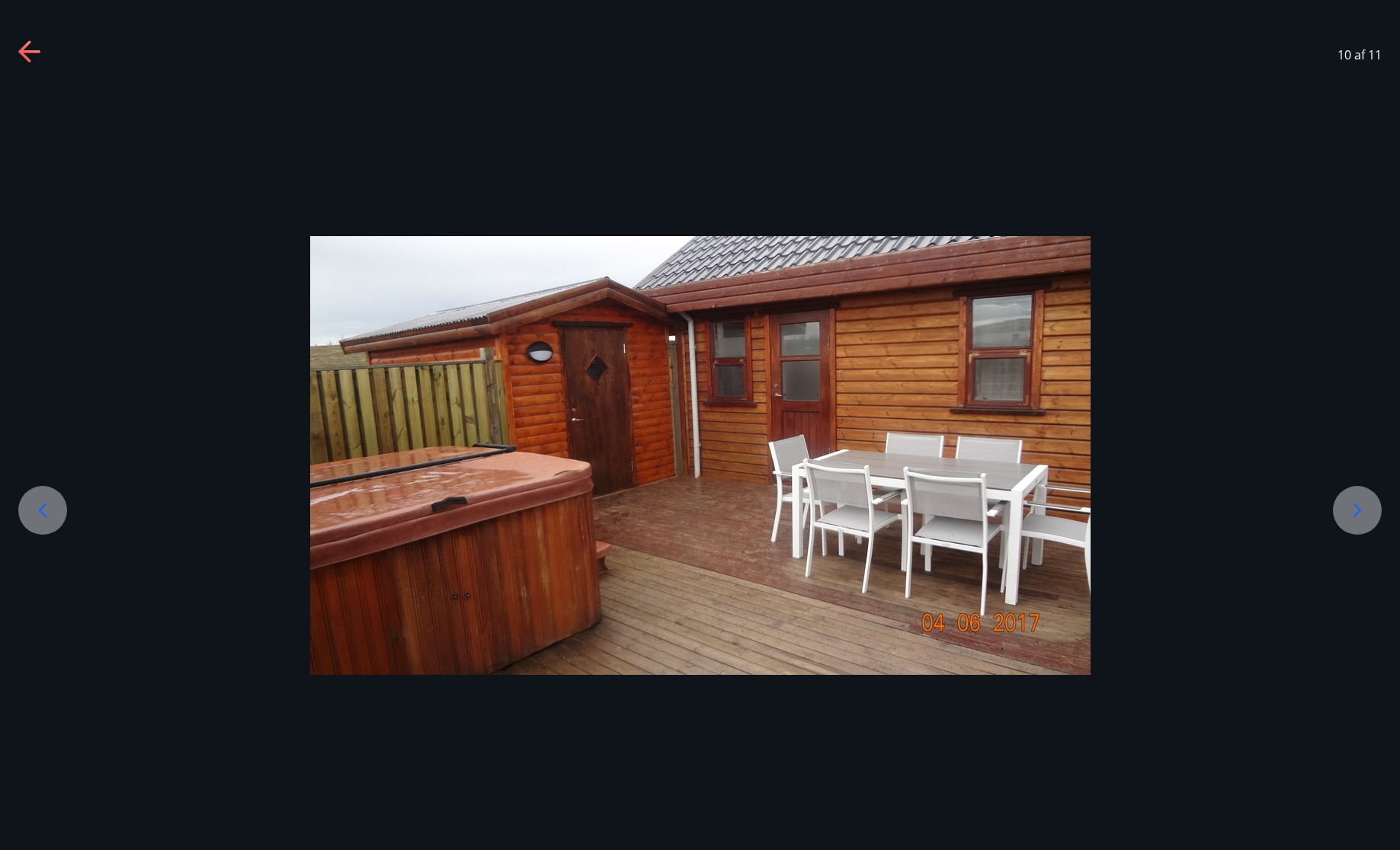
click at [1354, 515] on icon at bounding box center [1358, 511] width 8 height 15
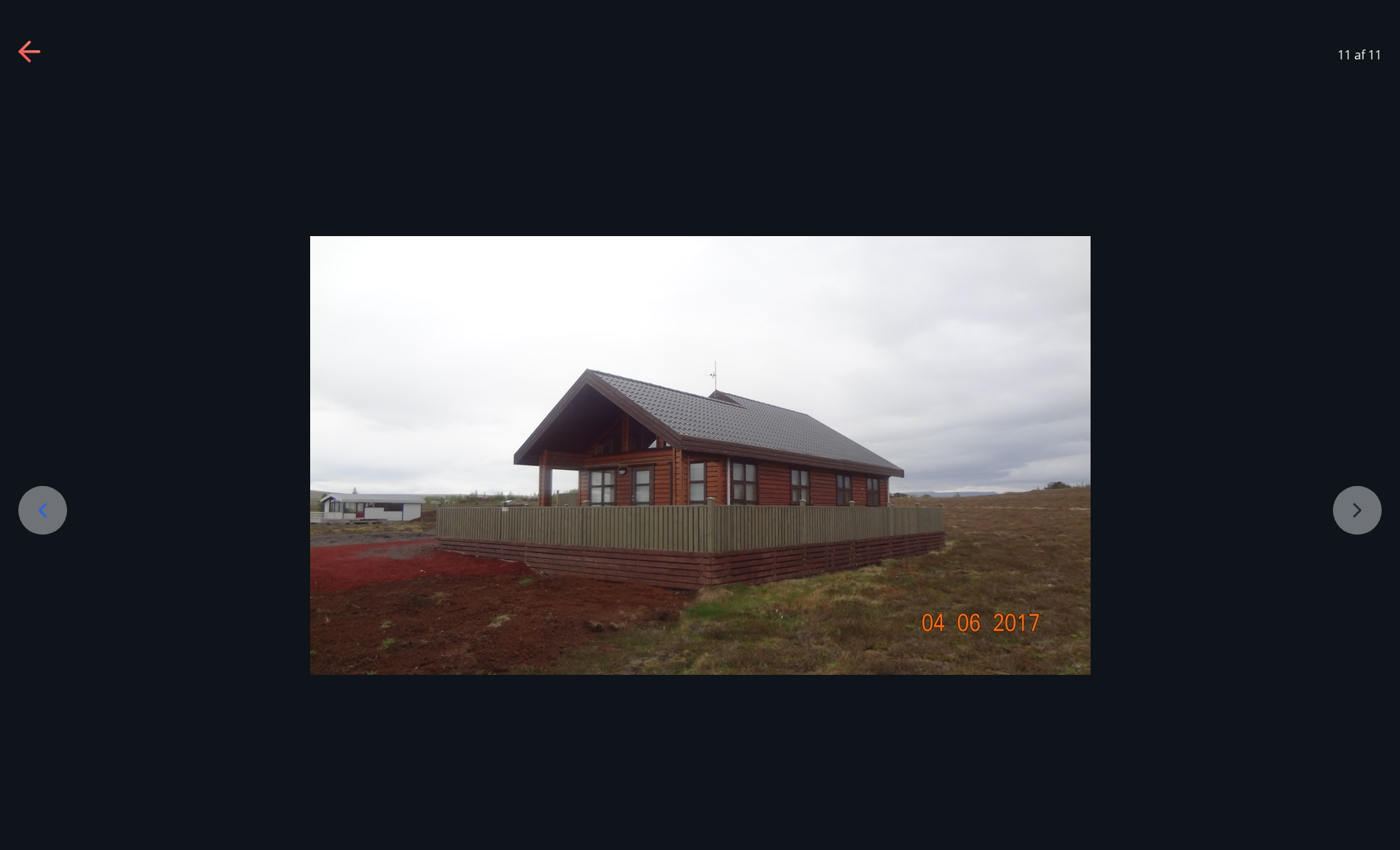
click at [1354, 515] on div at bounding box center [700, 455] width 1400 height 439
click at [1350, 519] on div at bounding box center [700, 455] width 1400 height 439
click at [45, 45] on div "11 af 11" at bounding box center [700, 54] width 1400 height 61
click at [28, 51] on icon at bounding box center [28, 52] width 21 height 3
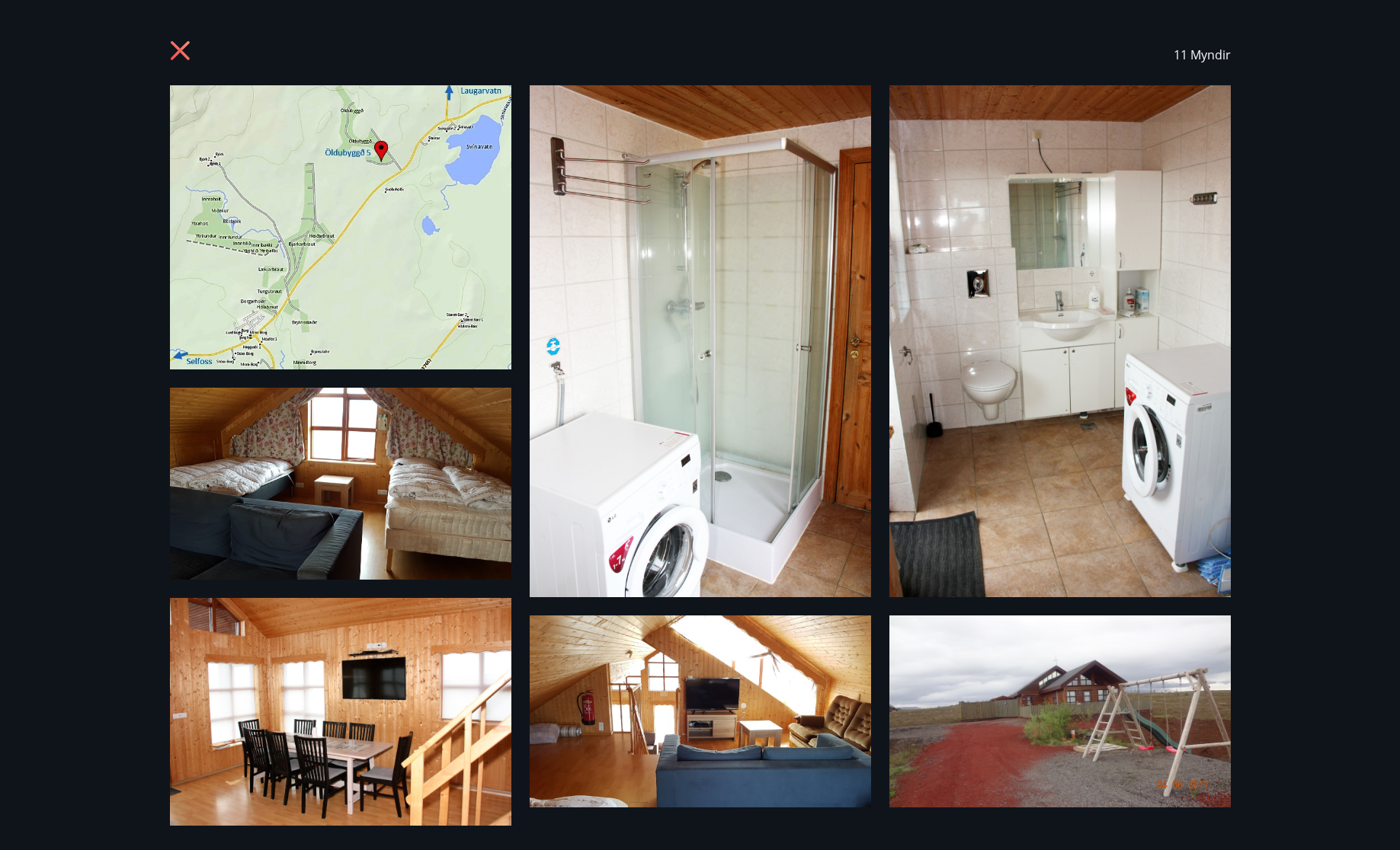
click at [180, 51] on icon at bounding box center [179, 51] width 4 height 4
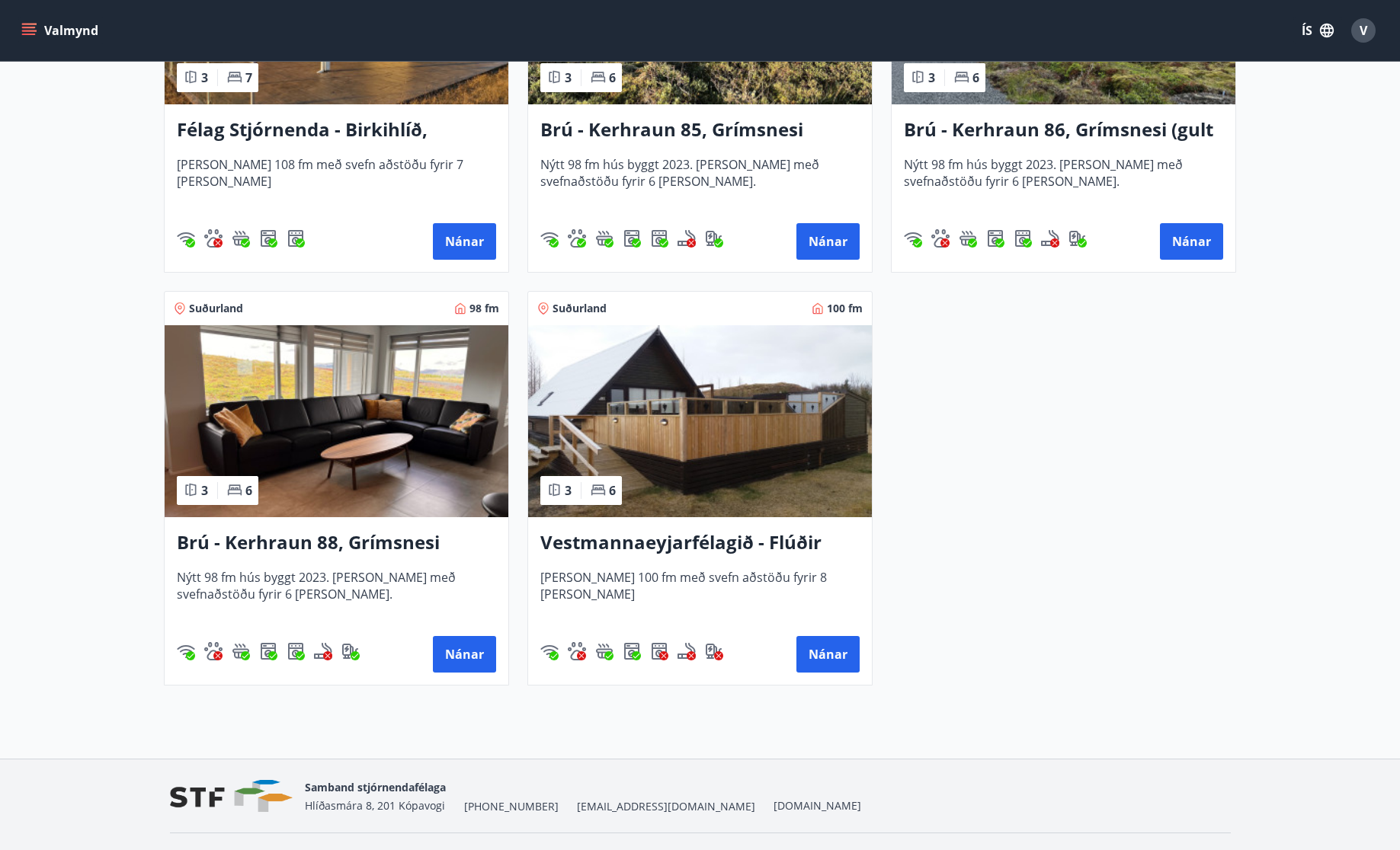
scroll to position [1338, 0]
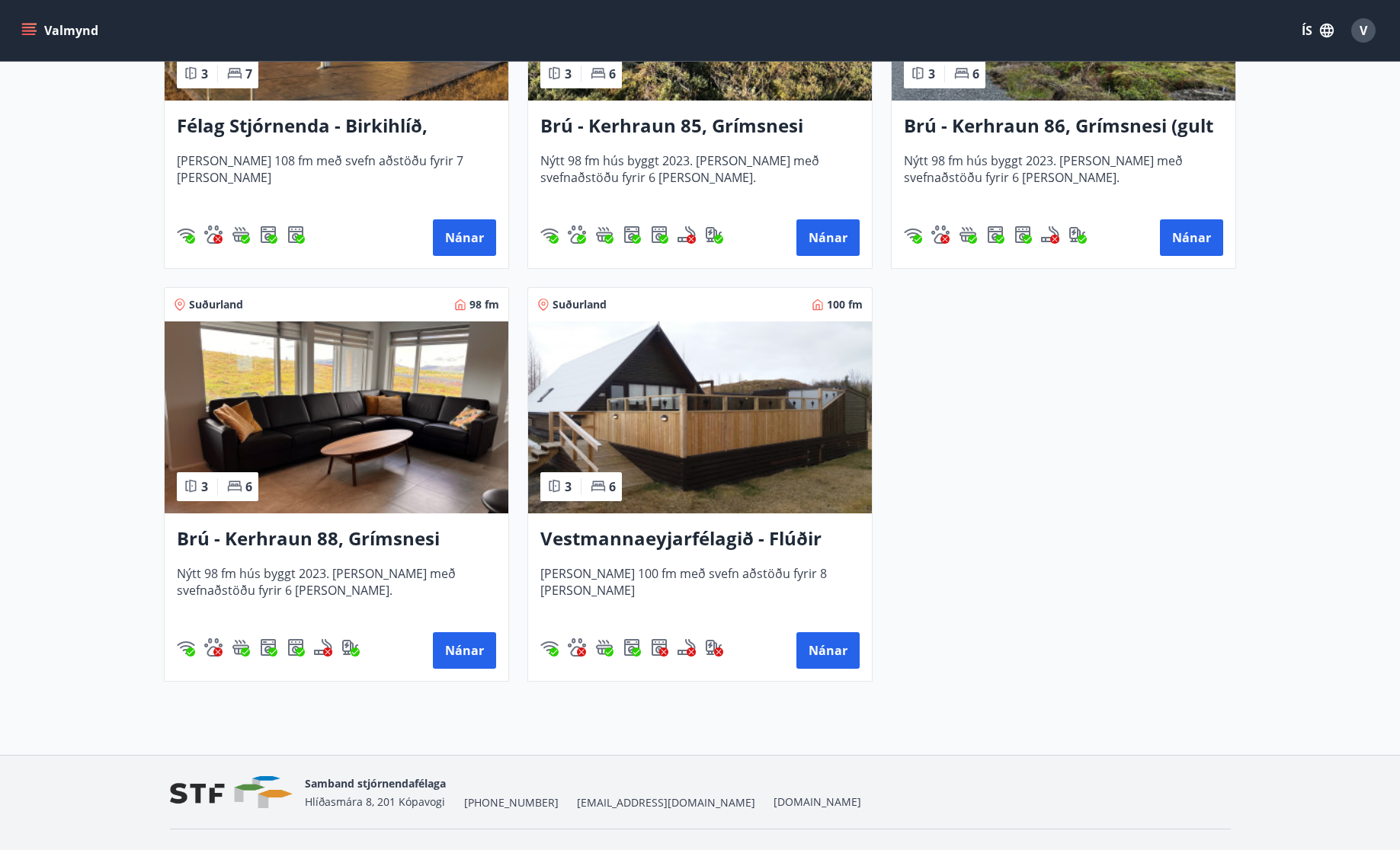
click at [694, 531] on h3 "Vestmannaeyjarfélagið - Flúðir" at bounding box center [700, 539] width 320 height 28
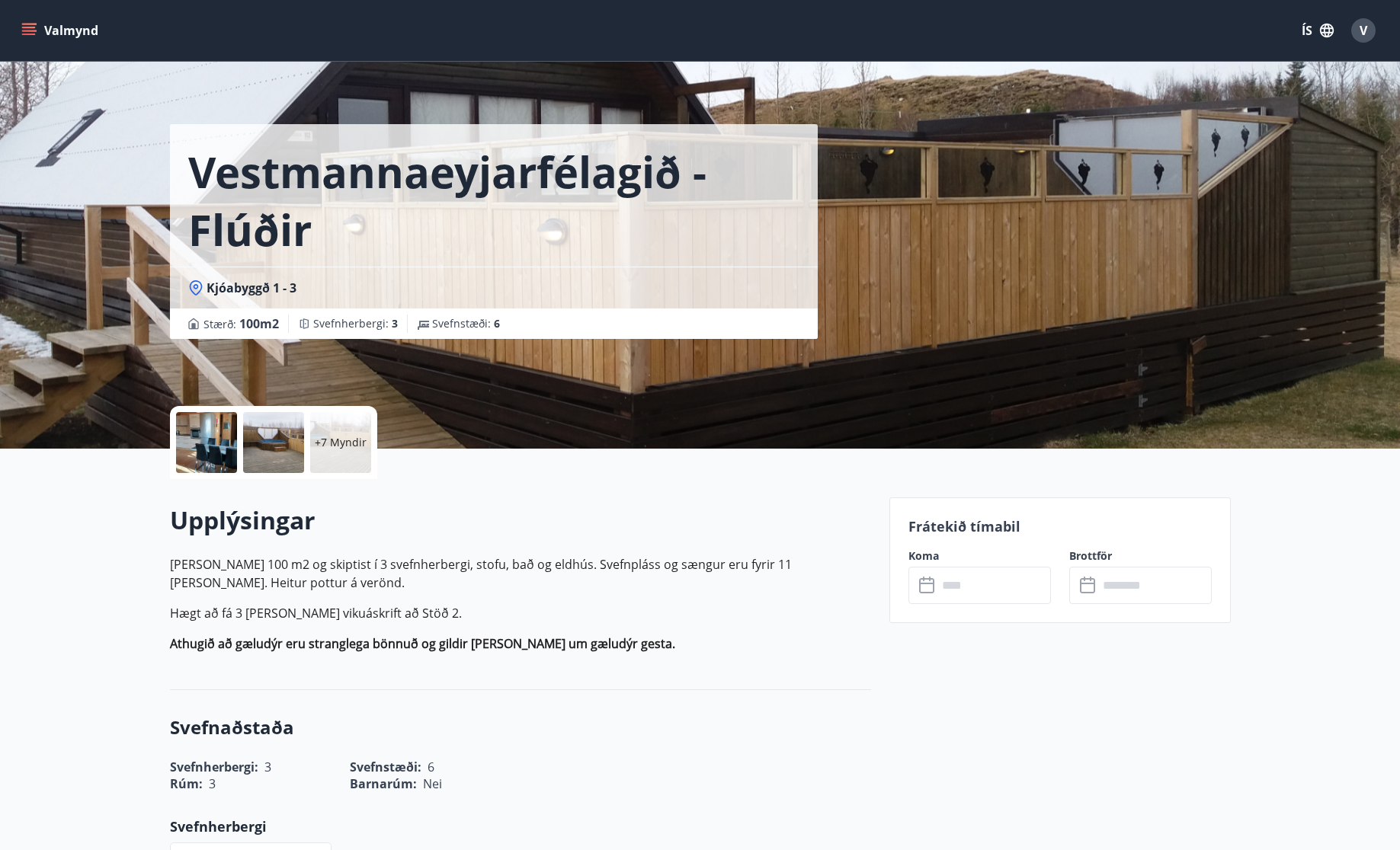
scroll to position [11, 0]
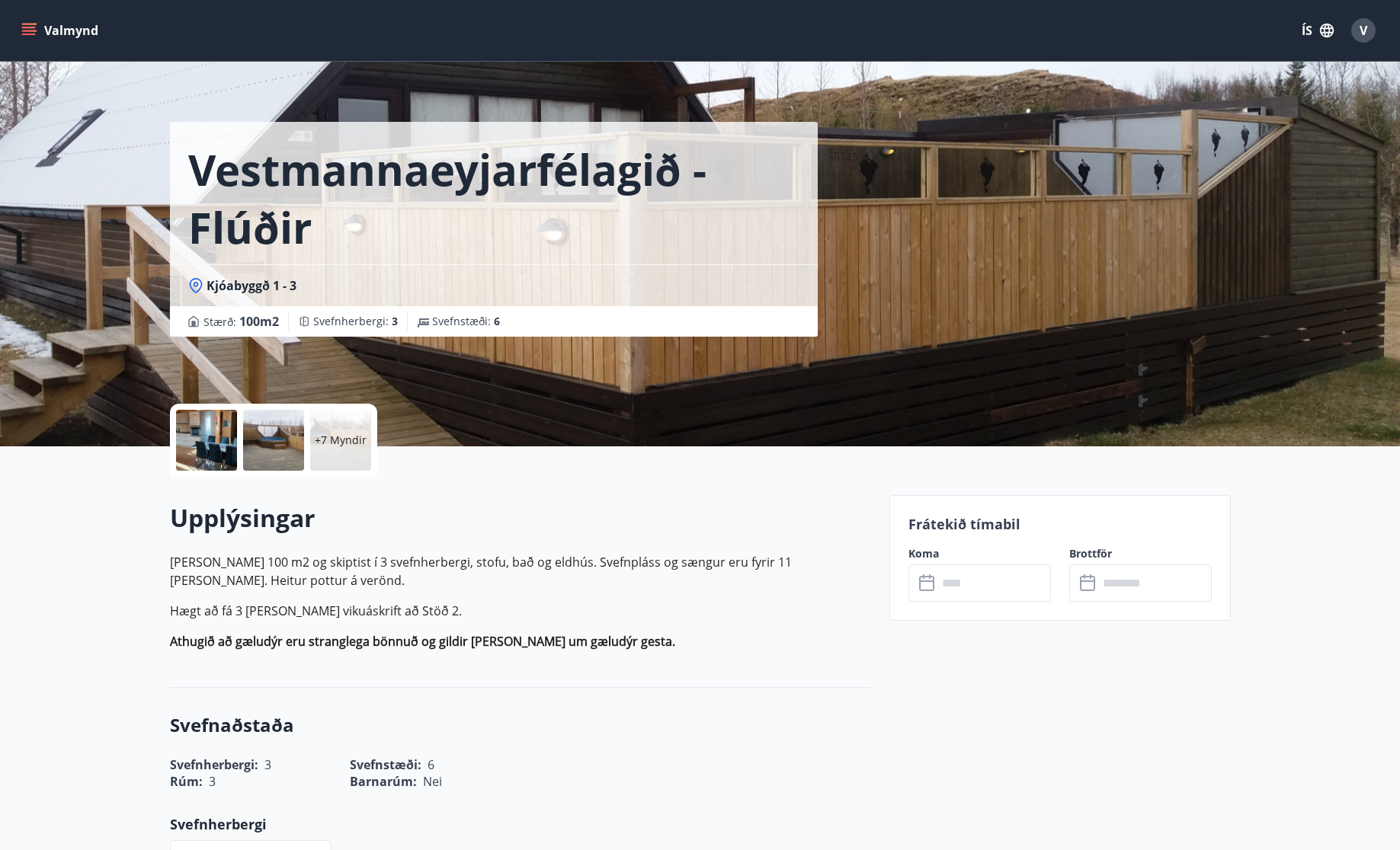
click at [350, 448] on div "+7 Myndir" at bounding box center [341, 440] width 61 height 61
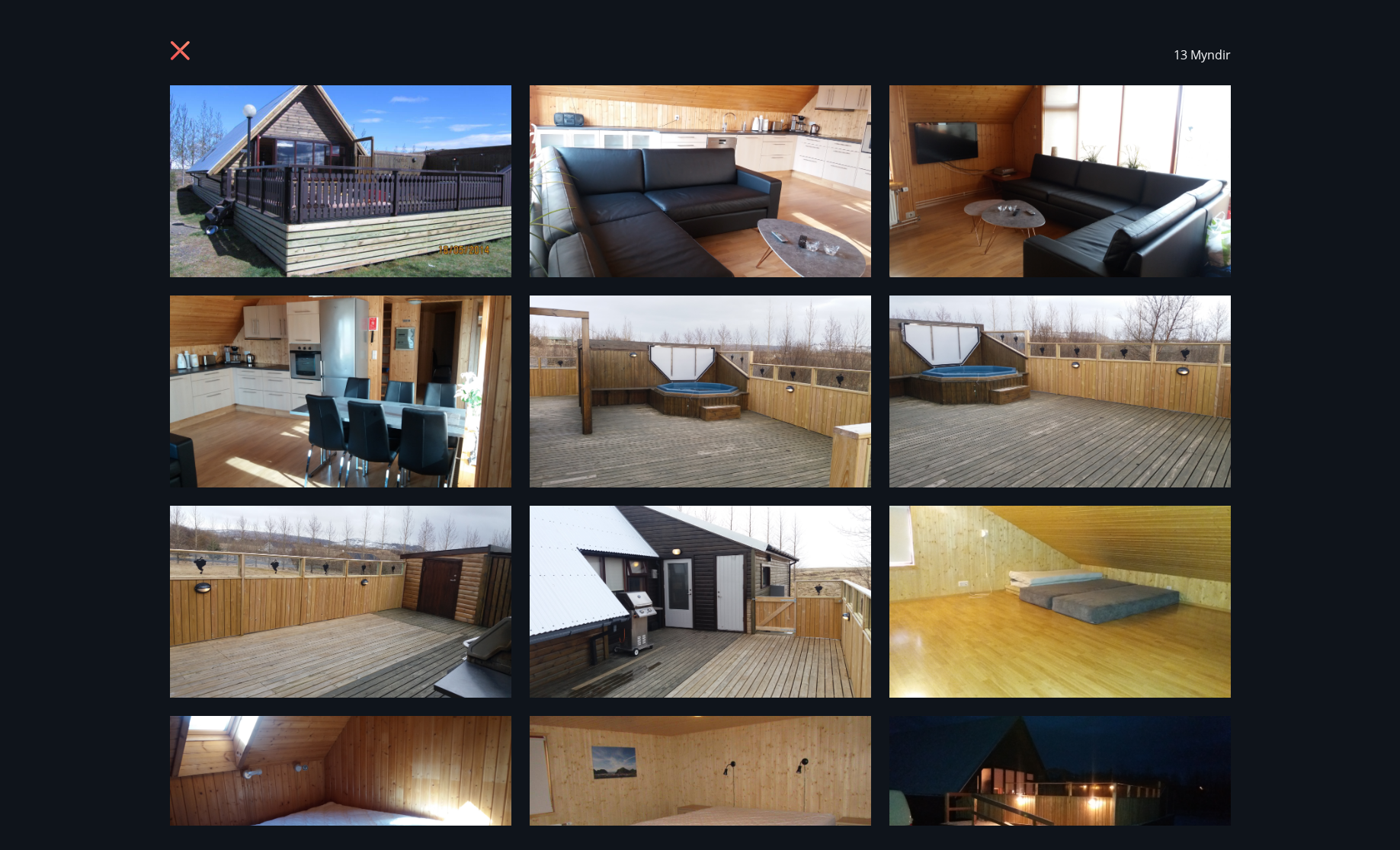
click at [432, 194] on img at bounding box center [341, 181] width 342 height 192
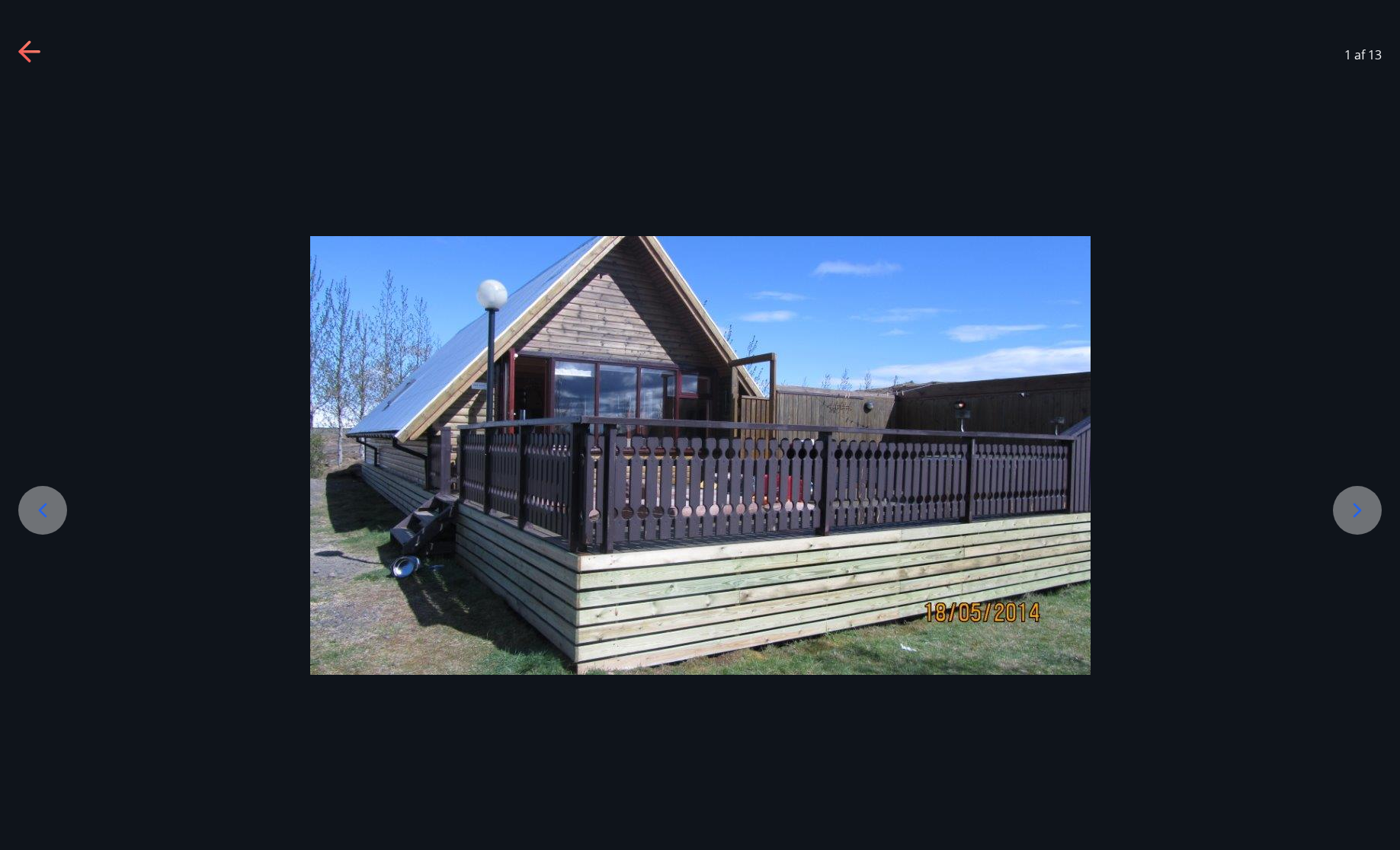
click at [1349, 519] on icon at bounding box center [1357, 511] width 24 height 24
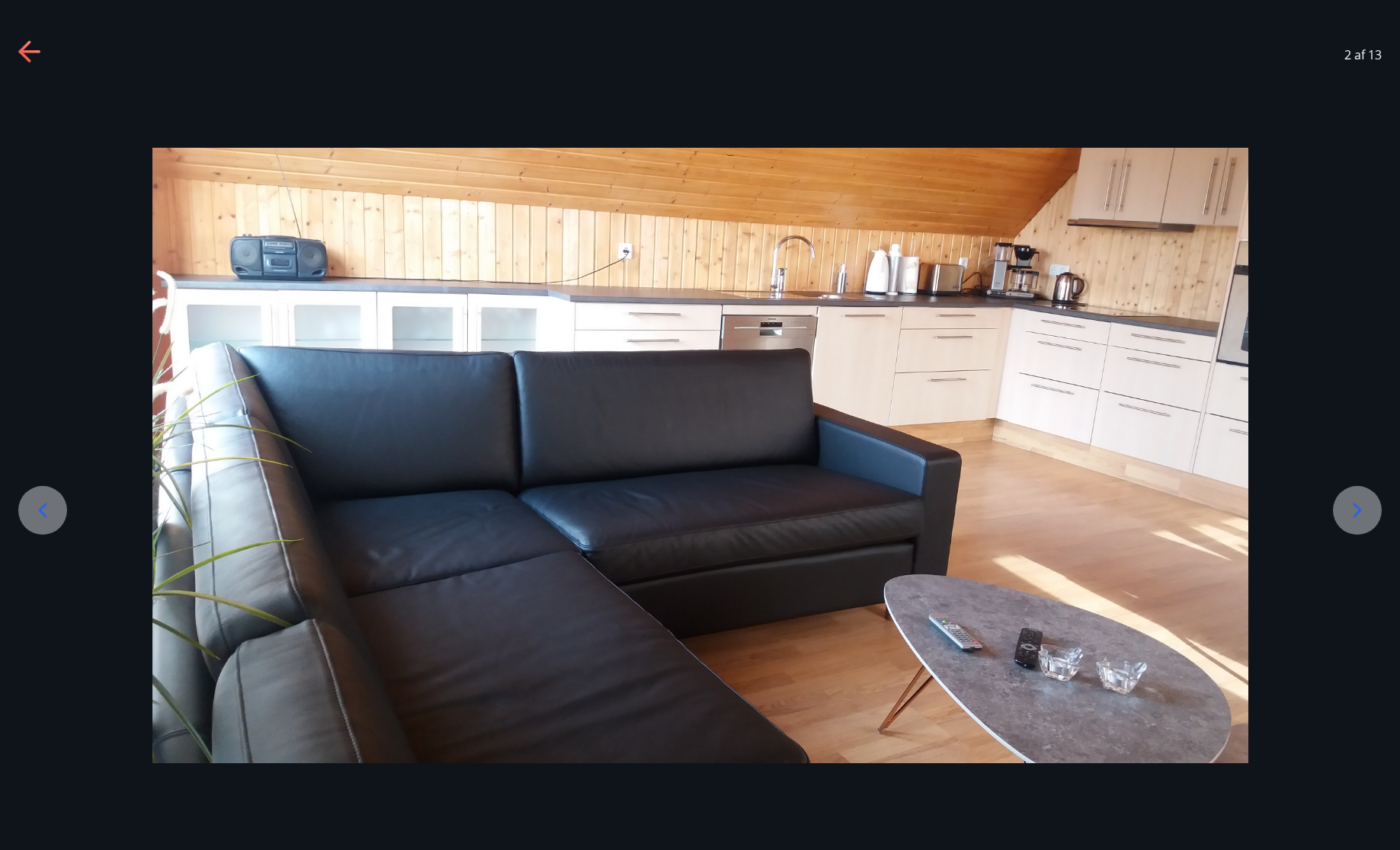
click at [1349, 519] on icon at bounding box center [1357, 511] width 24 height 24
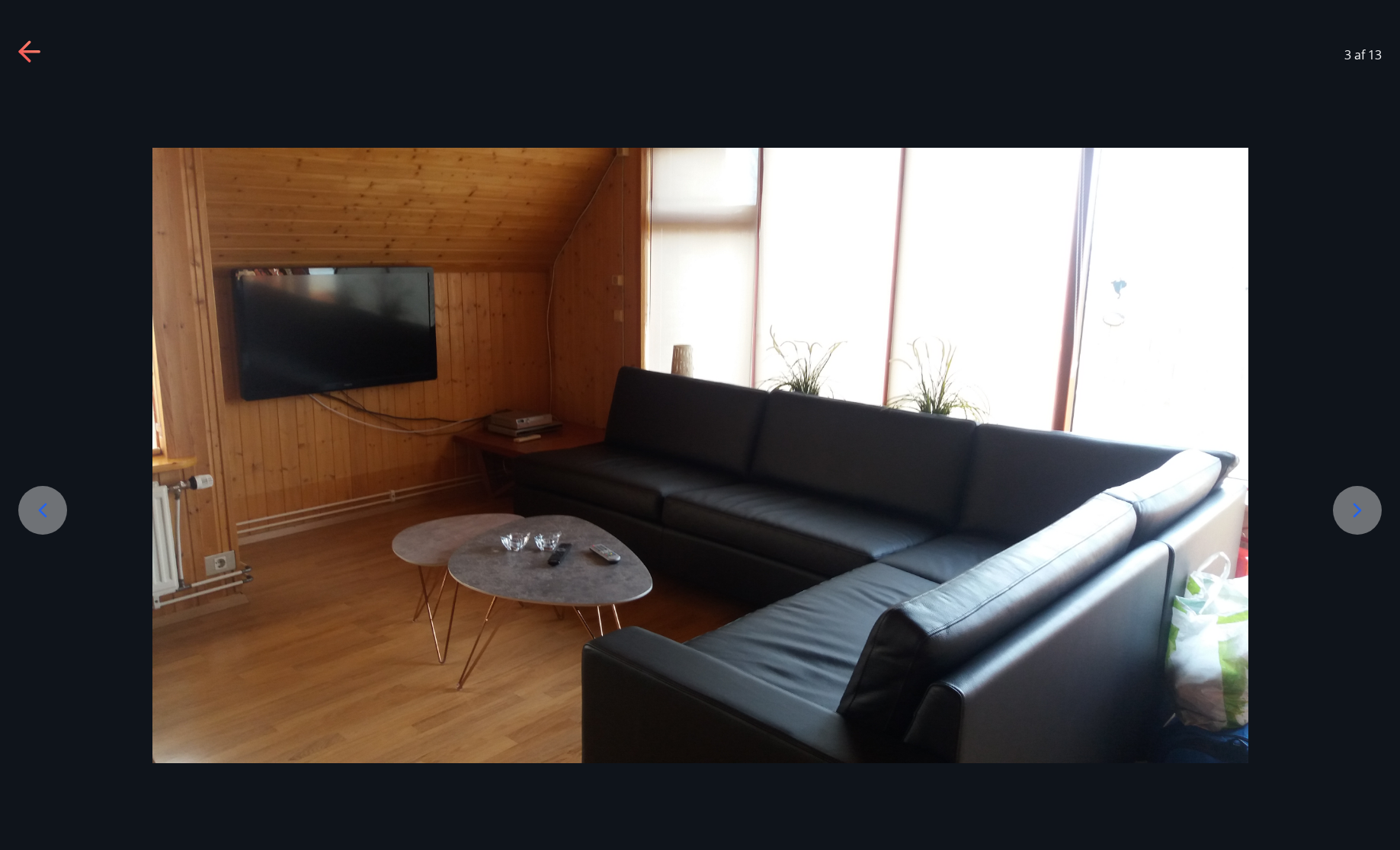
click at [1349, 519] on icon at bounding box center [1357, 511] width 24 height 24
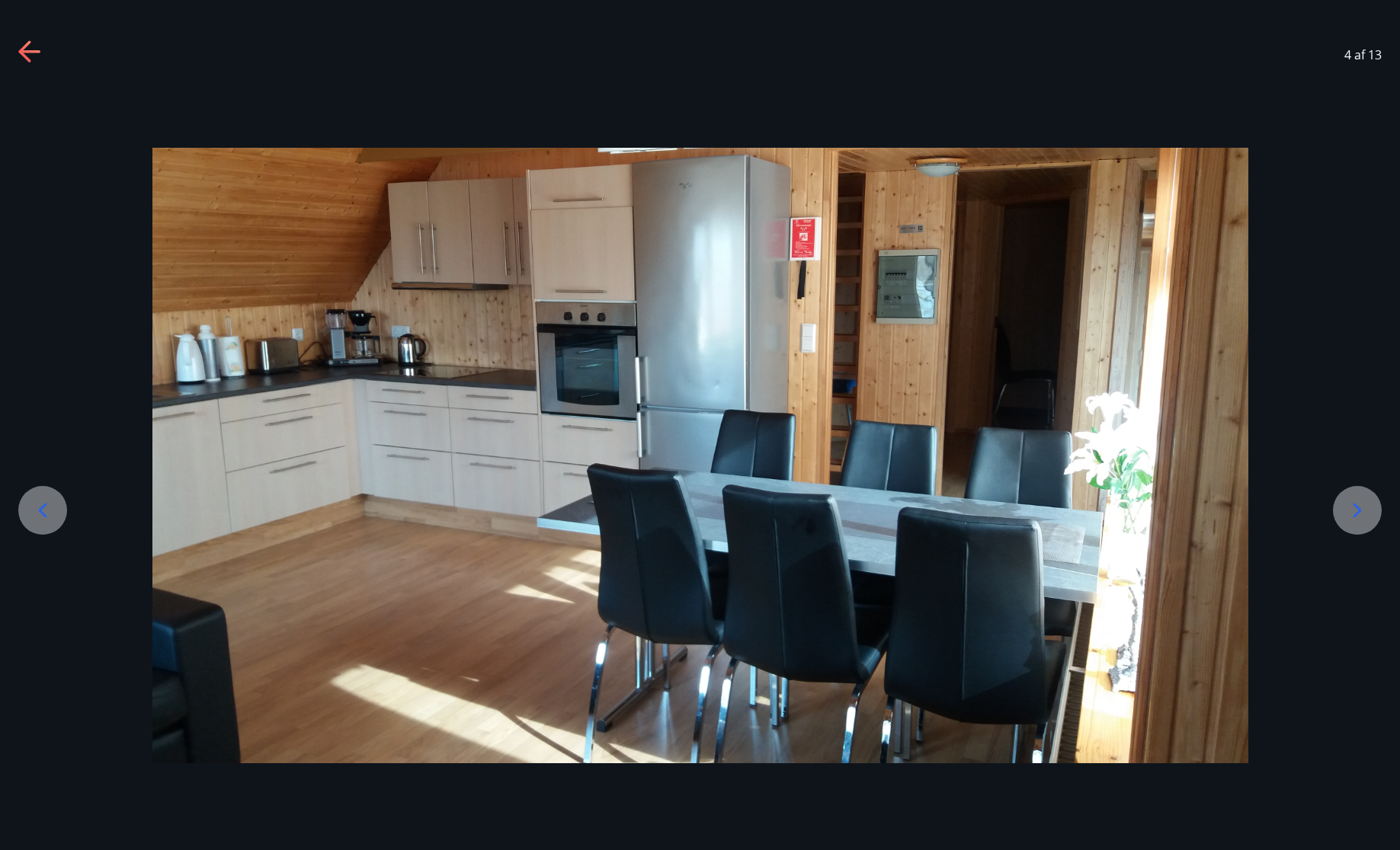
click at [1349, 519] on icon at bounding box center [1357, 511] width 24 height 24
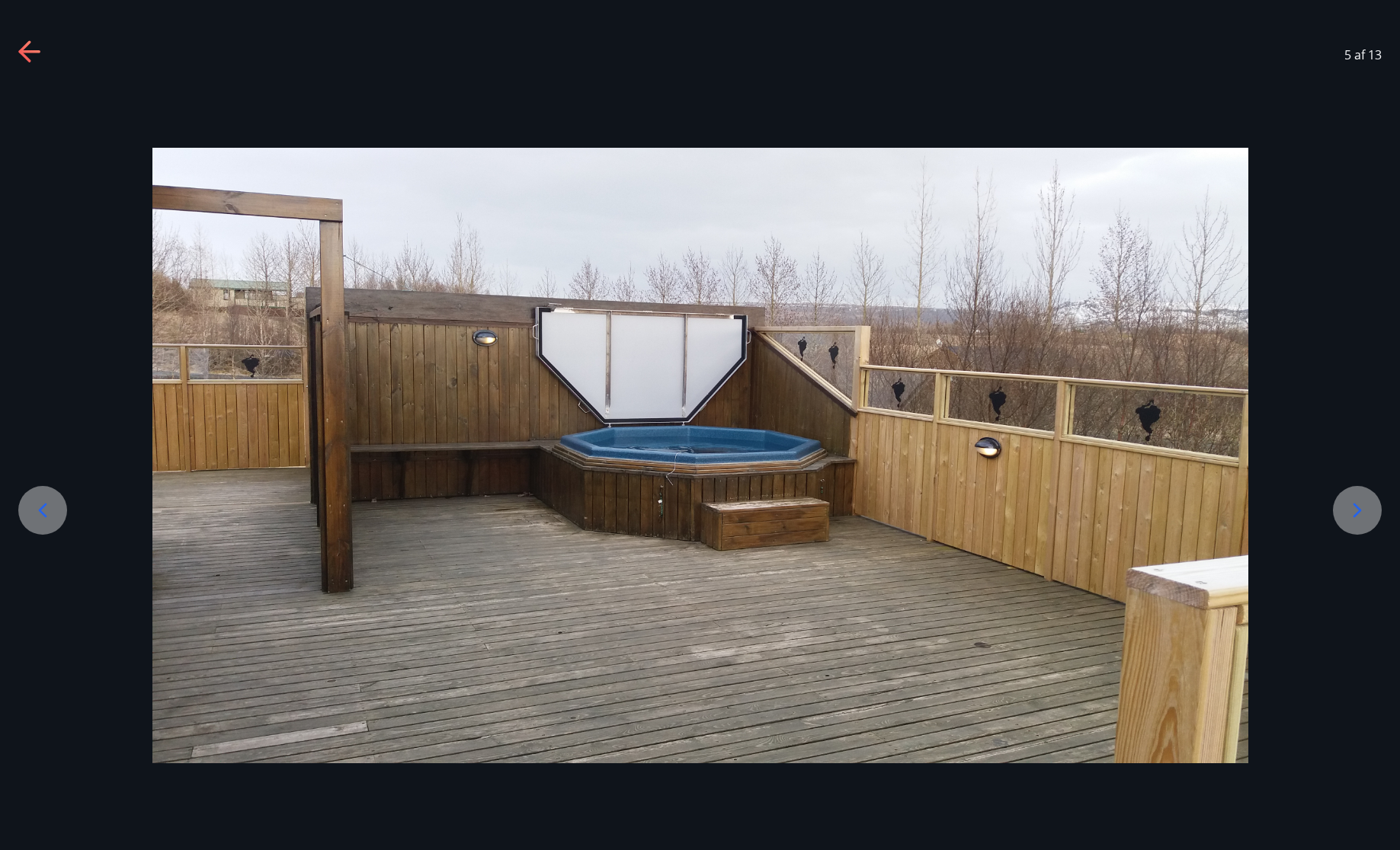
click at [1349, 519] on icon at bounding box center [1357, 511] width 24 height 24
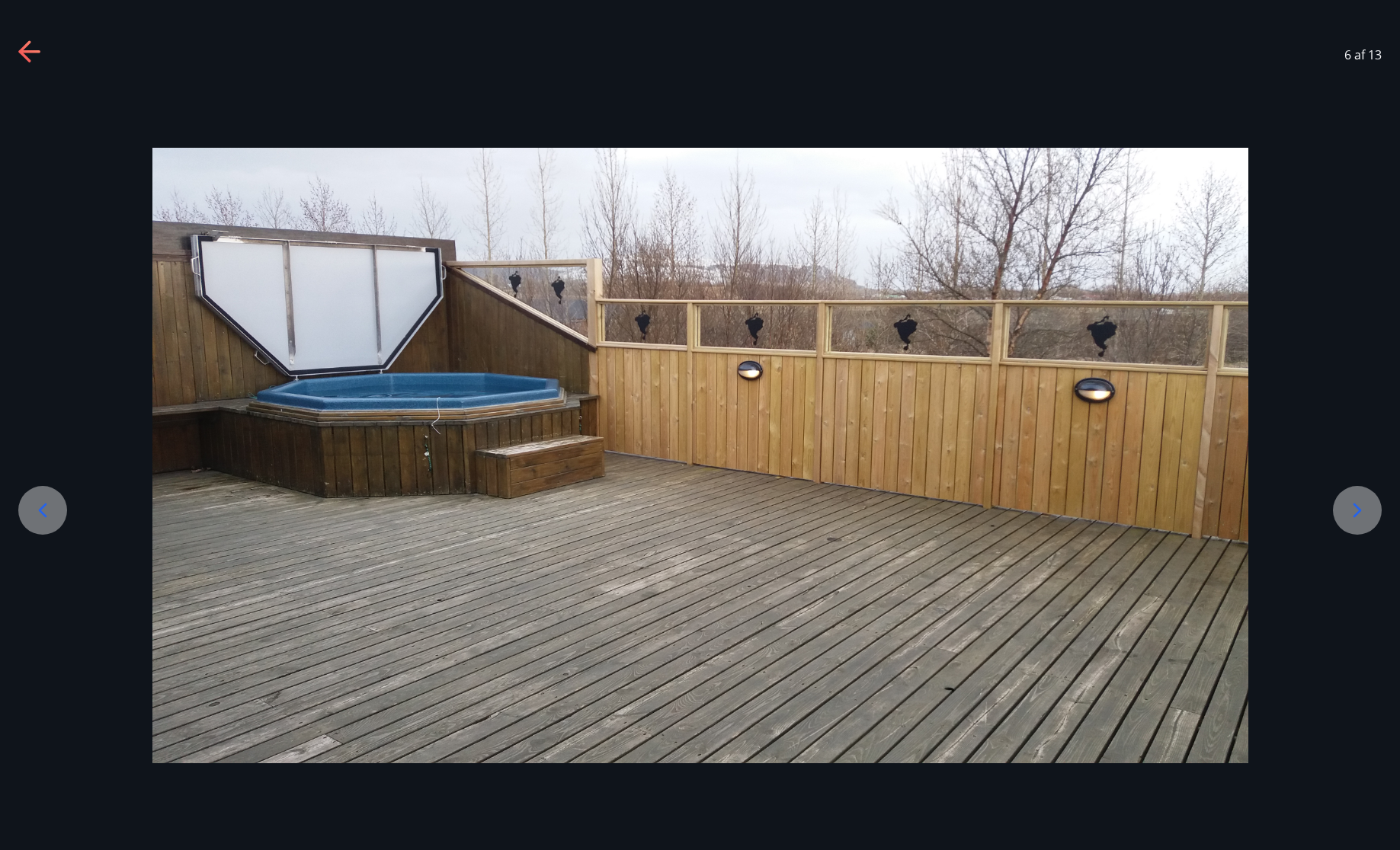
click at [1349, 519] on icon at bounding box center [1357, 511] width 24 height 24
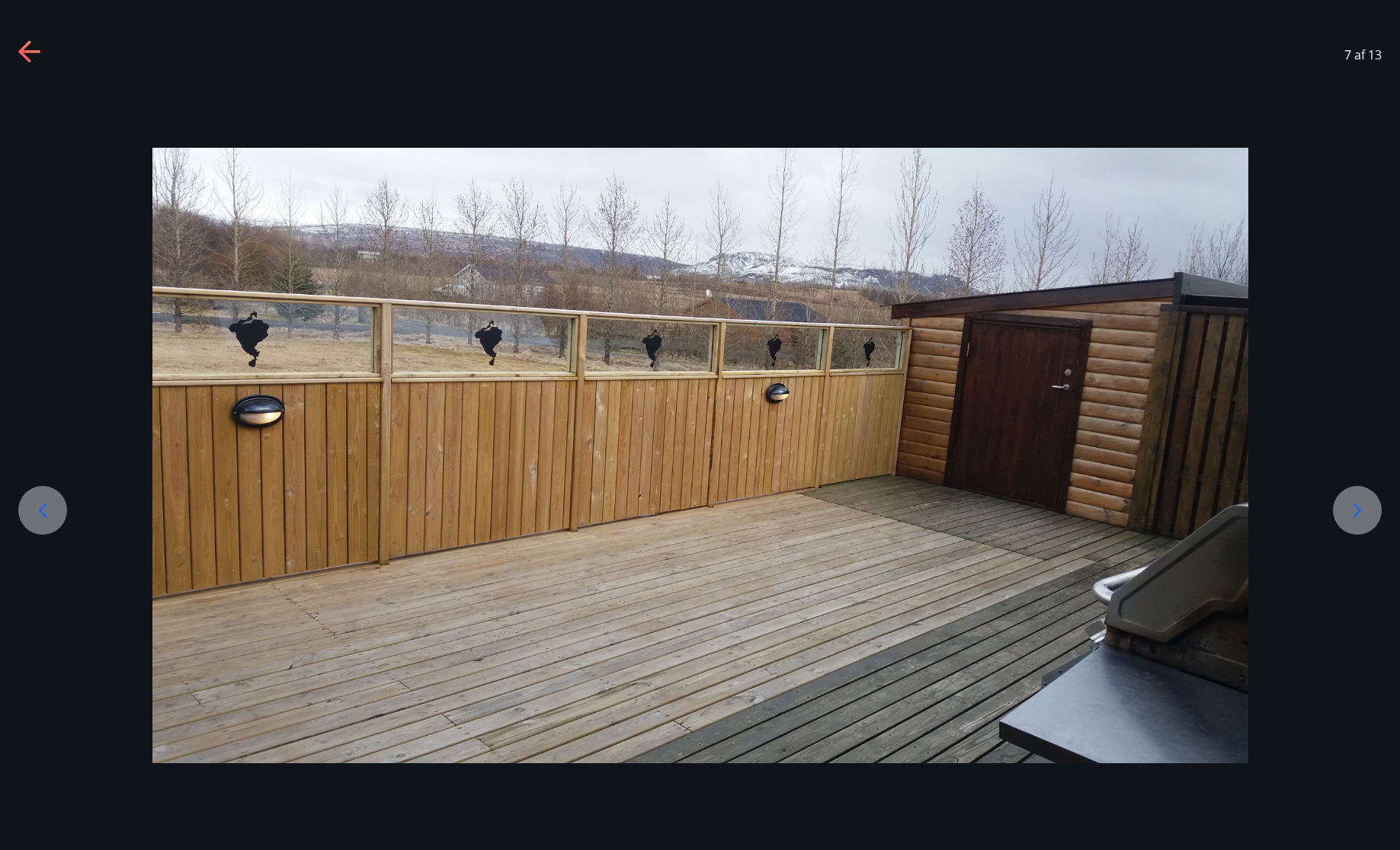
click at [1349, 519] on icon at bounding box center [1357, 511] width 24 height 24
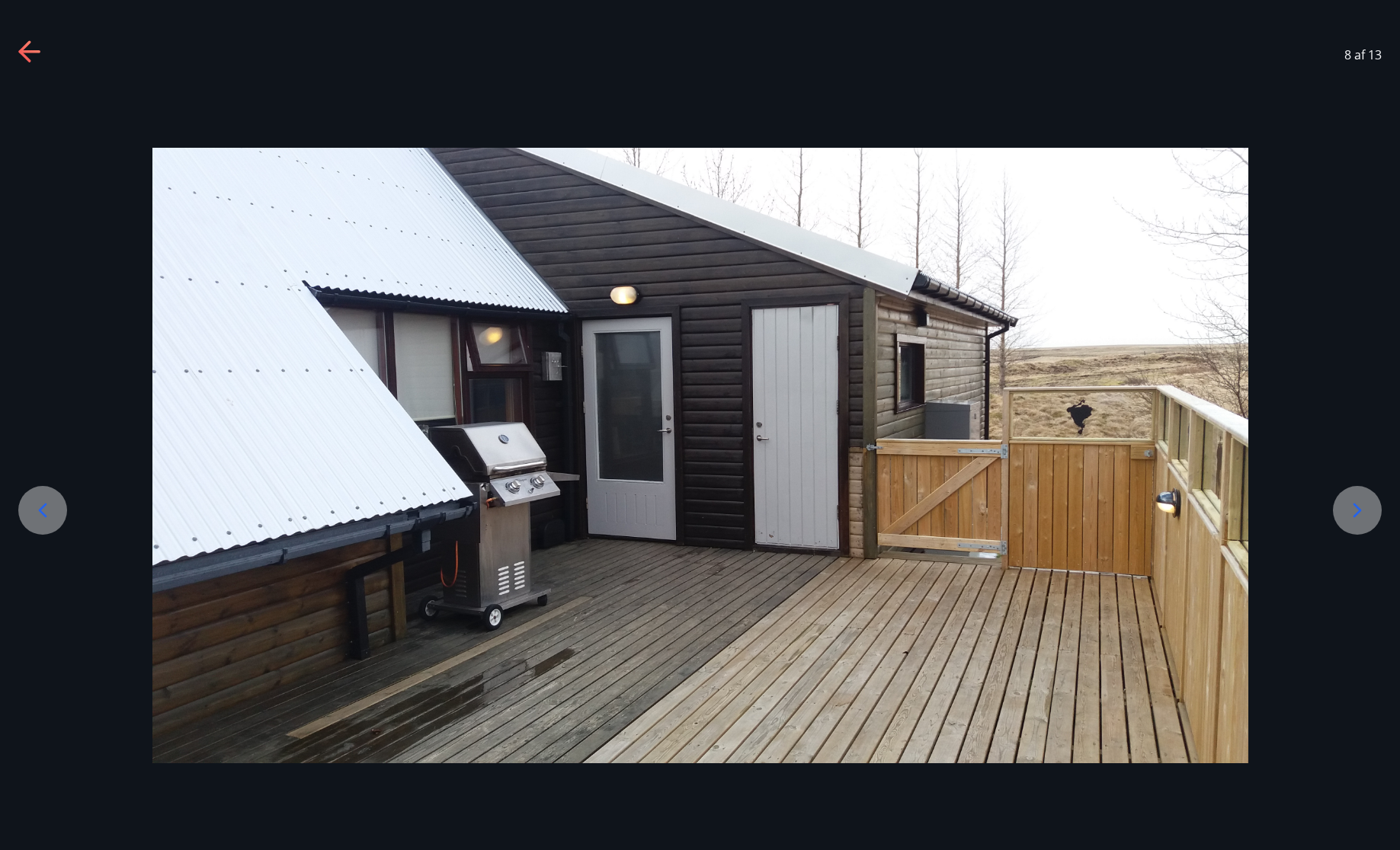
click at [1349, 519] on icon at bounding box center [1357, 511] width 24 height 24
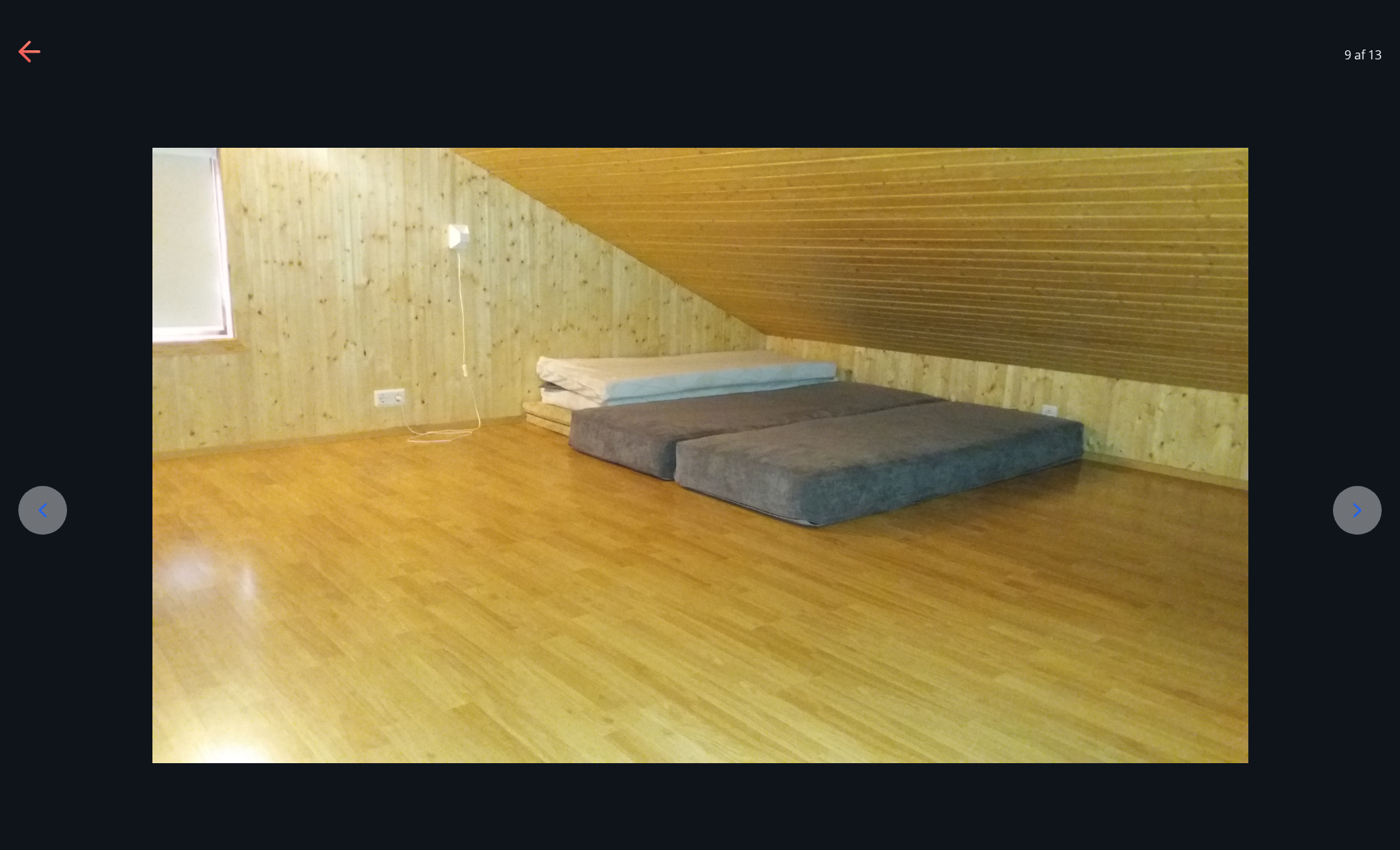
click at [1349, 519] on icon at bounding box center [1357, 511] width 24 height 24
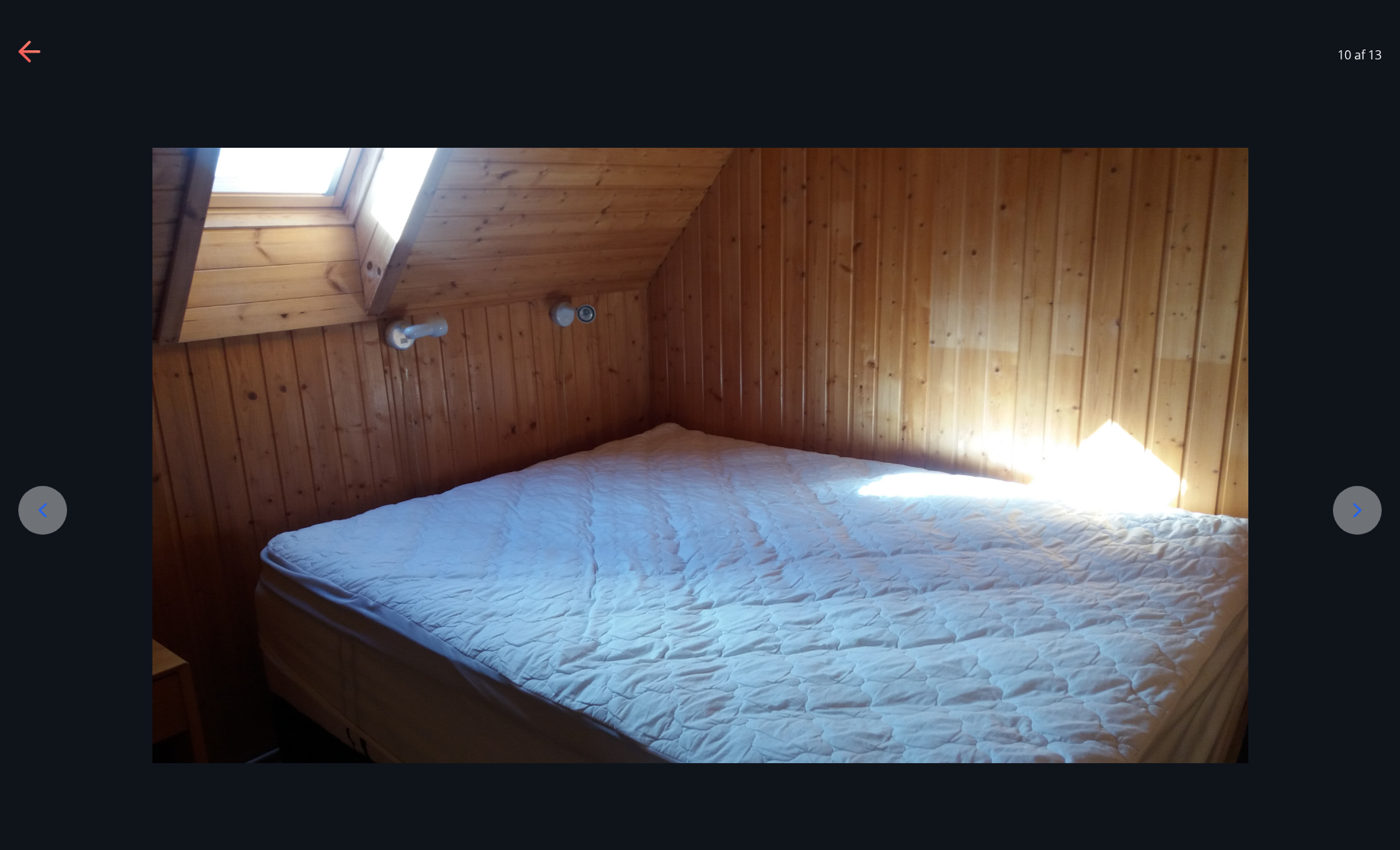
click at [1349, 519] on icon at bounding box center [1357, 511] width 24 height 24
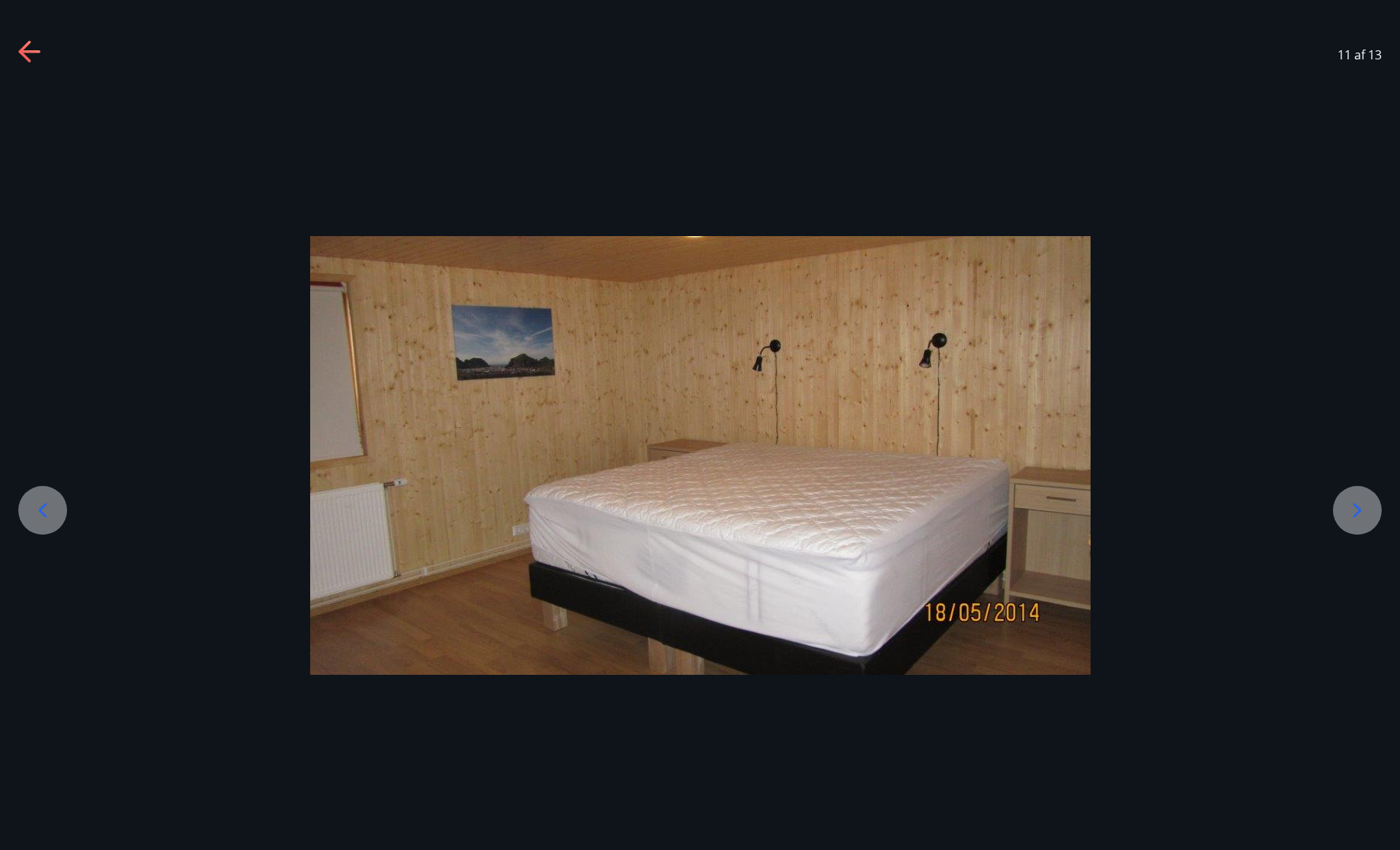
click at [1349, 519] on icon at bounding box center [1357, 511] width 24 height 24
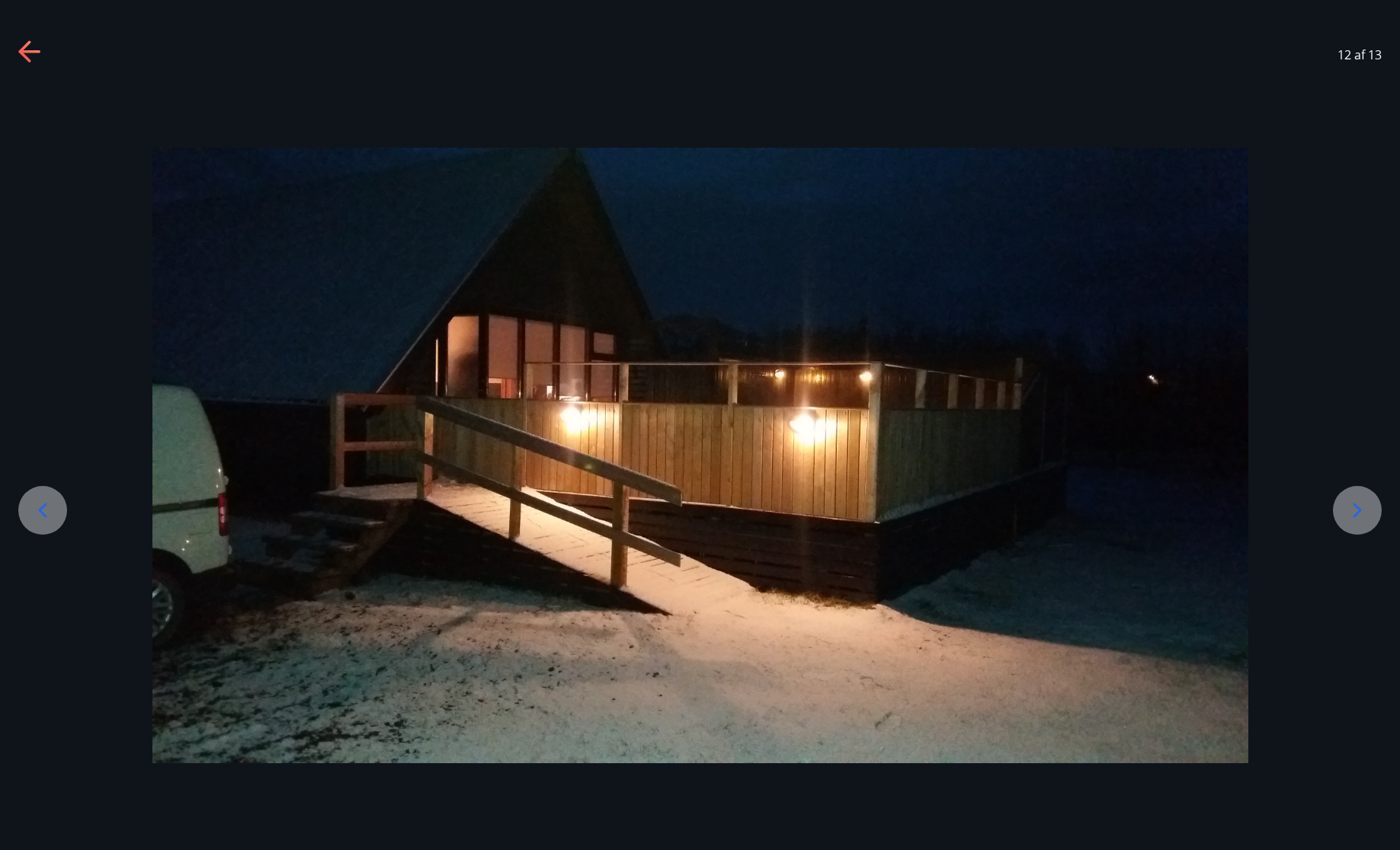
click at [1349, 519] on icon at bounding box center [1357, 511] width 24 height 24
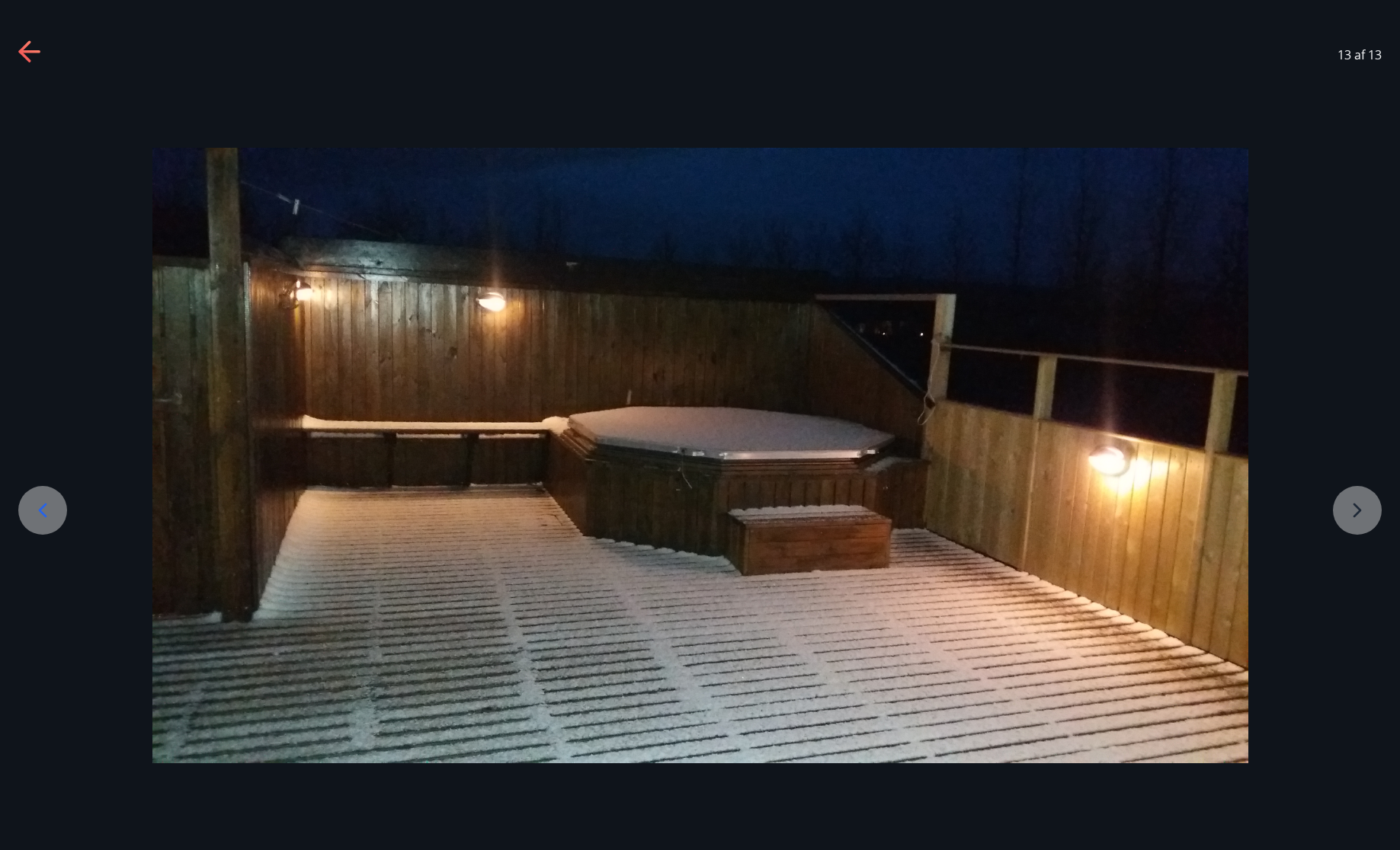
click at [1349, 519] on div at bounding box center [700, 456] width 1400 height 616
click at [23, 53] on icon at bounding box center [24, 51] width 12 height 21
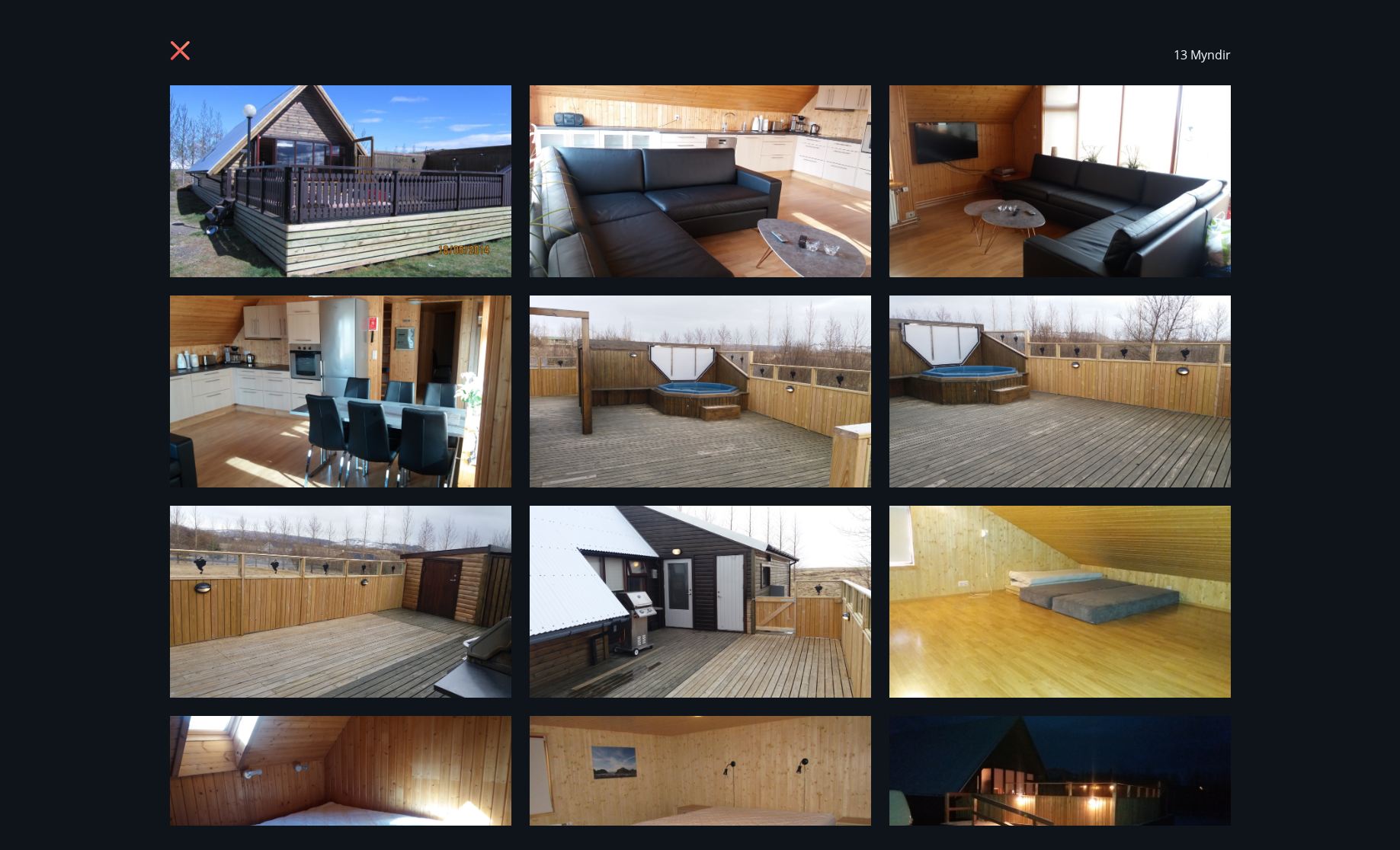
click at [177, 47] on icon at bounding box center [179, 50] width 19 height 19
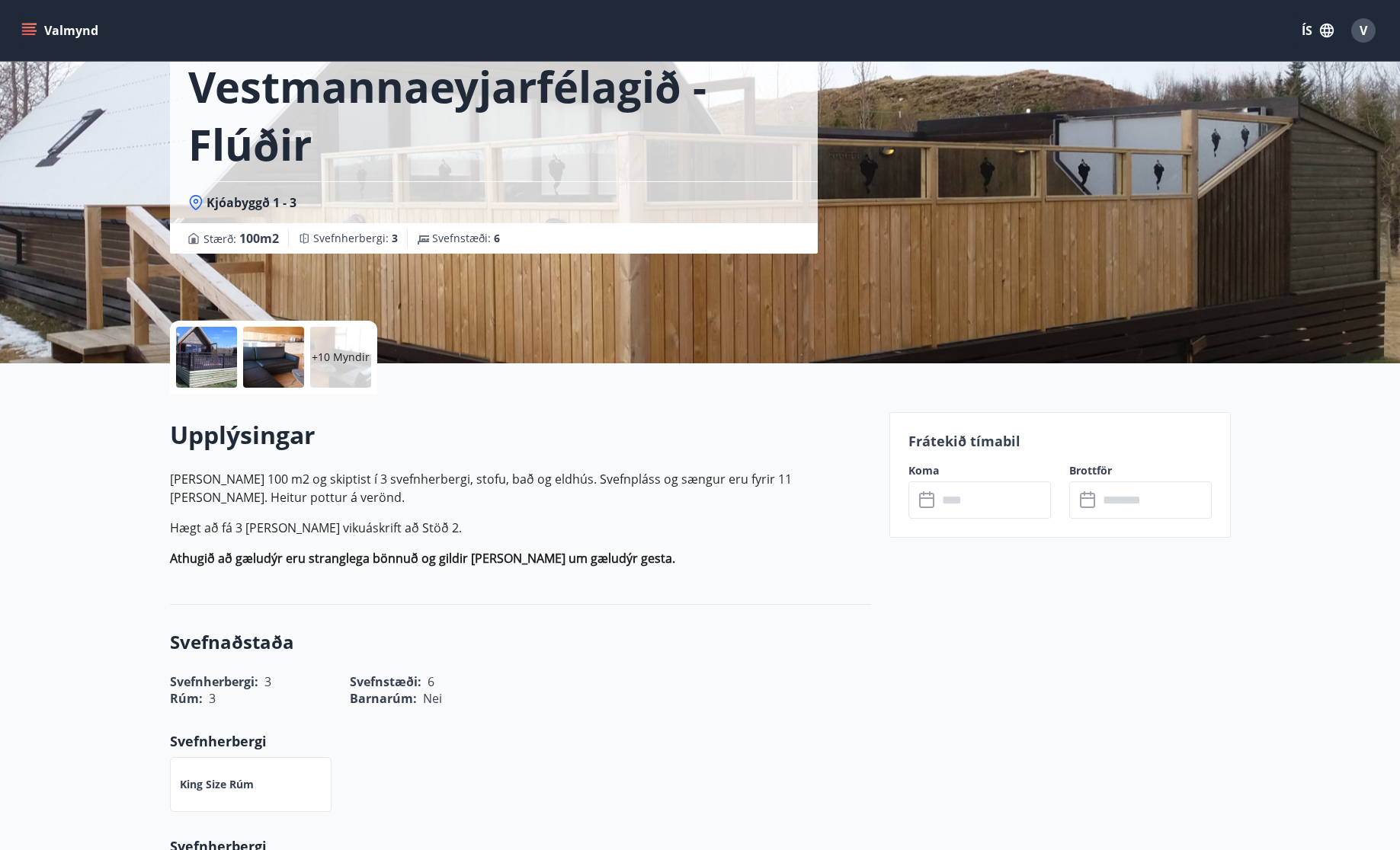
scroll to position [35, 0]
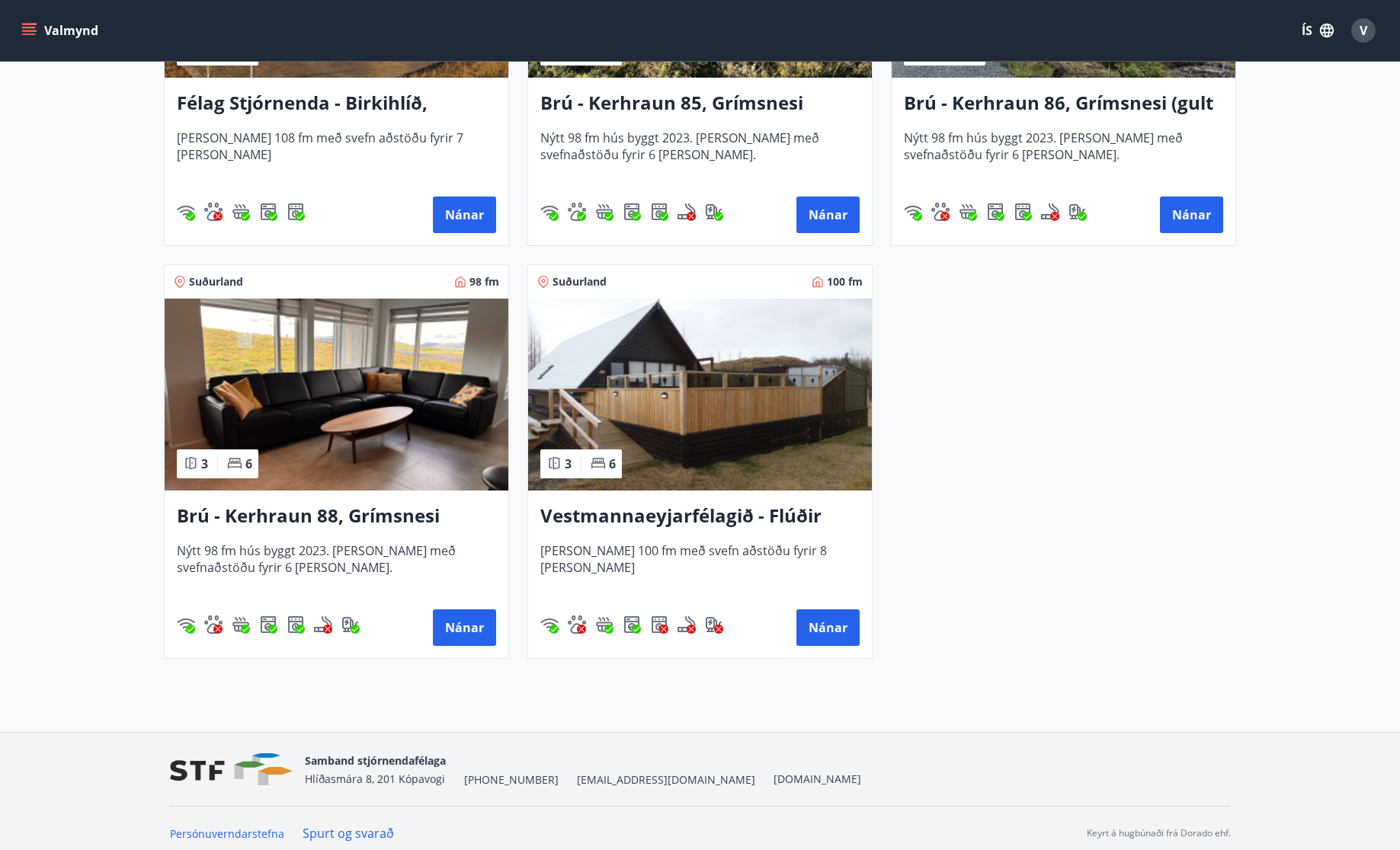
scroll to position [1371, 0]
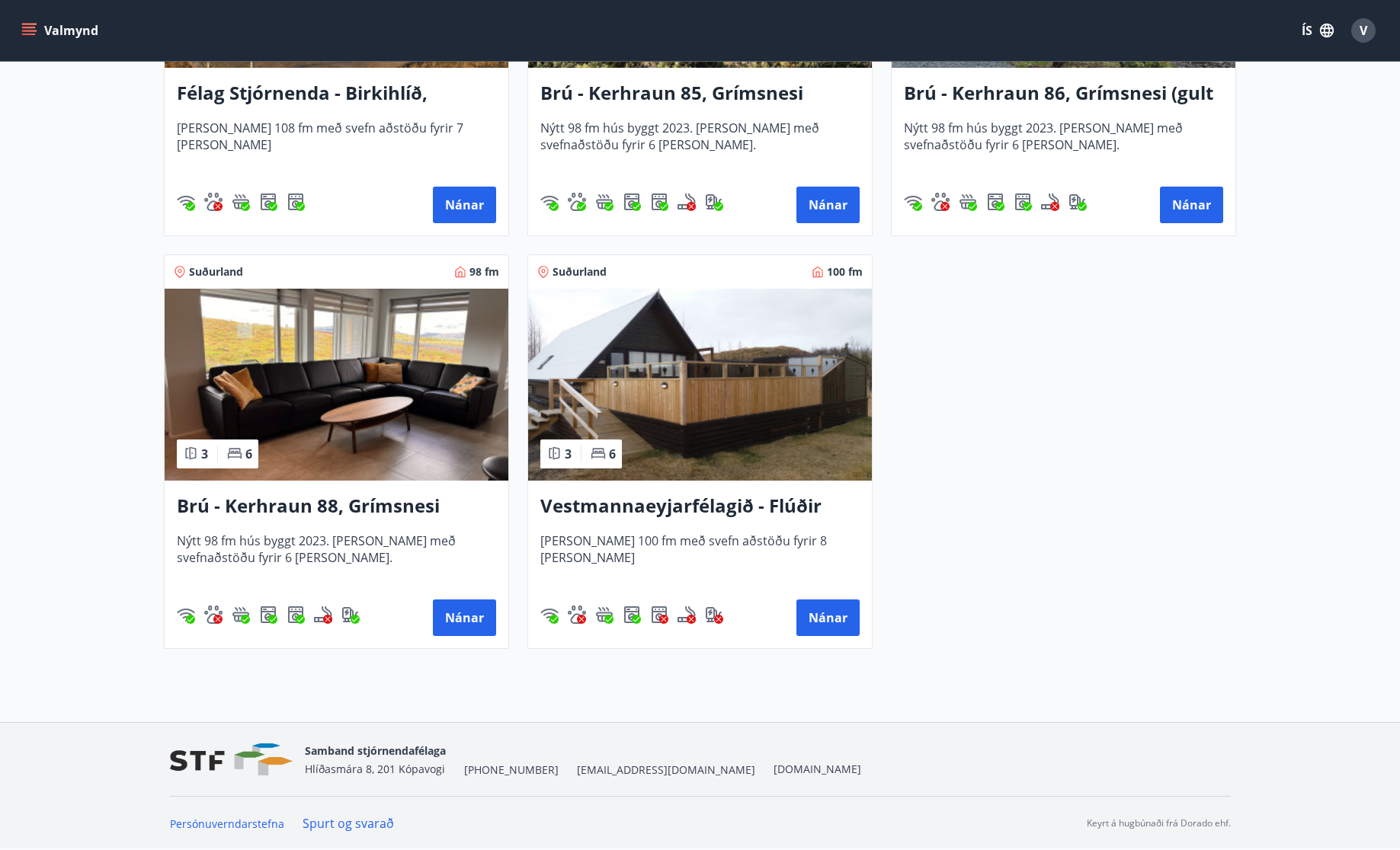
click at [380, 385] on img at bounding box center [336, 384] width 344 height 192
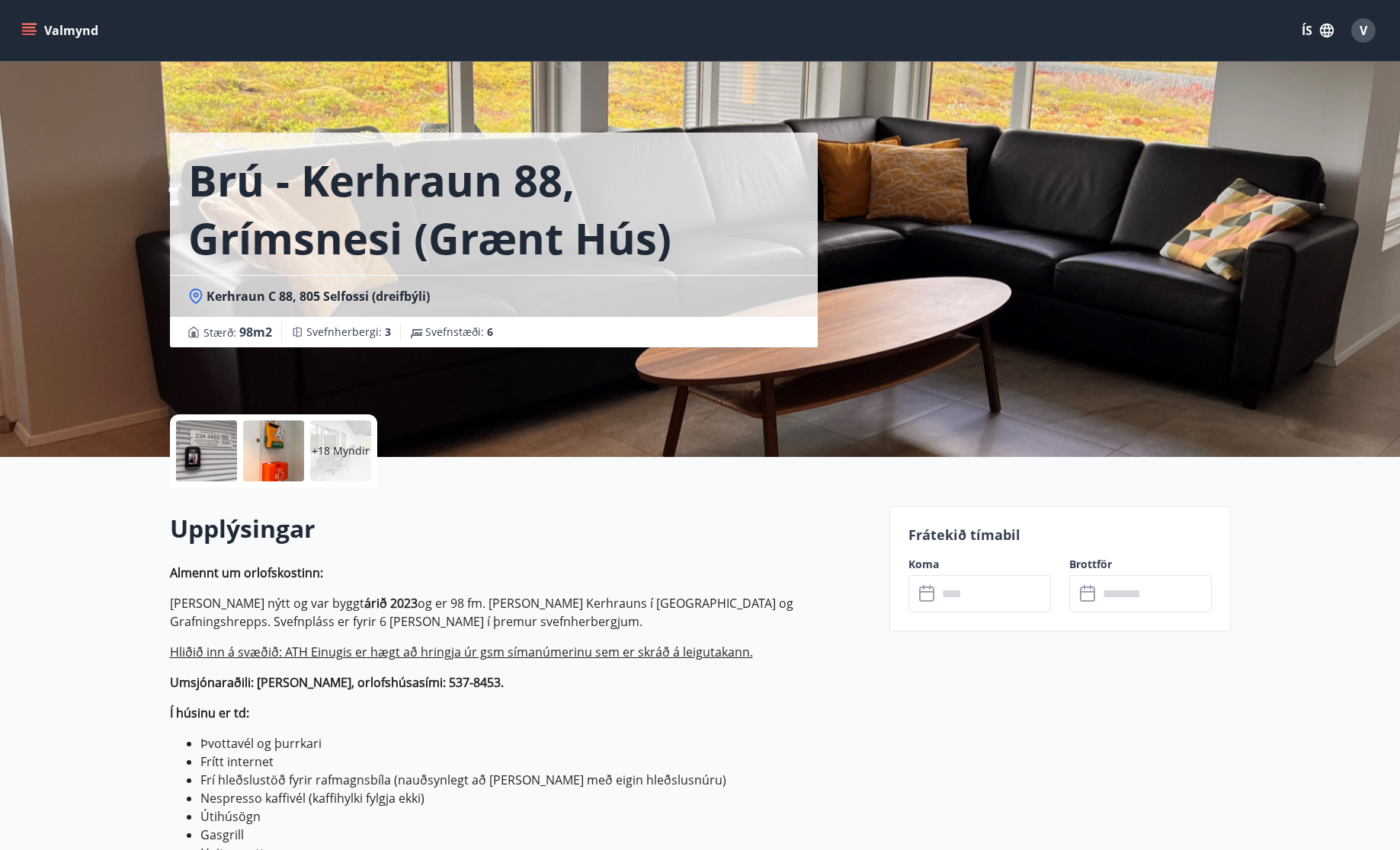
click at [354, 454] on p "+18 Myndir" at bounding box center [341, 451] width 58 height 15
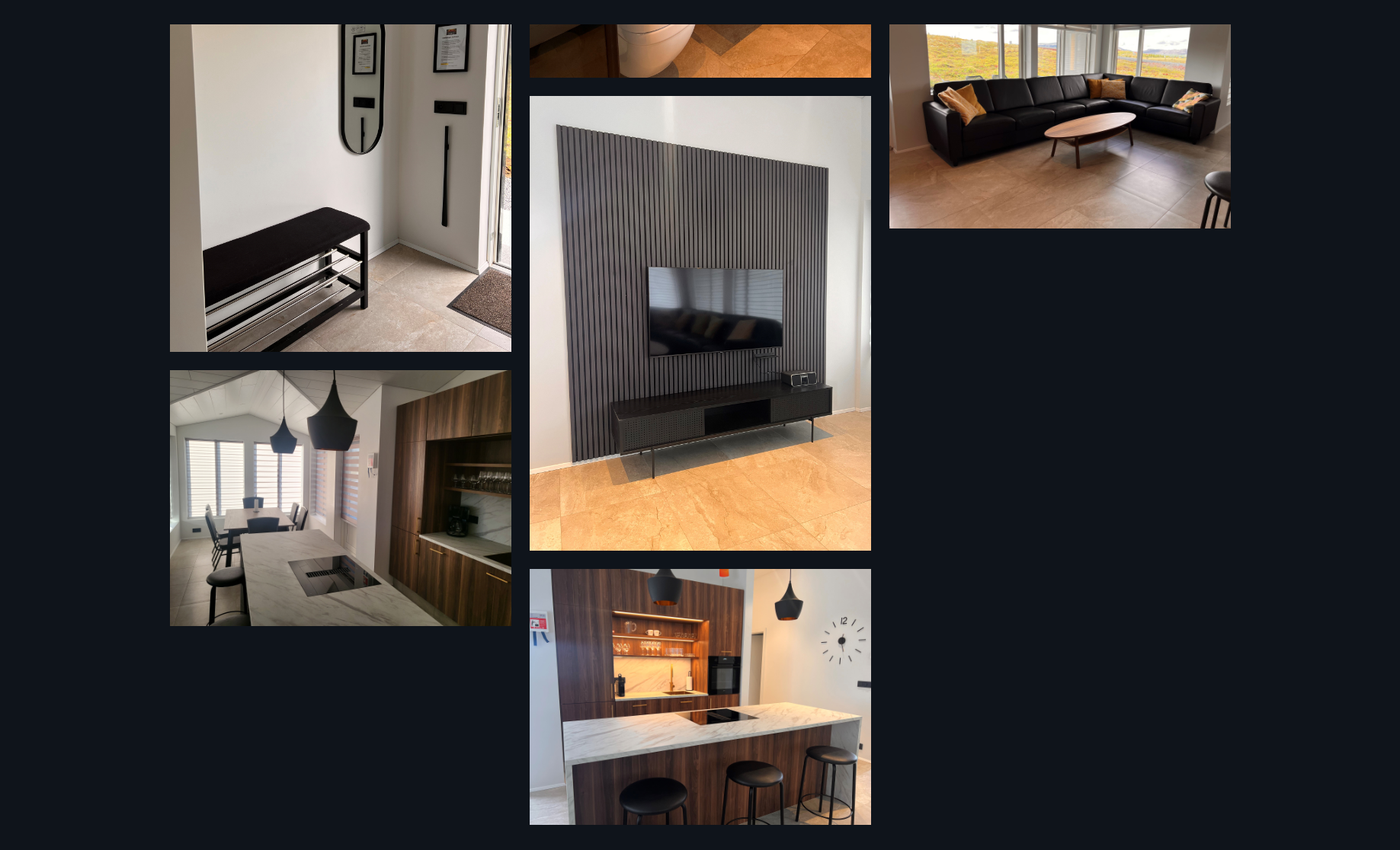
scroll to position [2833, 0]
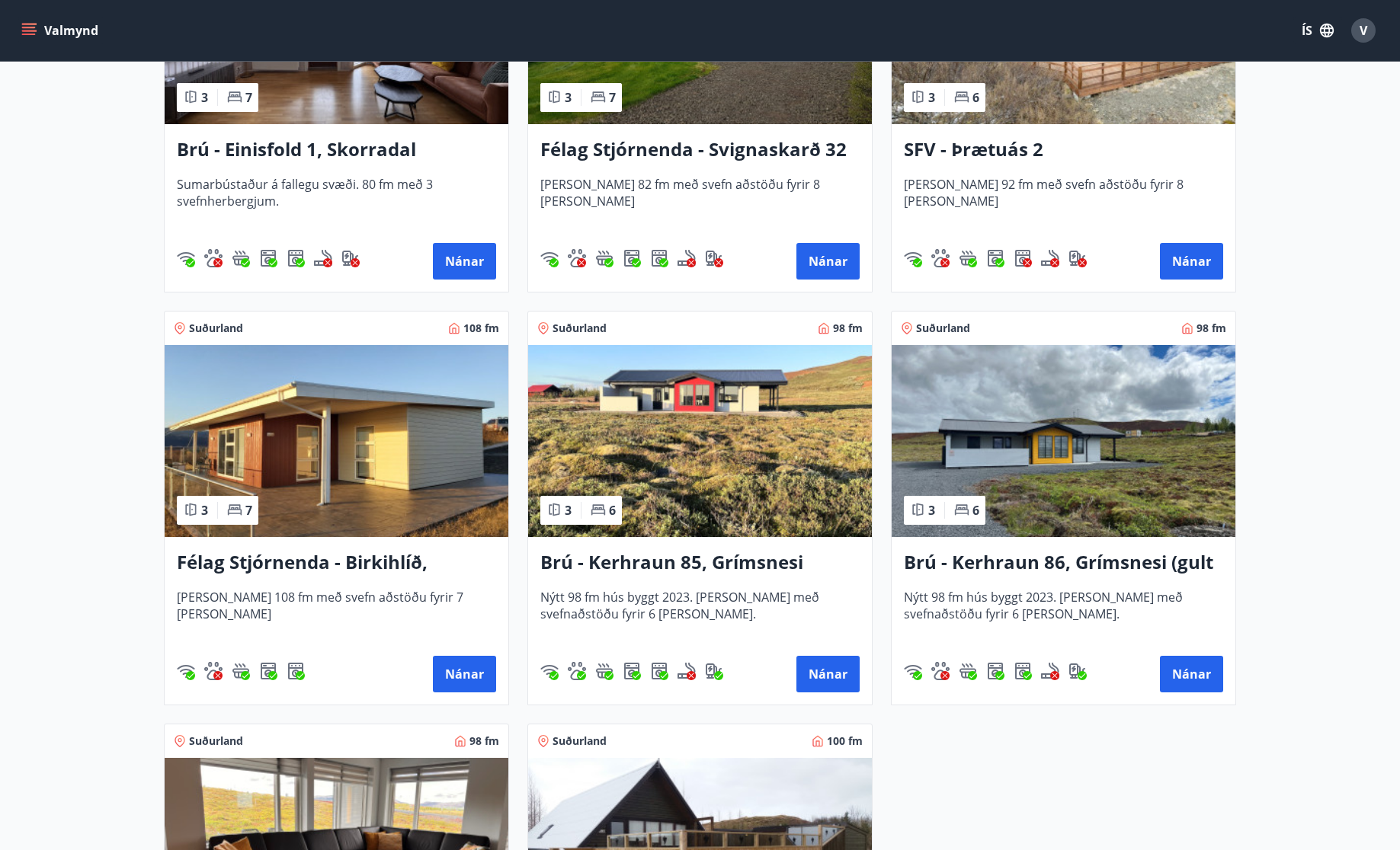
scroll to position [817, 0]
